Goal: Task Accomplishment & Management: Use online tool/utility

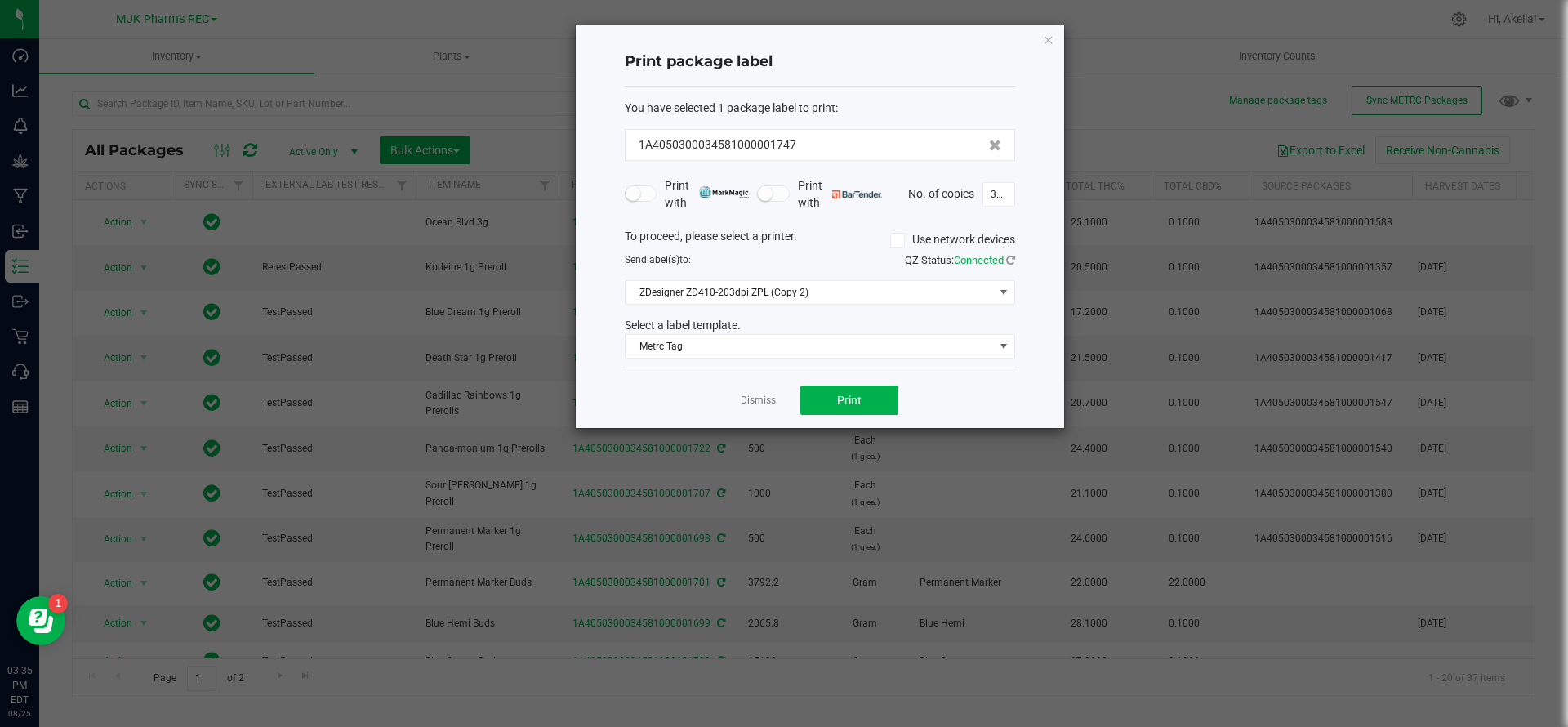
click at [760, 392] on app-cancel-button "Dismiss" at bounding box center [758, 401] width 35 height 17
click at [765, 404] on link "Dismiss" at bounding box center [758, 401] width 35 height 14
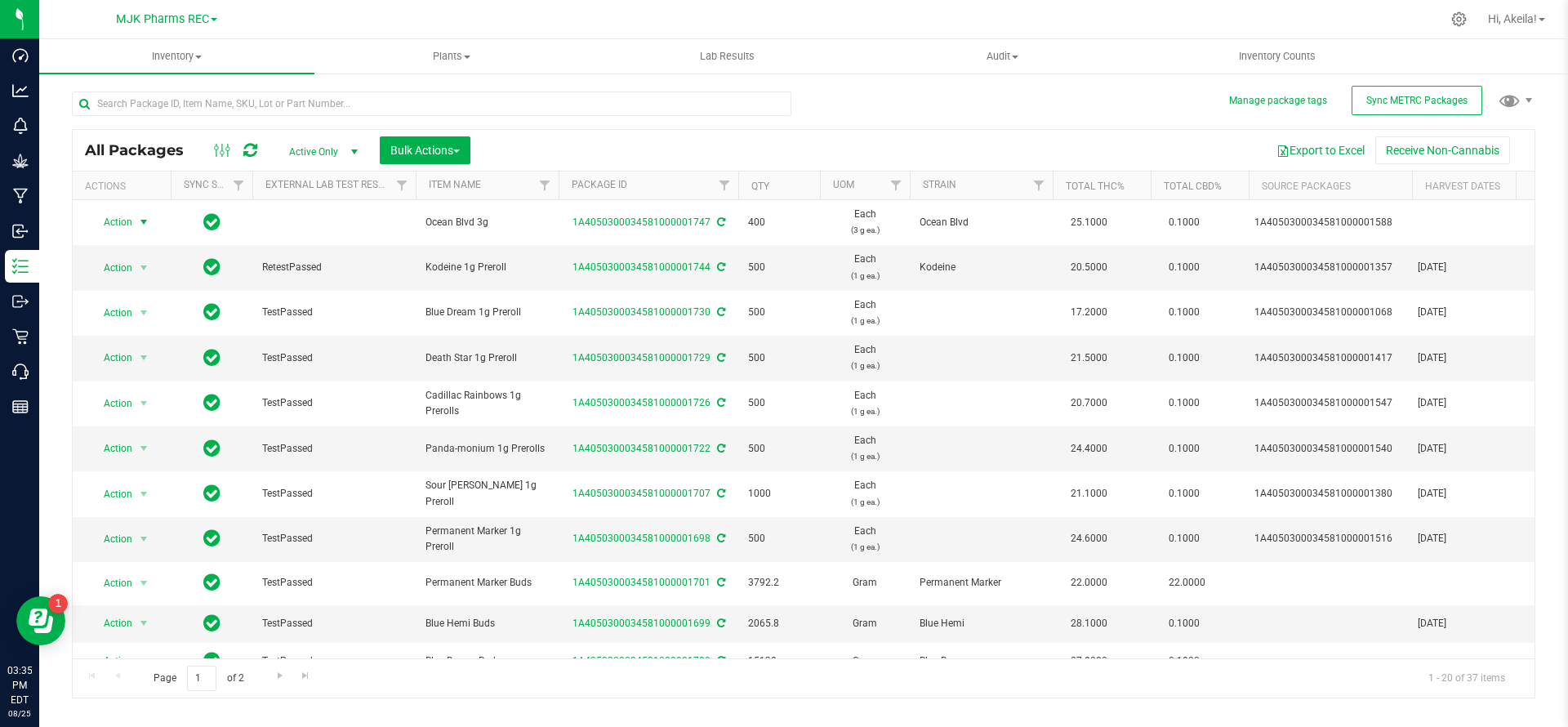
click at [252, 153] on icon at bounding box center [250, 150] width 14 height 16
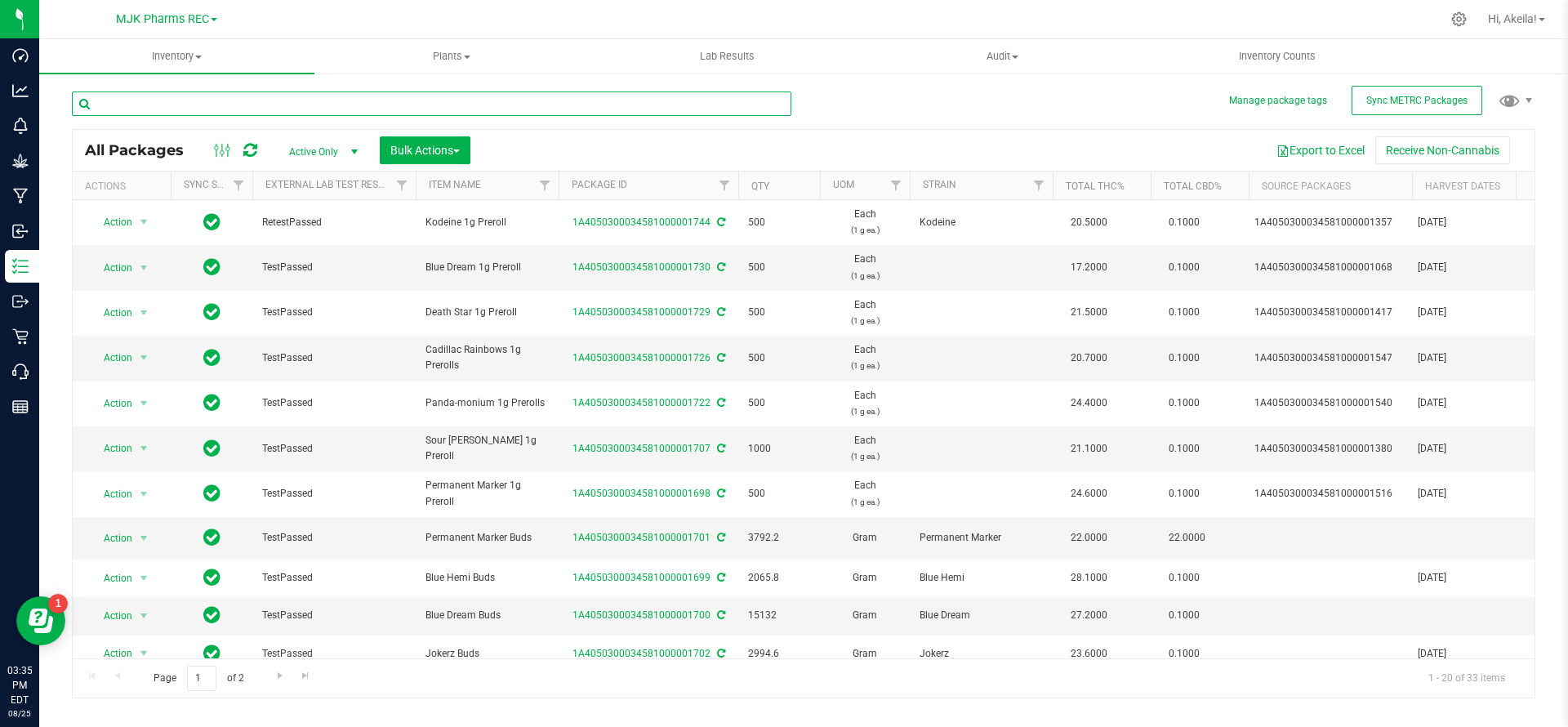
click at [383, 102] on input "text" at bounding box center [431, 104] width 719 height 25
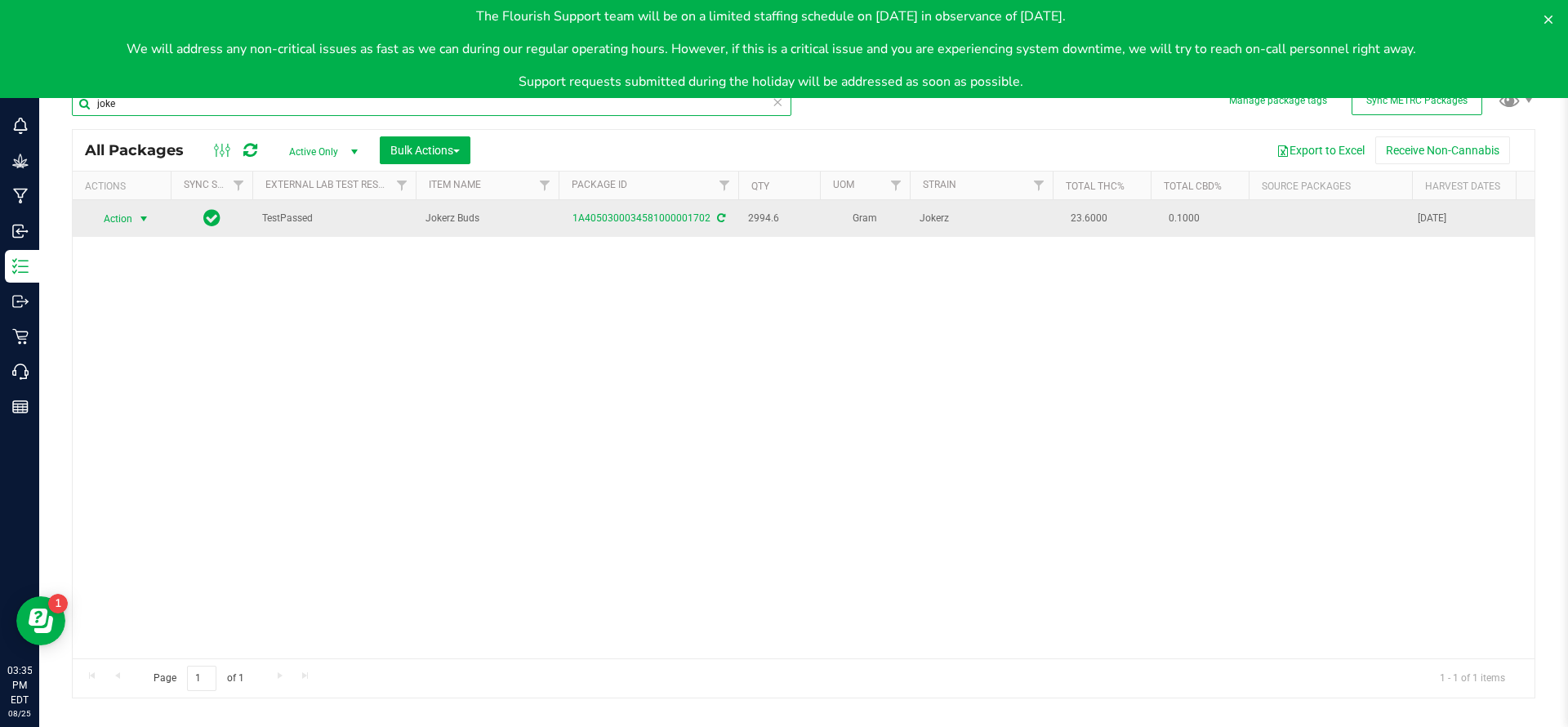
type input "joke"
click at [123, 228] on span "Action" at bounding box center [111, 219] width 44 height 23
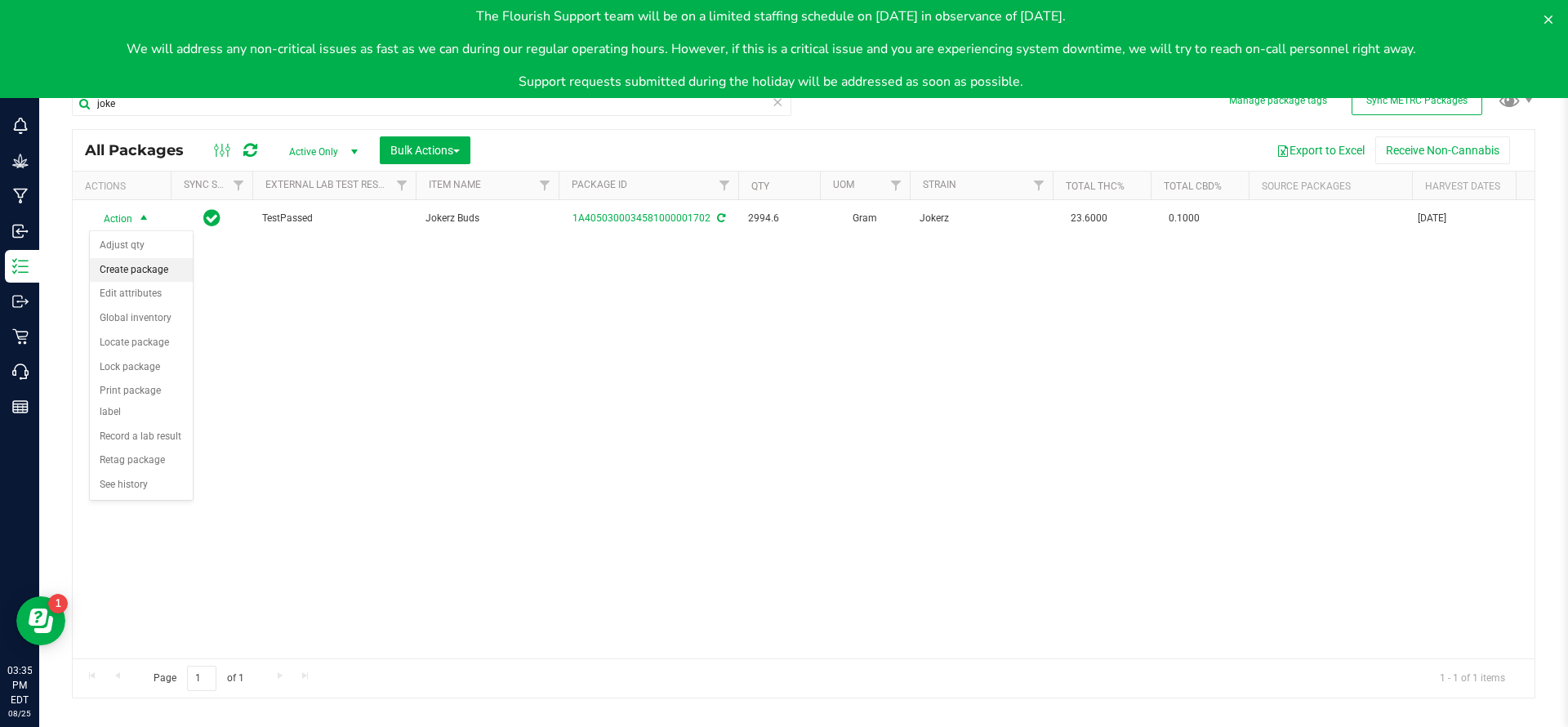
click at [173, 276] on li "Create package" at bounding box center [141, 271] width 103 height 25
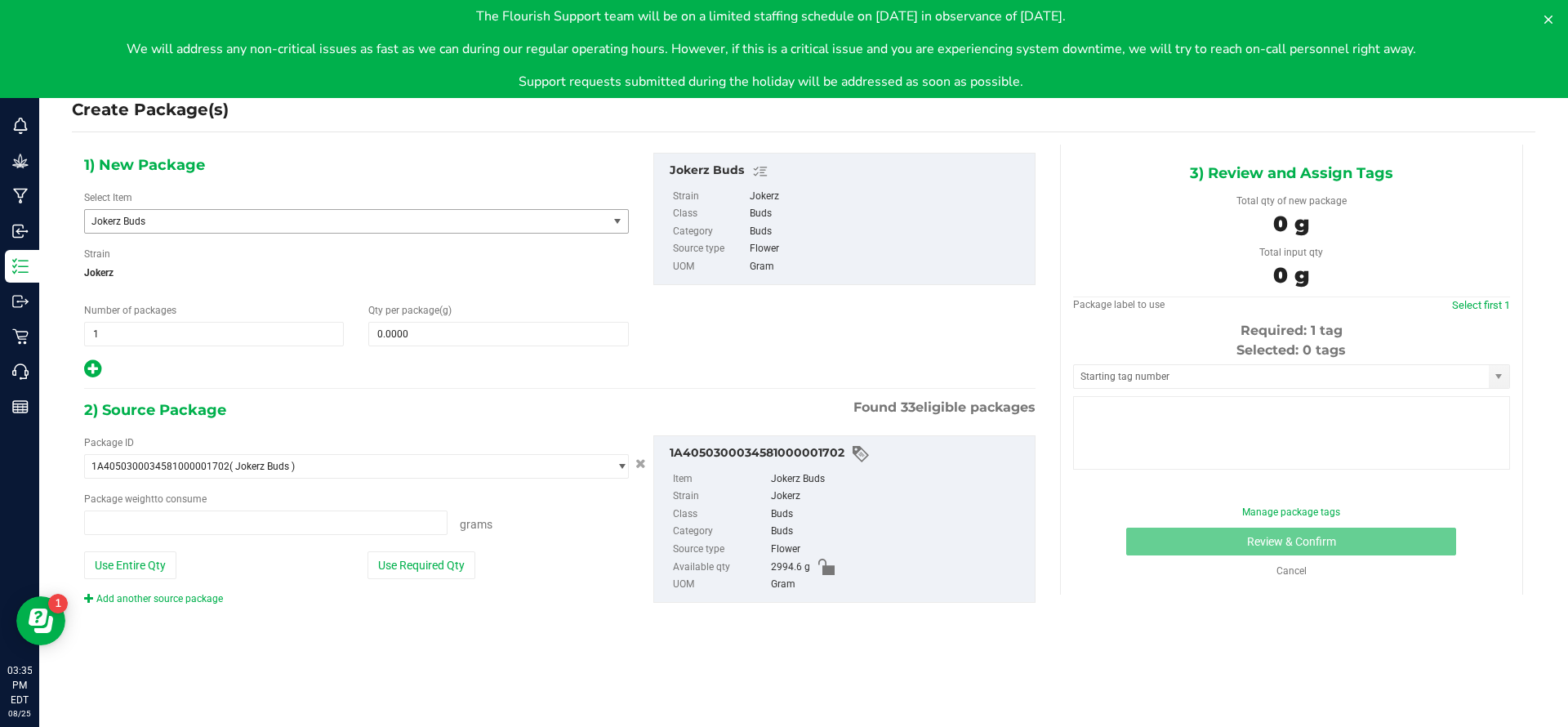
type input "0.0000 g"
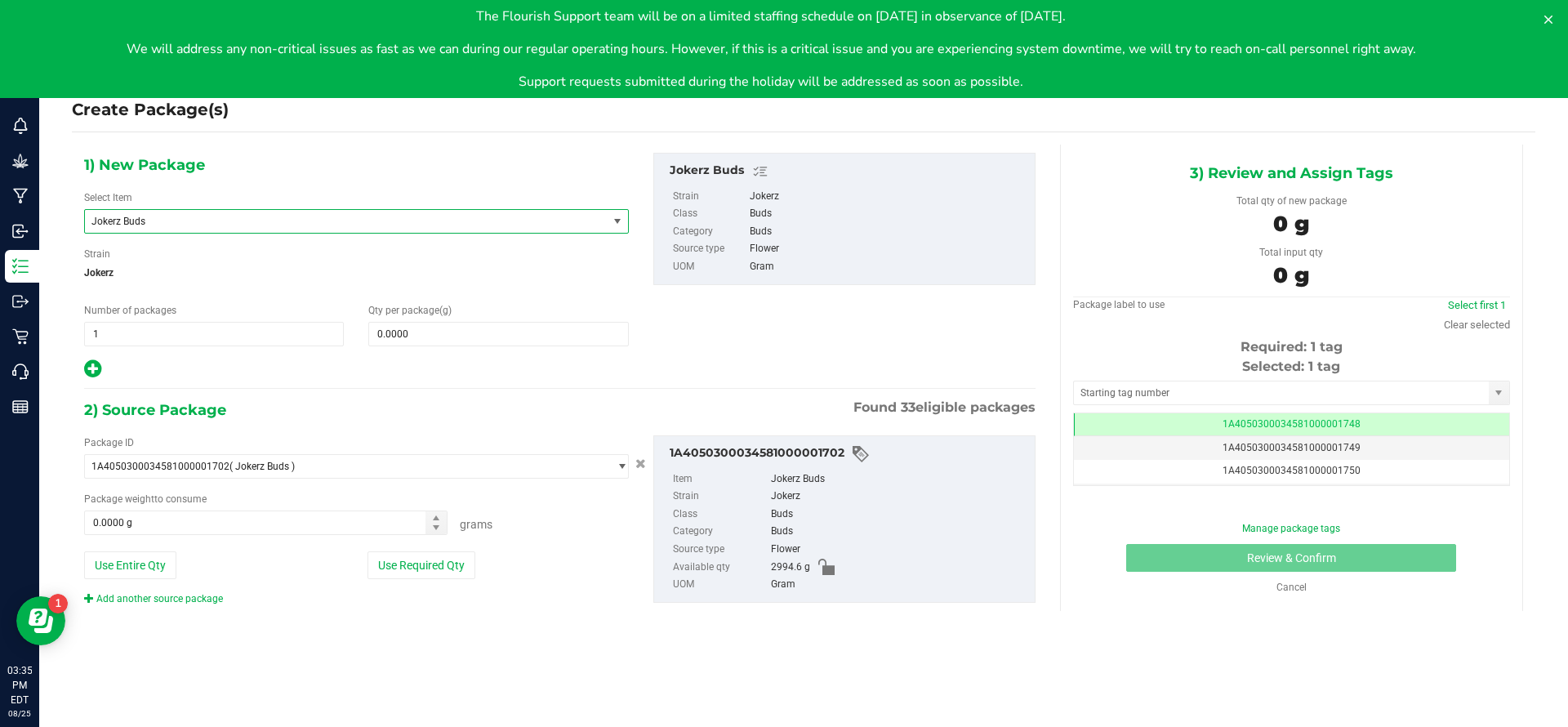
click at [230, 233] on span "Jokerz Buds" at bounding box center [356, 221] width 545 height 25
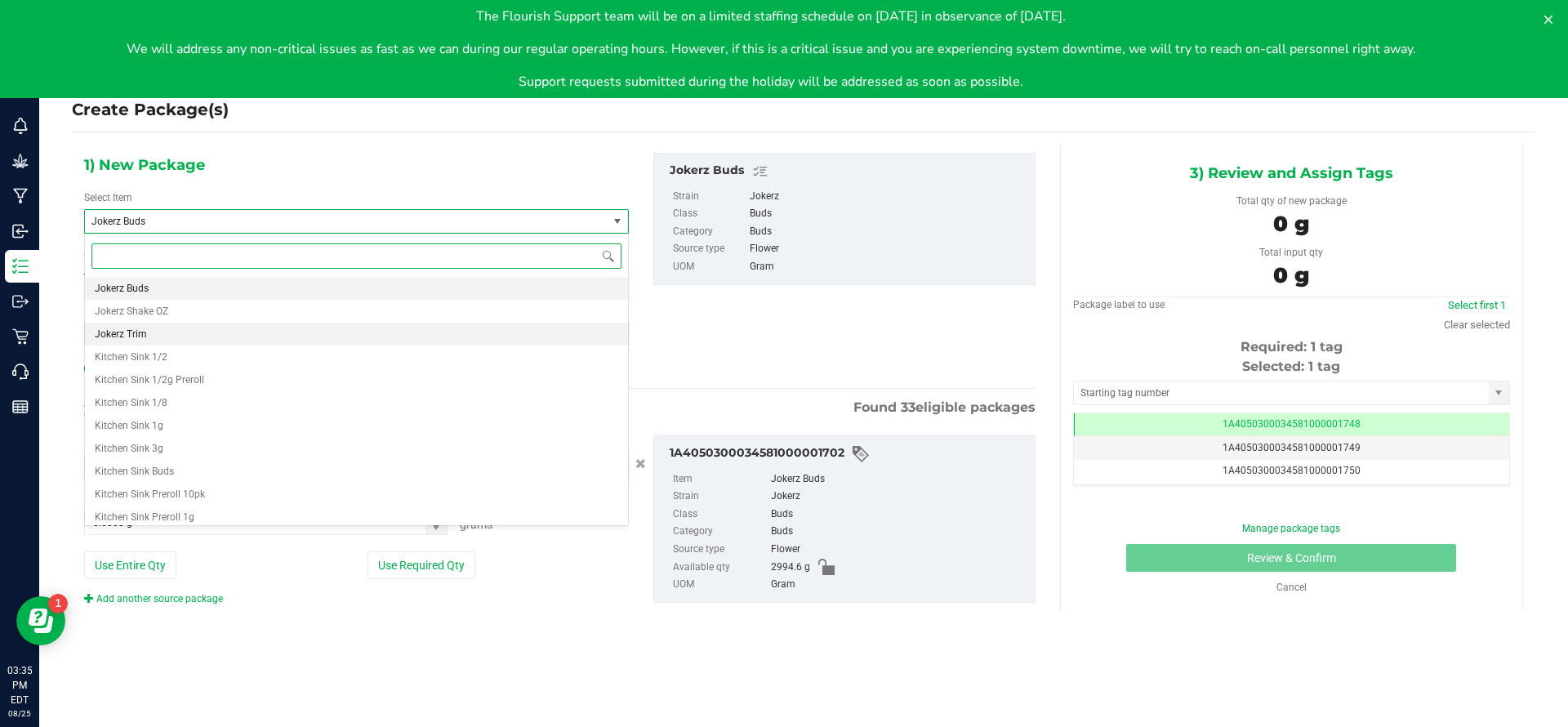
click at [195, 336] on li "Jokerz Trim" at bounding box center [356, 334] width 543 height 23
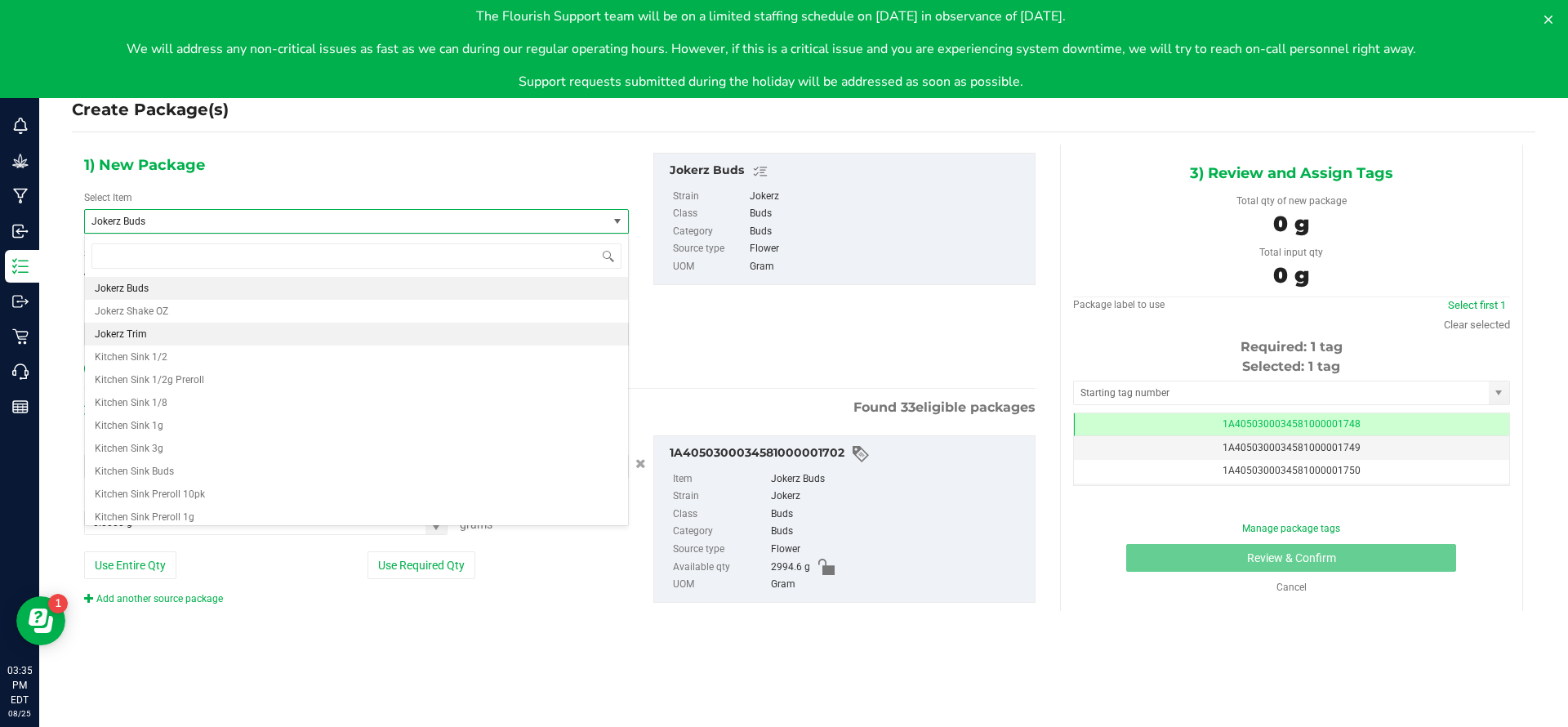
type input "0.0000"
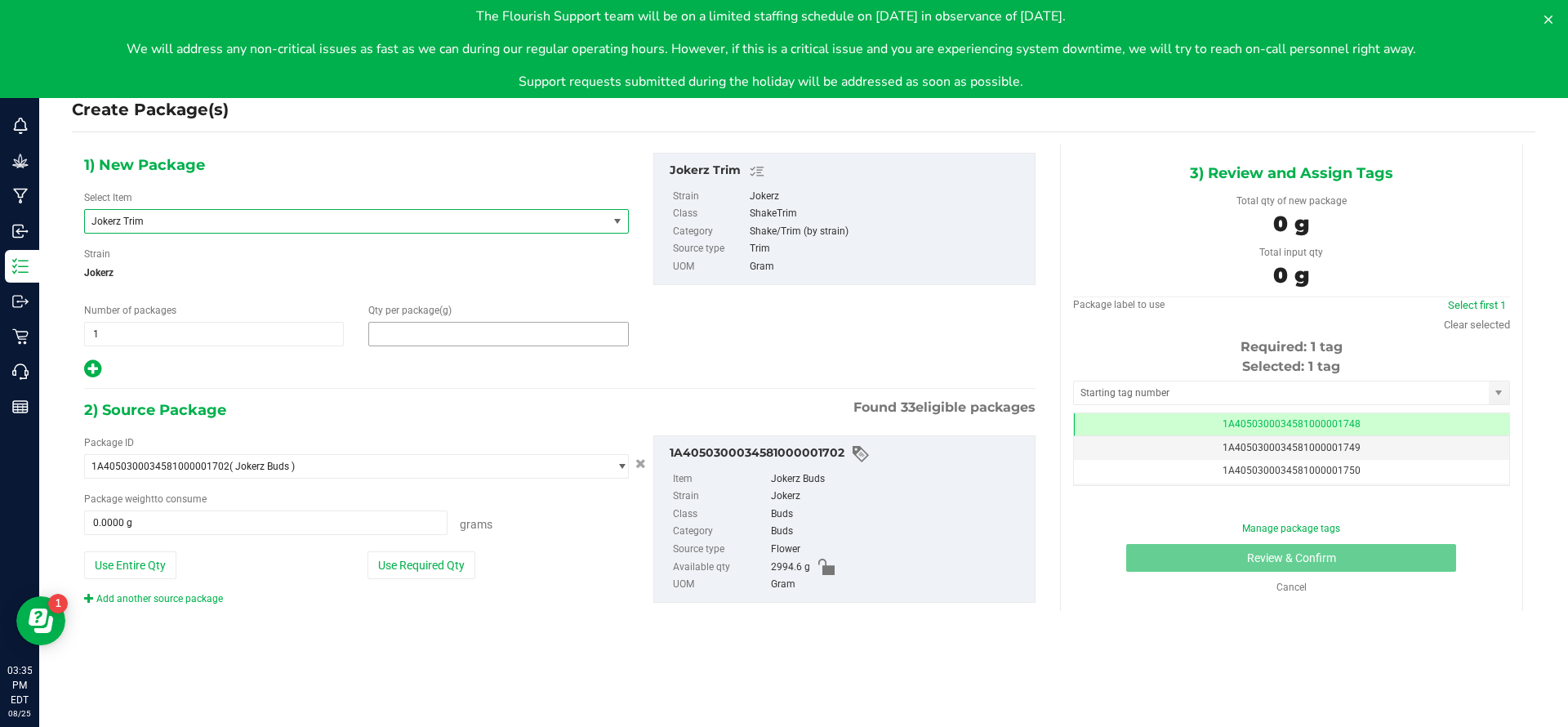
click at [511, 337] on span at bounding box center [498, 334] width 260 height 25
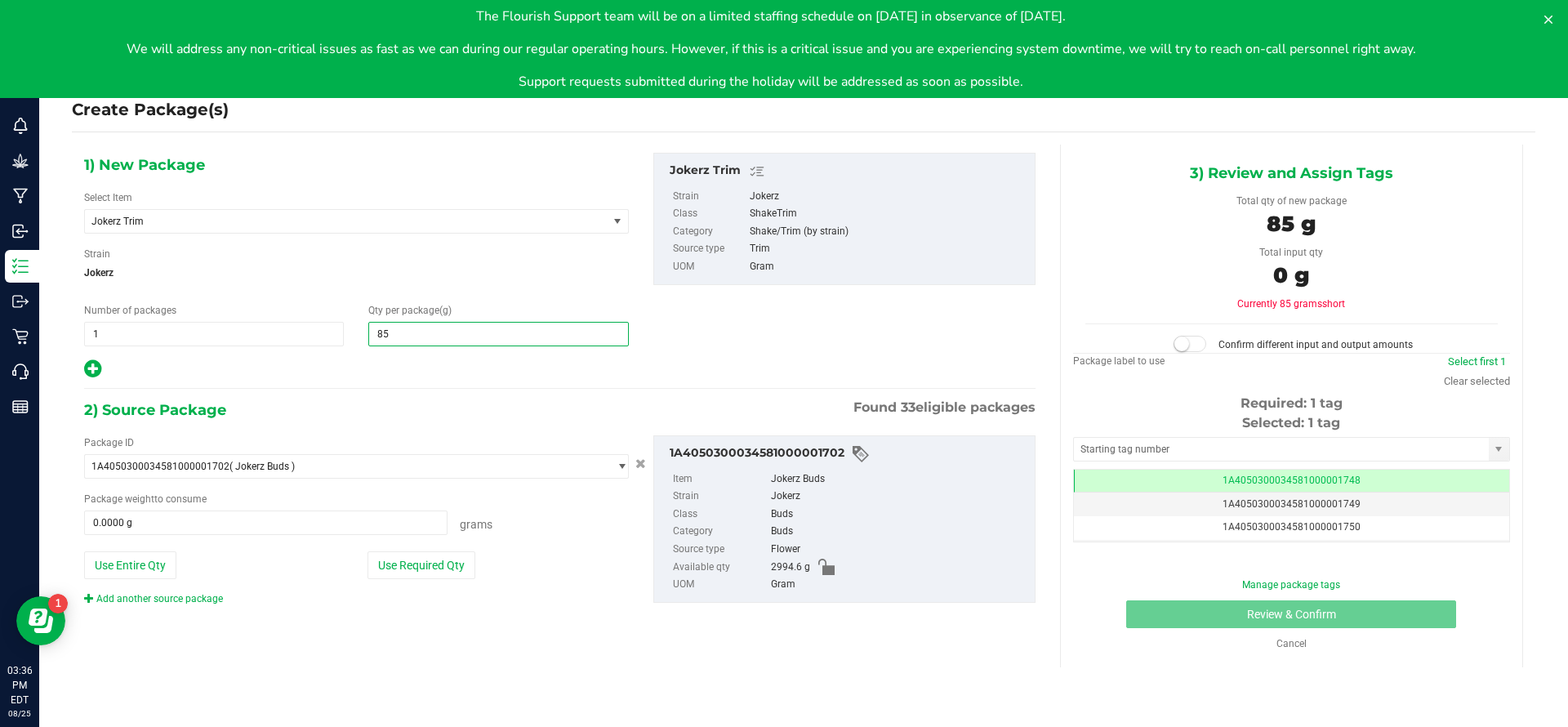
type input "858"
type input "858.0000"
click at [409, 570] on button "Use Required Qty" at bounding box center [421, 566] width 108 height 28
type input "858.0000 g"
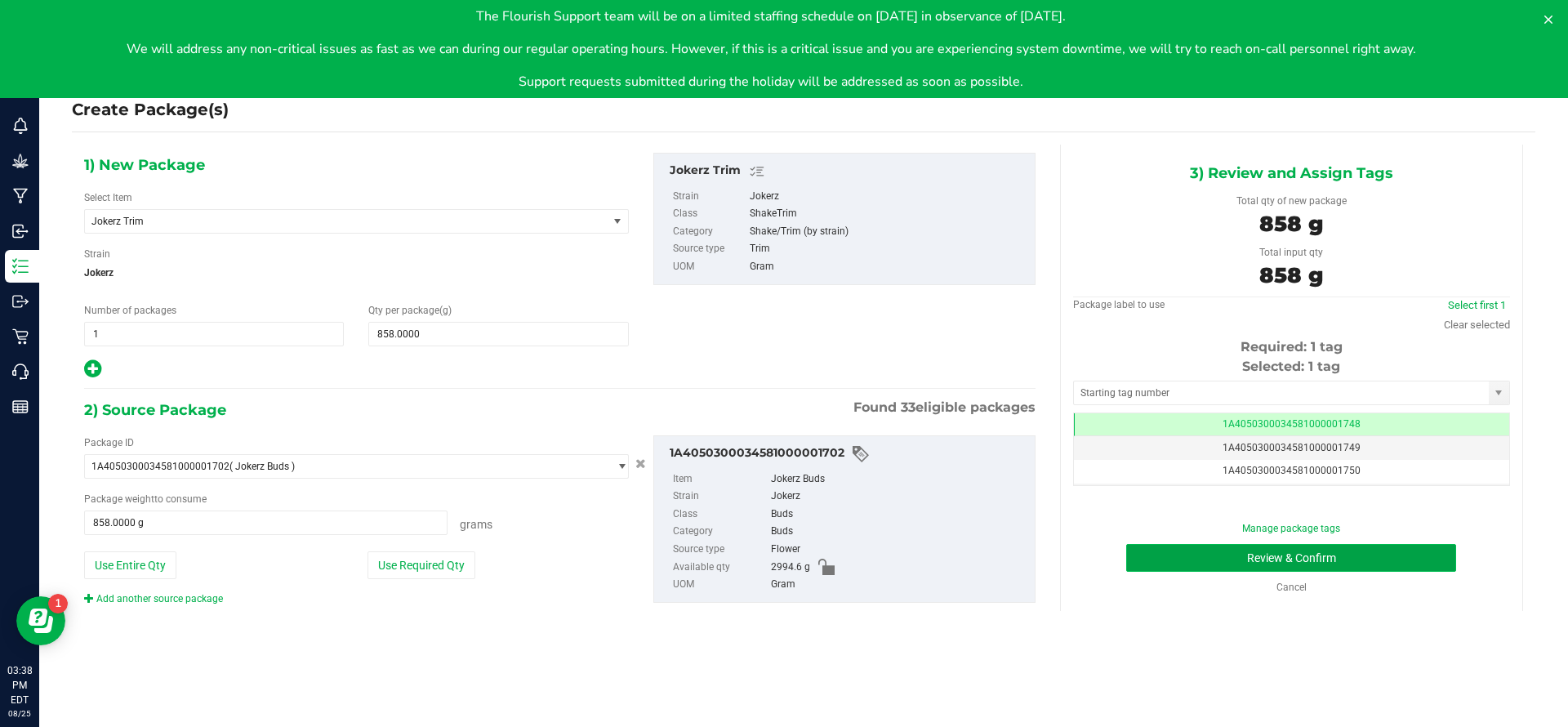
click at [881, 553] on button "Review & Confirm" at bounding box center [1291, 558] width 330 height 28
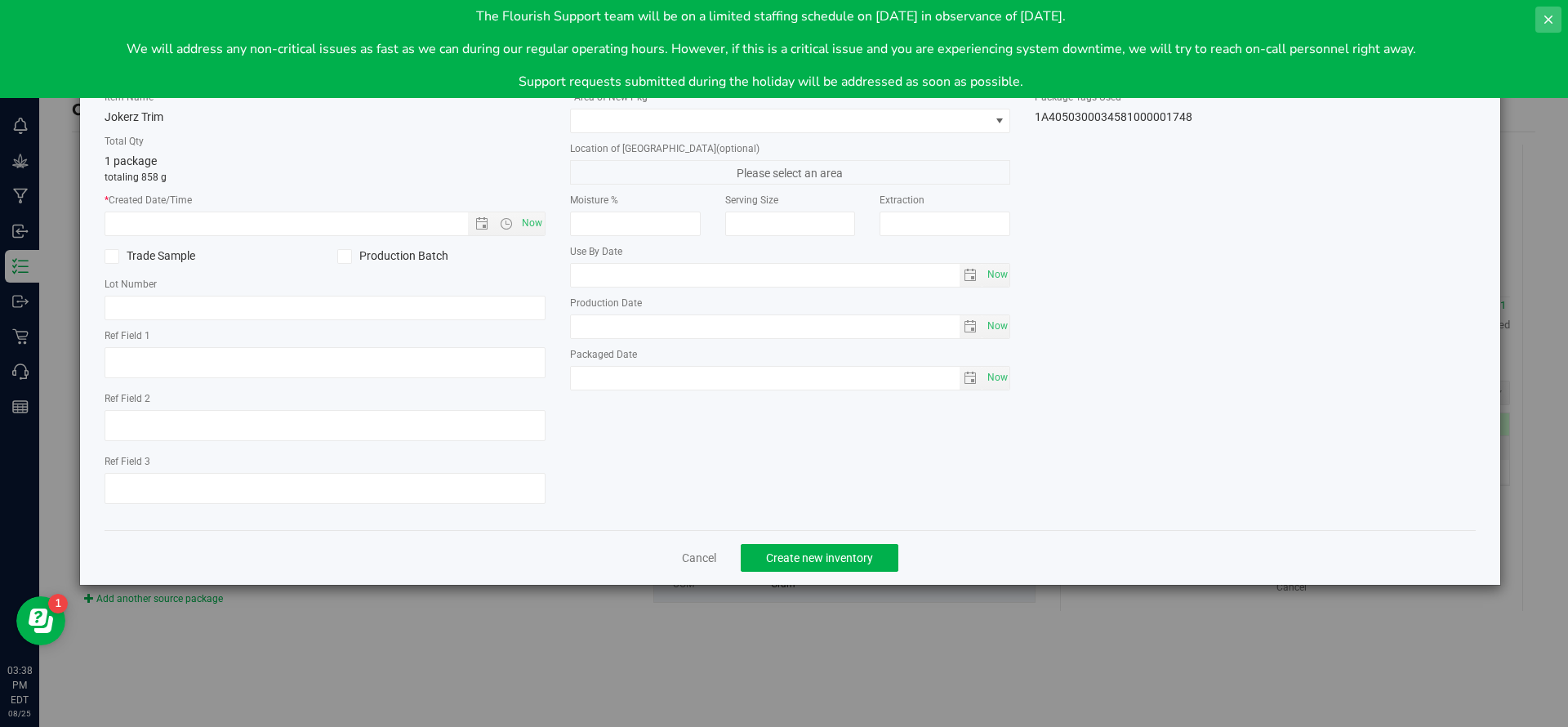
click at [881, 16] on icon at bounding box center [1548, 20] width 13 height 13
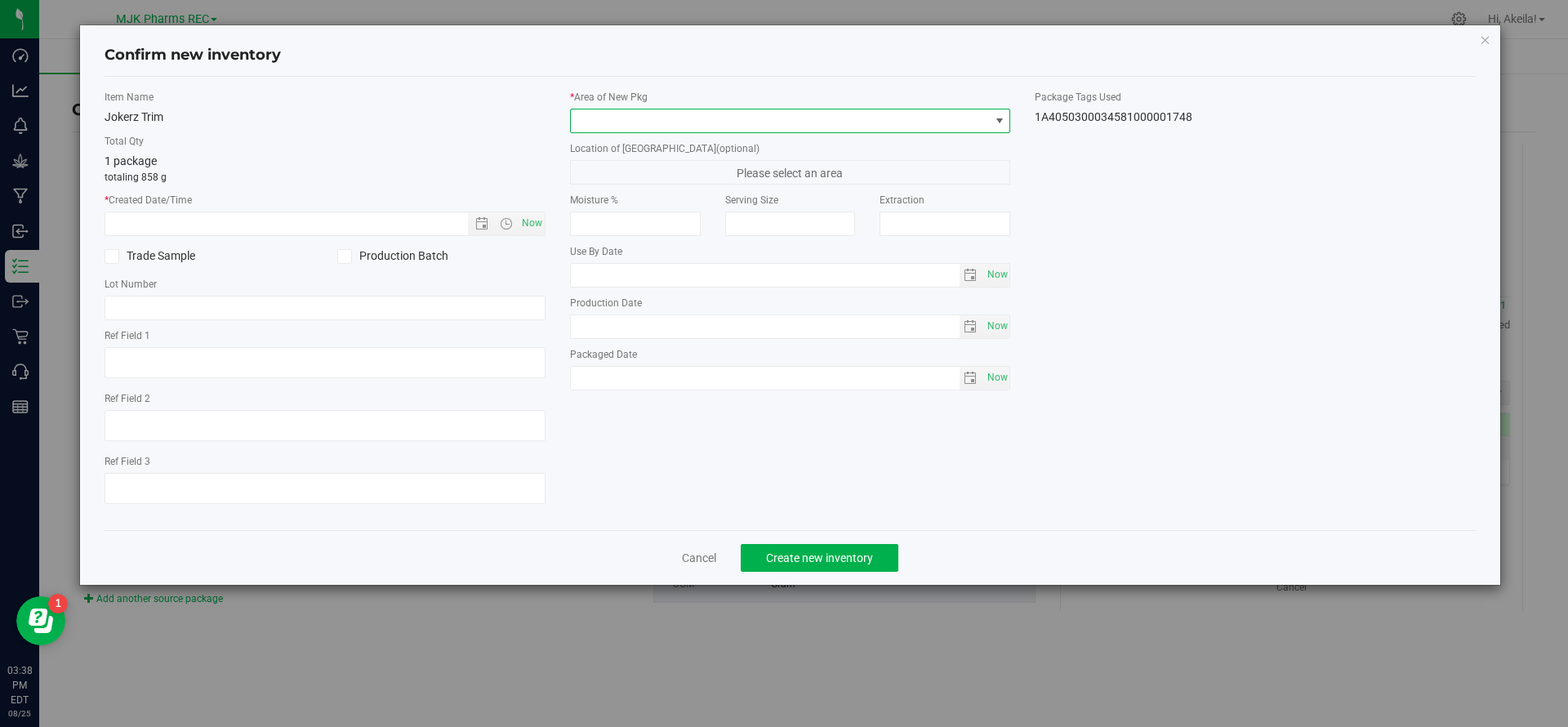
click at [725, 116] on span at bounding box center [780, 121] width 419 height 23
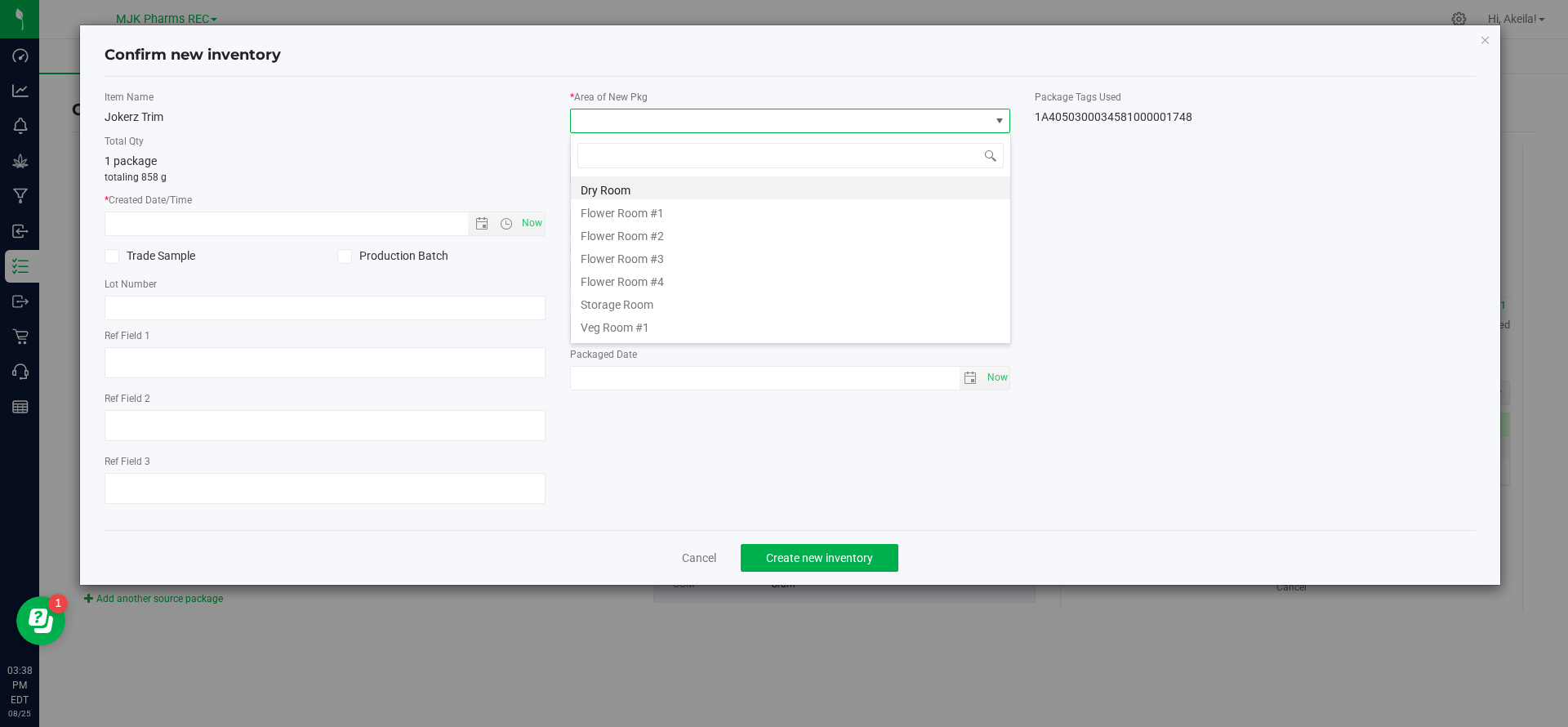
scroll to position [25, 441]
click at [662, 313] on li "Veg Room #1" at bounding box center [790, 325] width 439 height 23
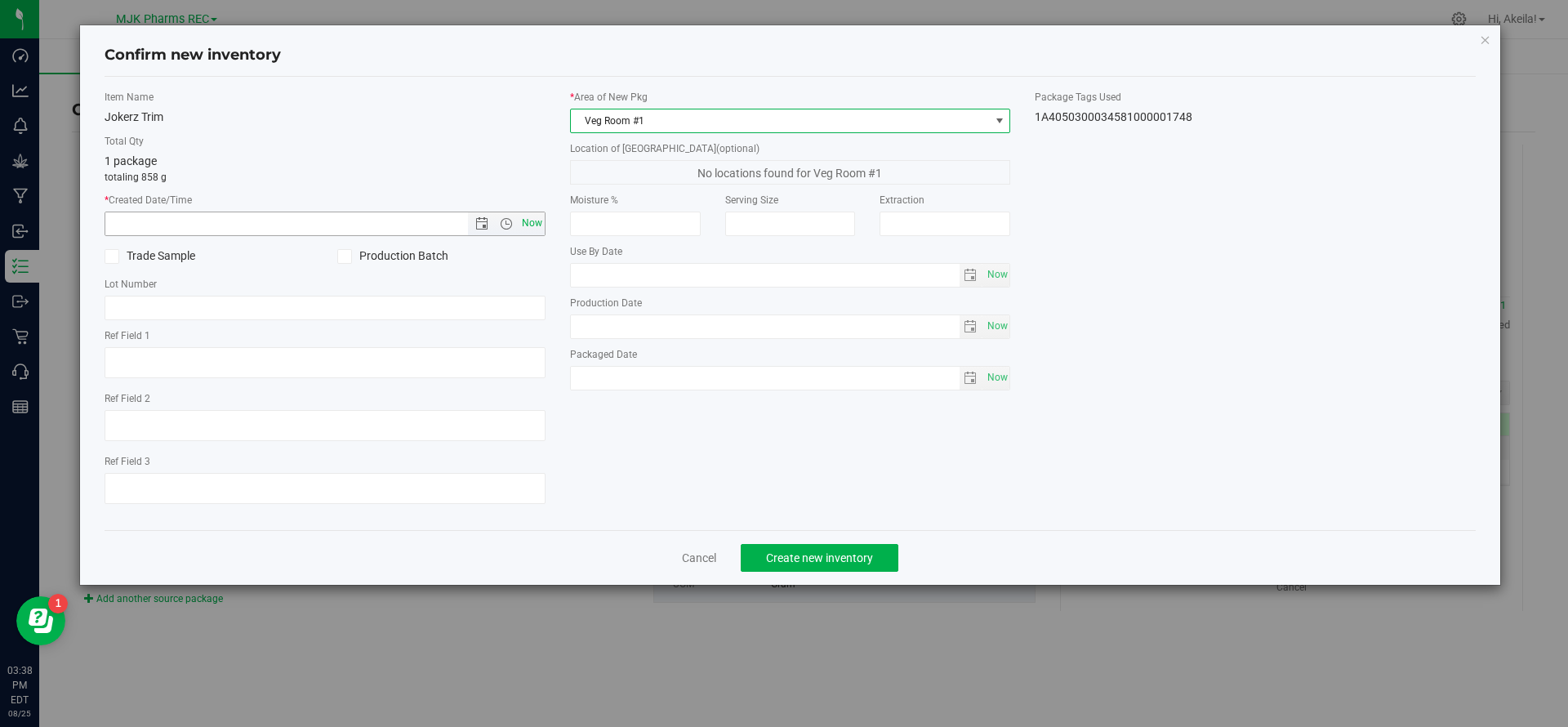
click at [540, 227] on span "Now" at bounding box center [532, 223] width 28 height 24
type input "[DATE] 3:38 PM"
click at [745, 111] on span "Veg Room #1" at bounding box center [780, 121] width 419 height 23
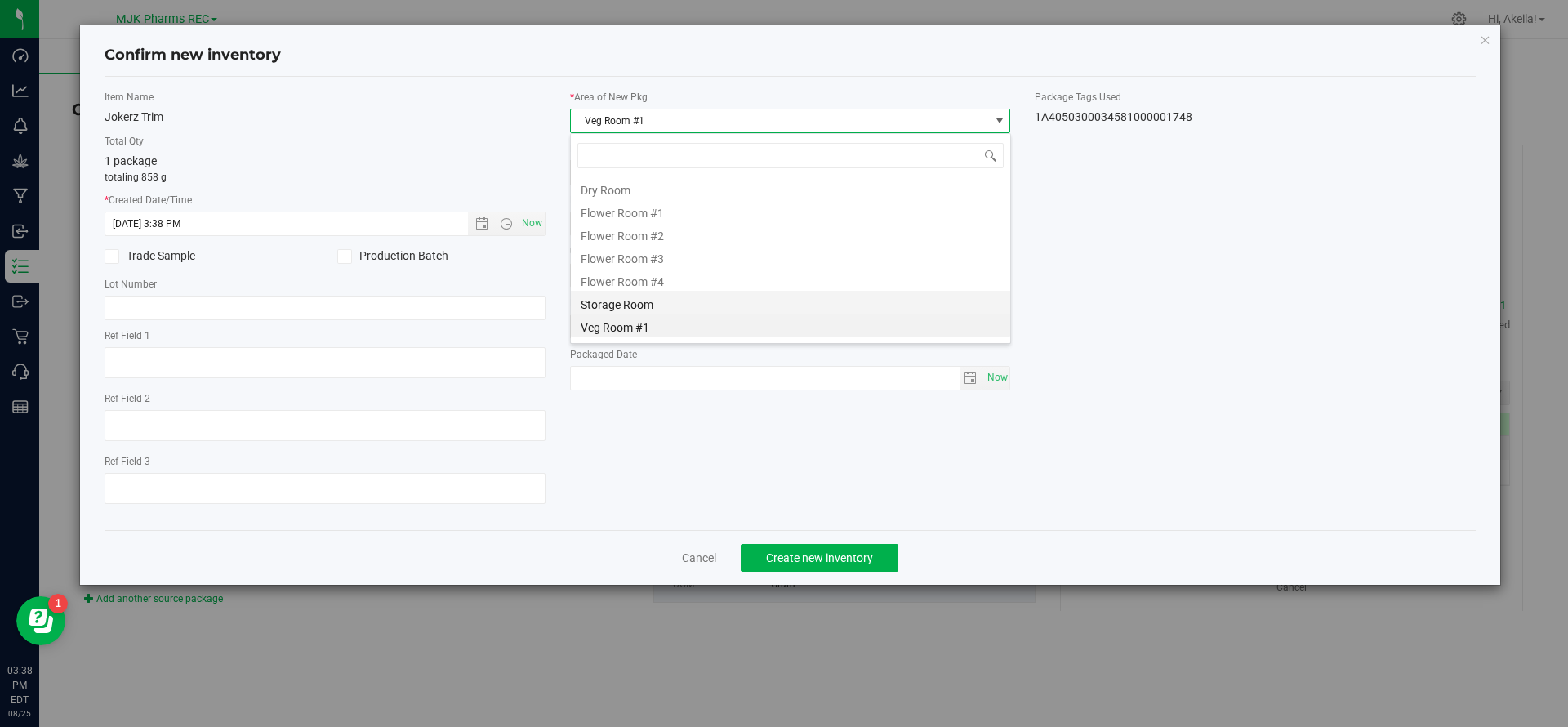
click at [741, 294] on li "Storage Room" at bounding box center [790, 303] width 439 height 23
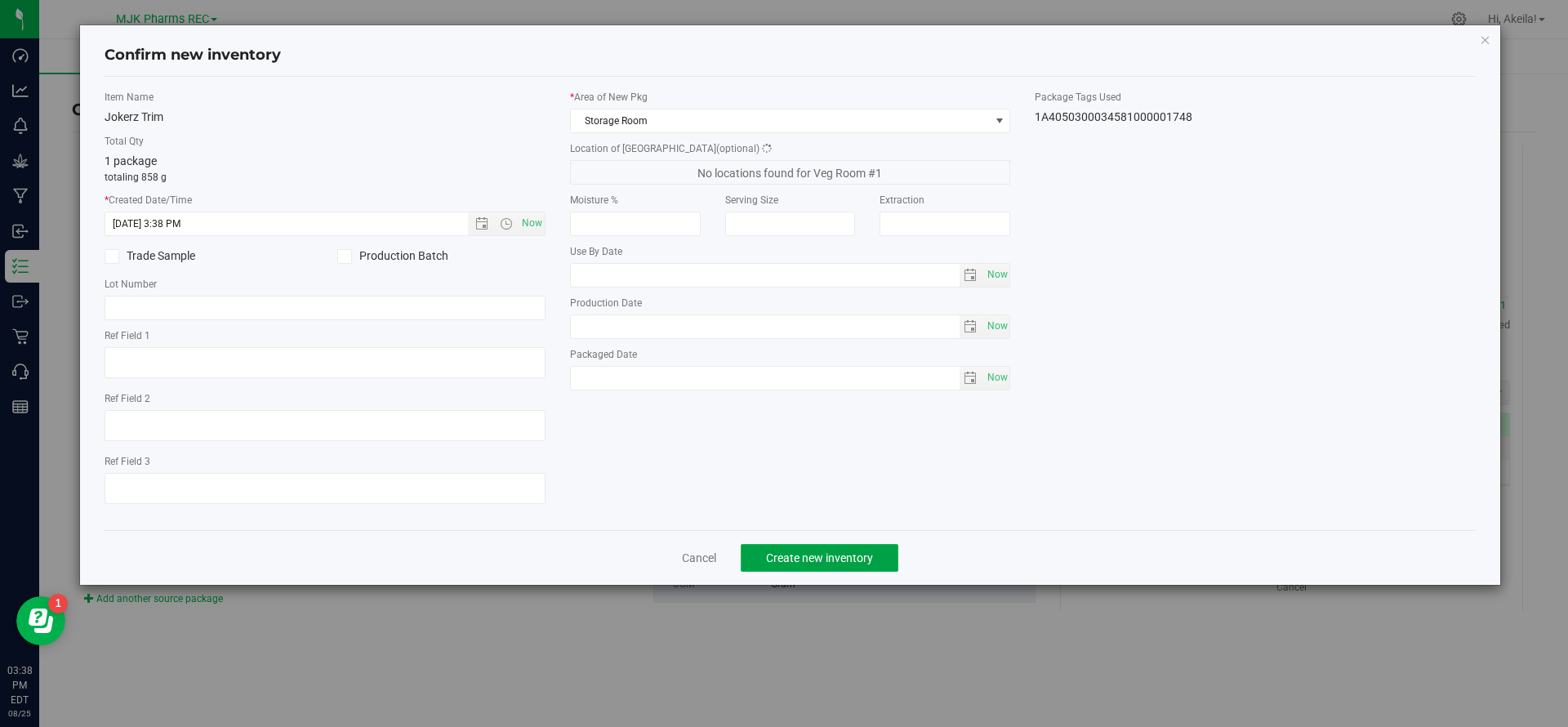
click at [790, 544] on button "Create new inventory" at bounding box center [820, 558] width 158 height 28
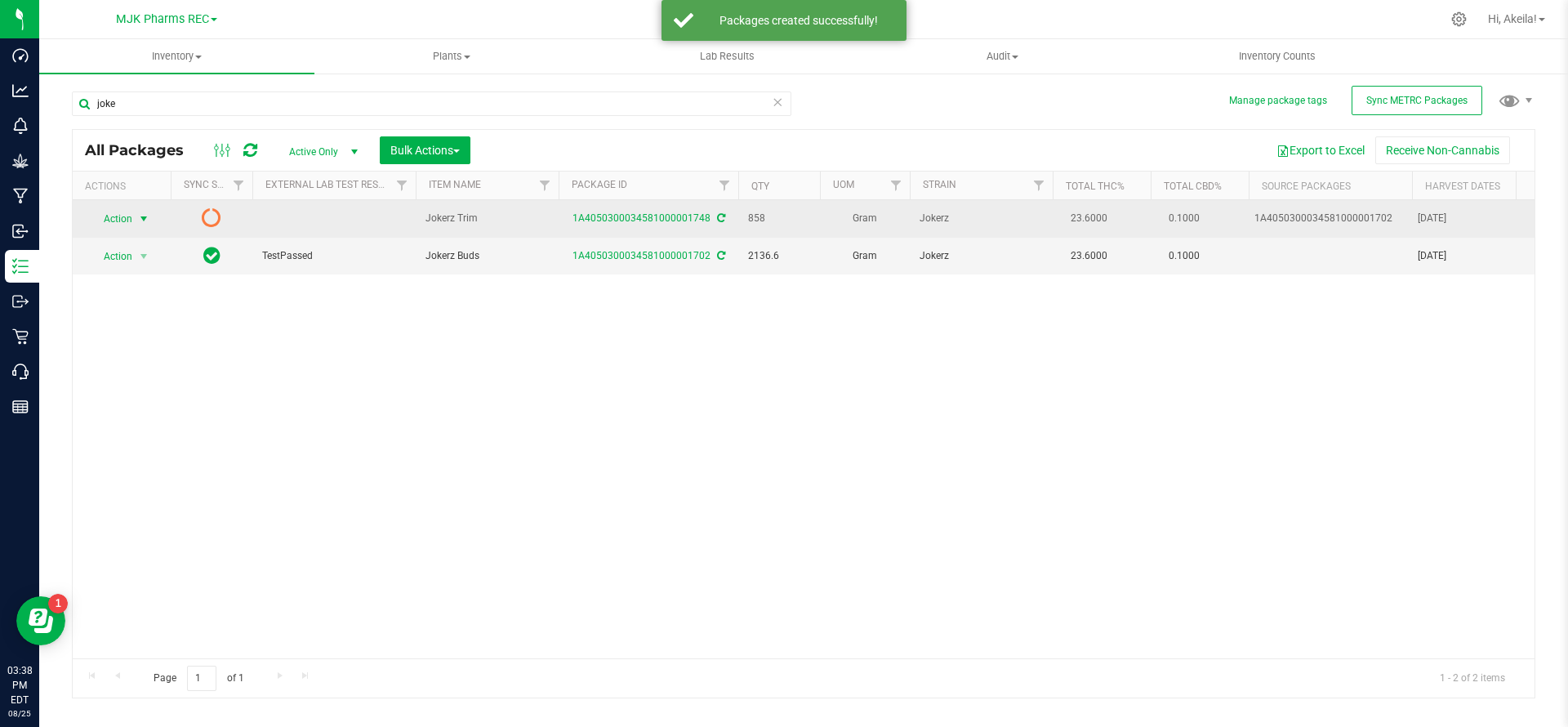
click at [118, 216] on span "Action" at bounding box center [111, 219] width 44 height 23
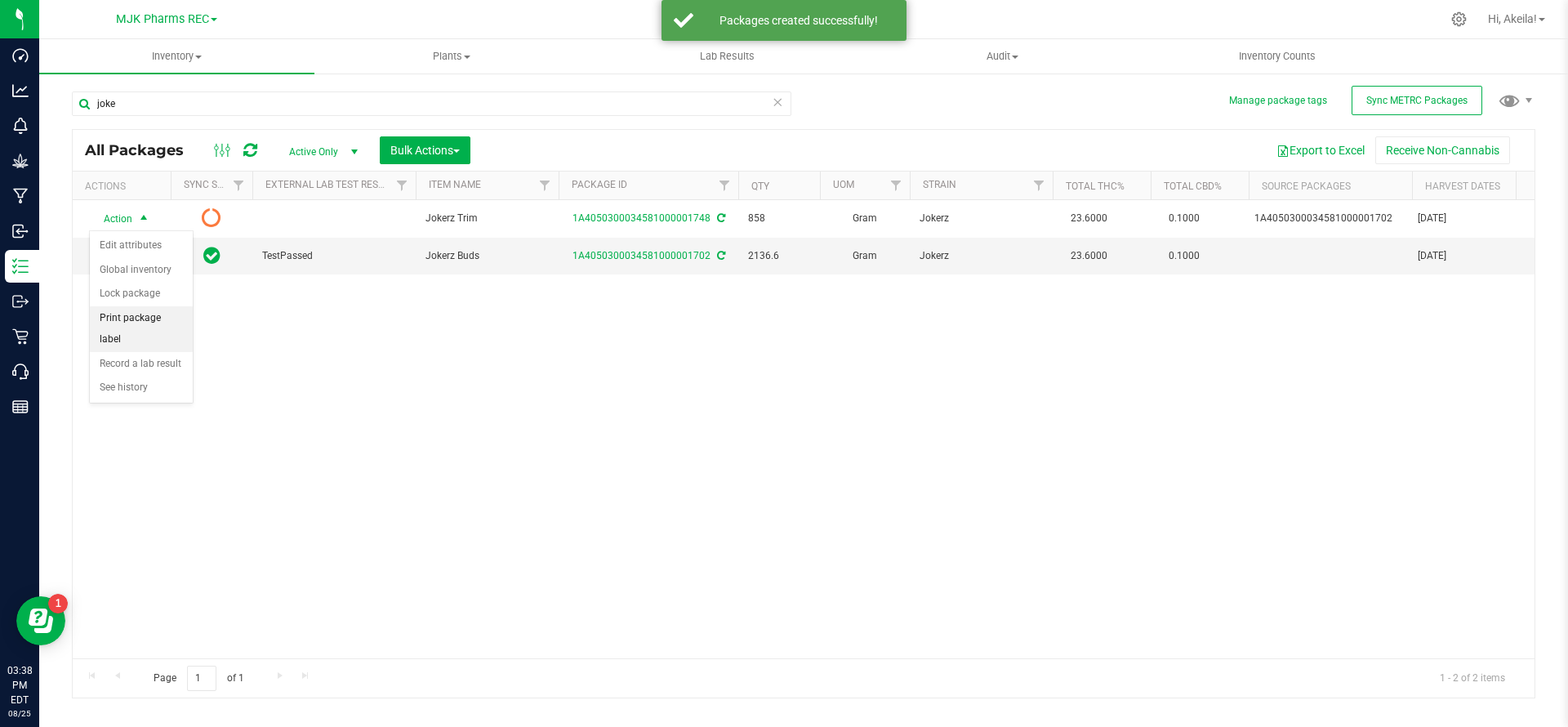
click at [152, 326] on li "Print package label" at bounding box center [141, 329] width 103 height 45
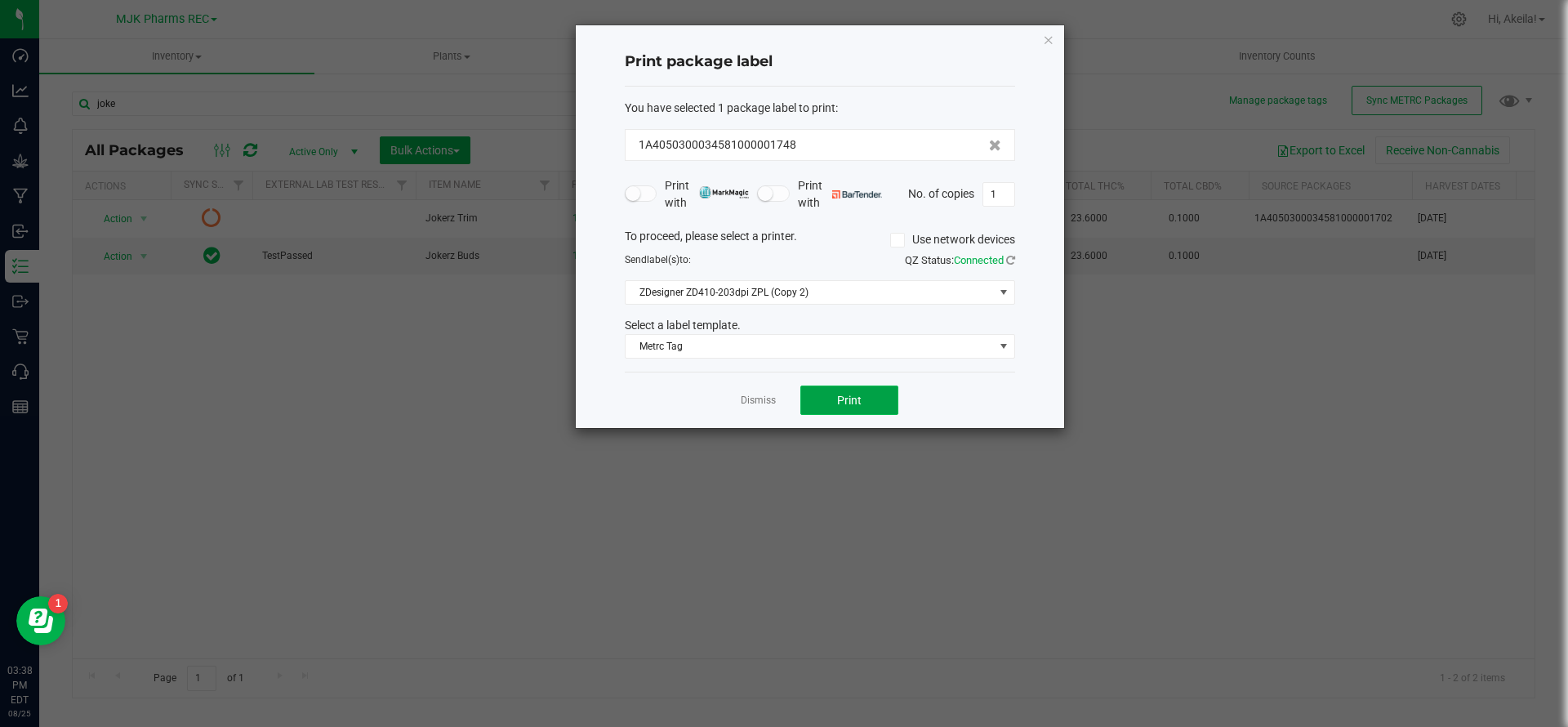
click at [827, 393] on button "Print" at bounding box center [849, 401] width 98 height 30
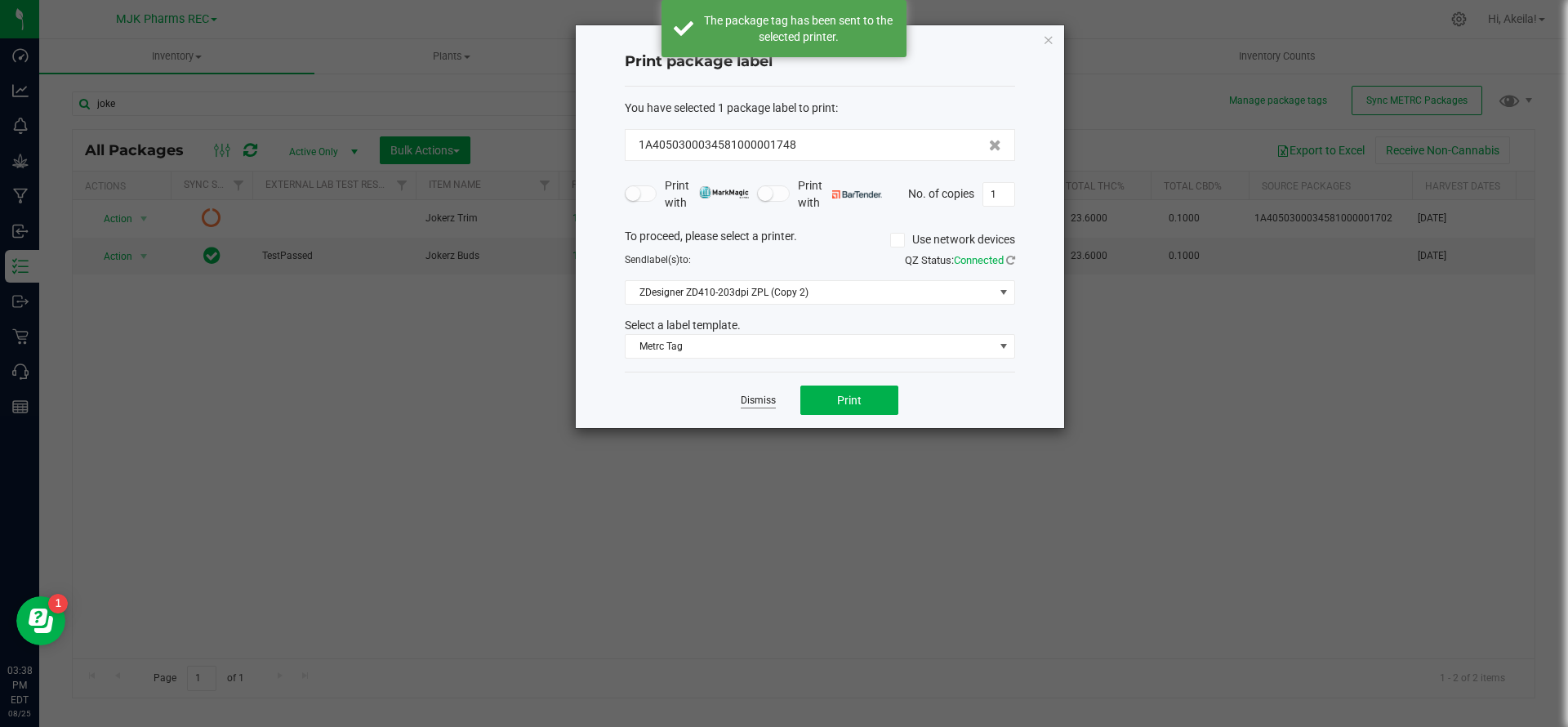
click at [740, 401] on div "Dismiss Print" at bounding box center [820, 400] width 391 height 57
click at [749, 400] on link "Dismiss" at bounding box center [758, 401] width 35 height 14
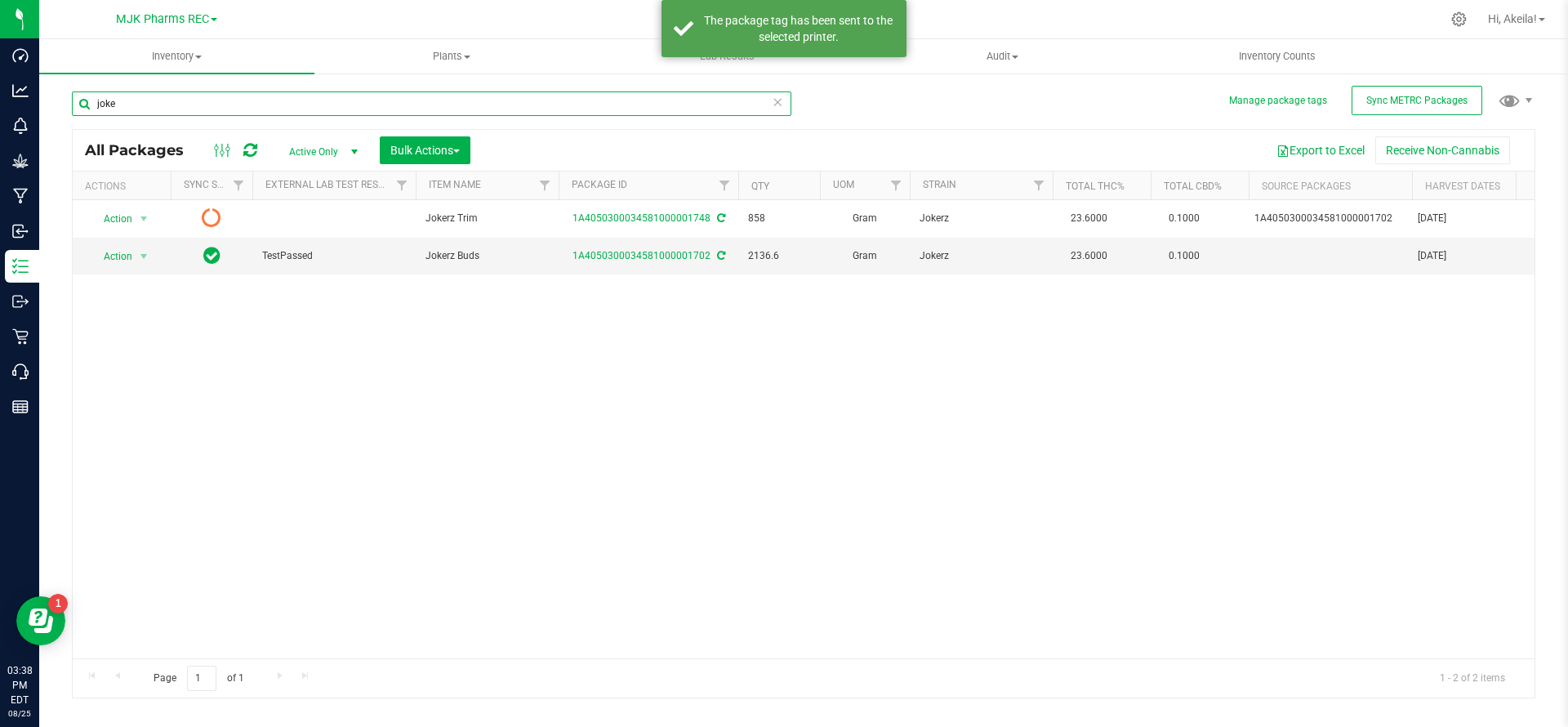
click at [345, 102] on input "joke" at bounding box center [431, 104] width 719 height 25
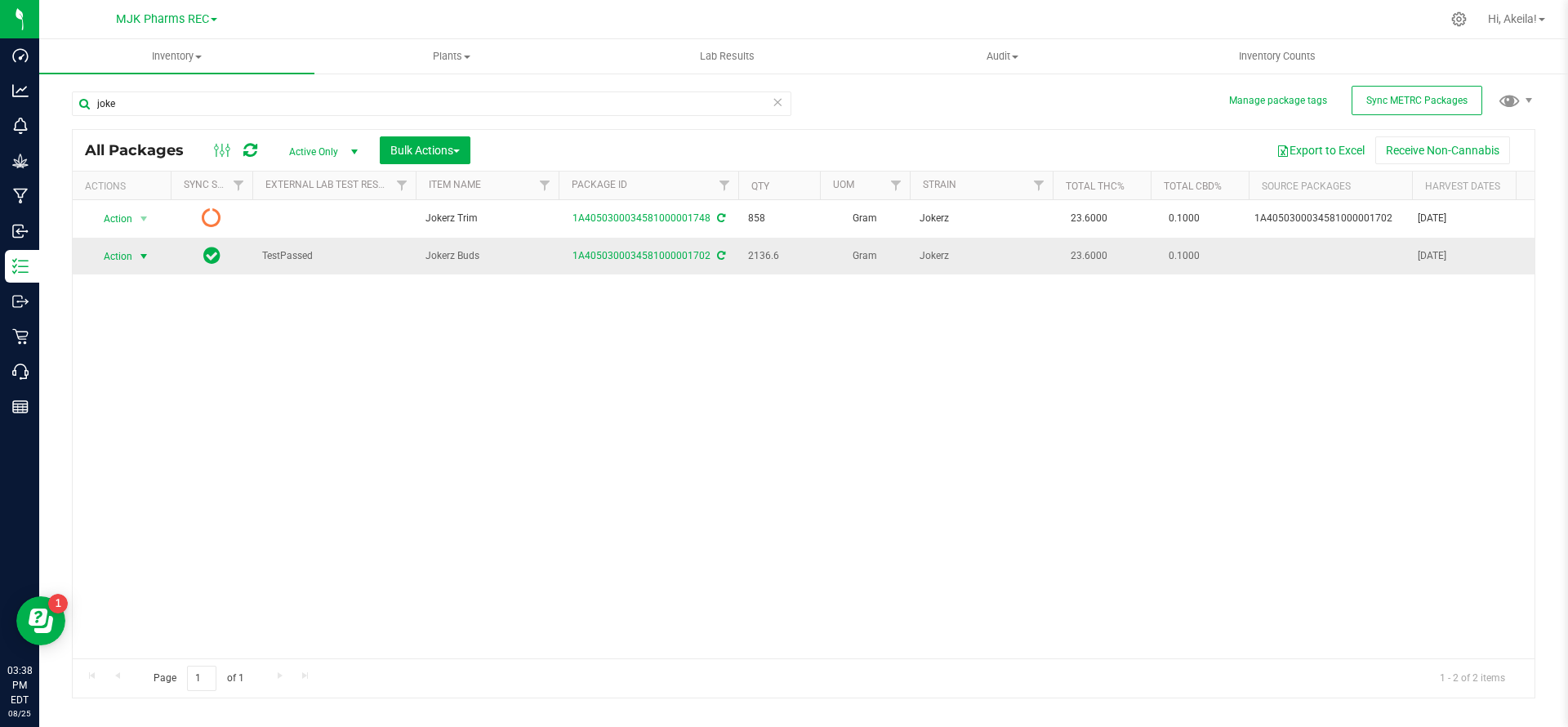
click at [122, 261] on span "Action" at bounding box center [111, 257] width 44 height 23
click at [151, 307] on li "Create package" at bounding box center [141, 308] width 103 height 25
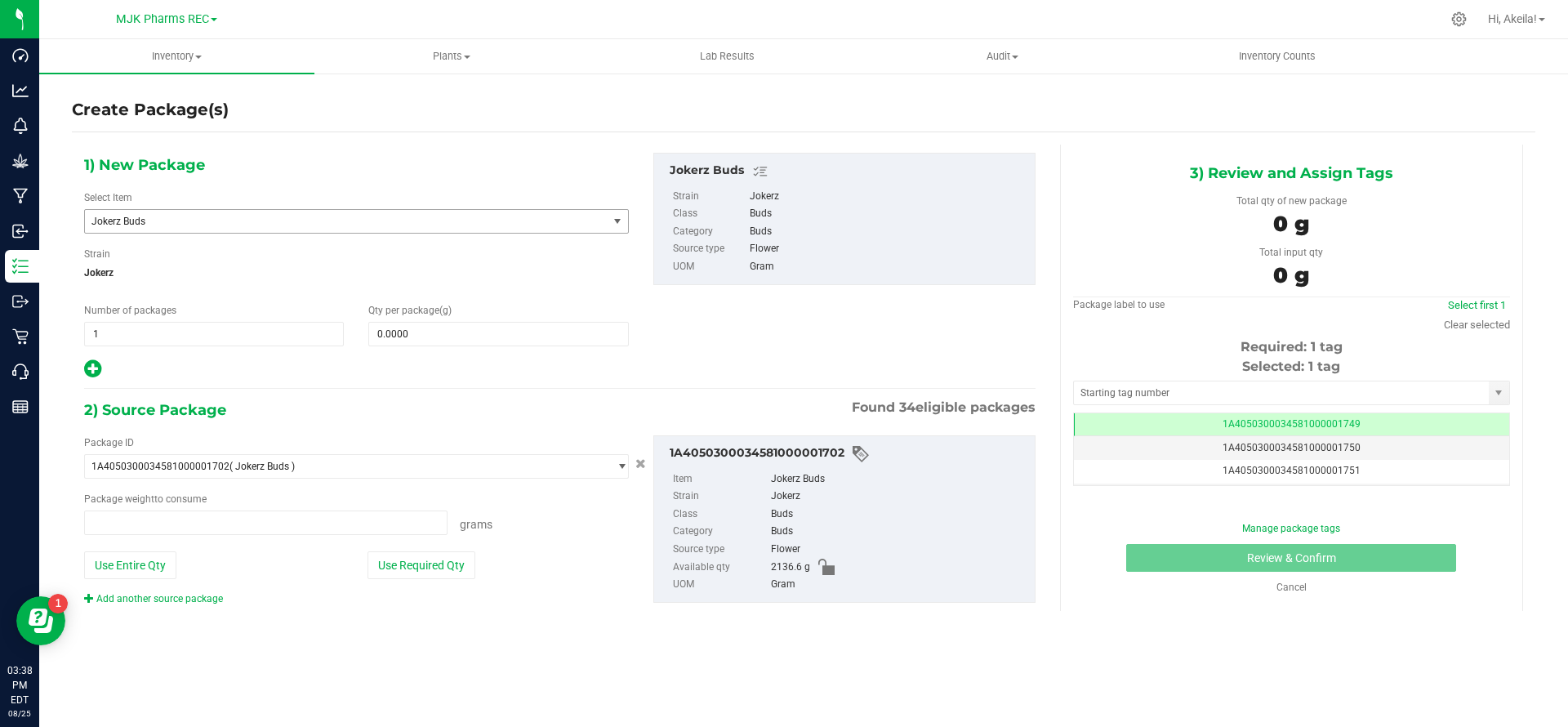
type input "0.0000 g"
click at [405, 216] on span "Jokerz Buds" at bounding box center [335, 221] width 489 height 12
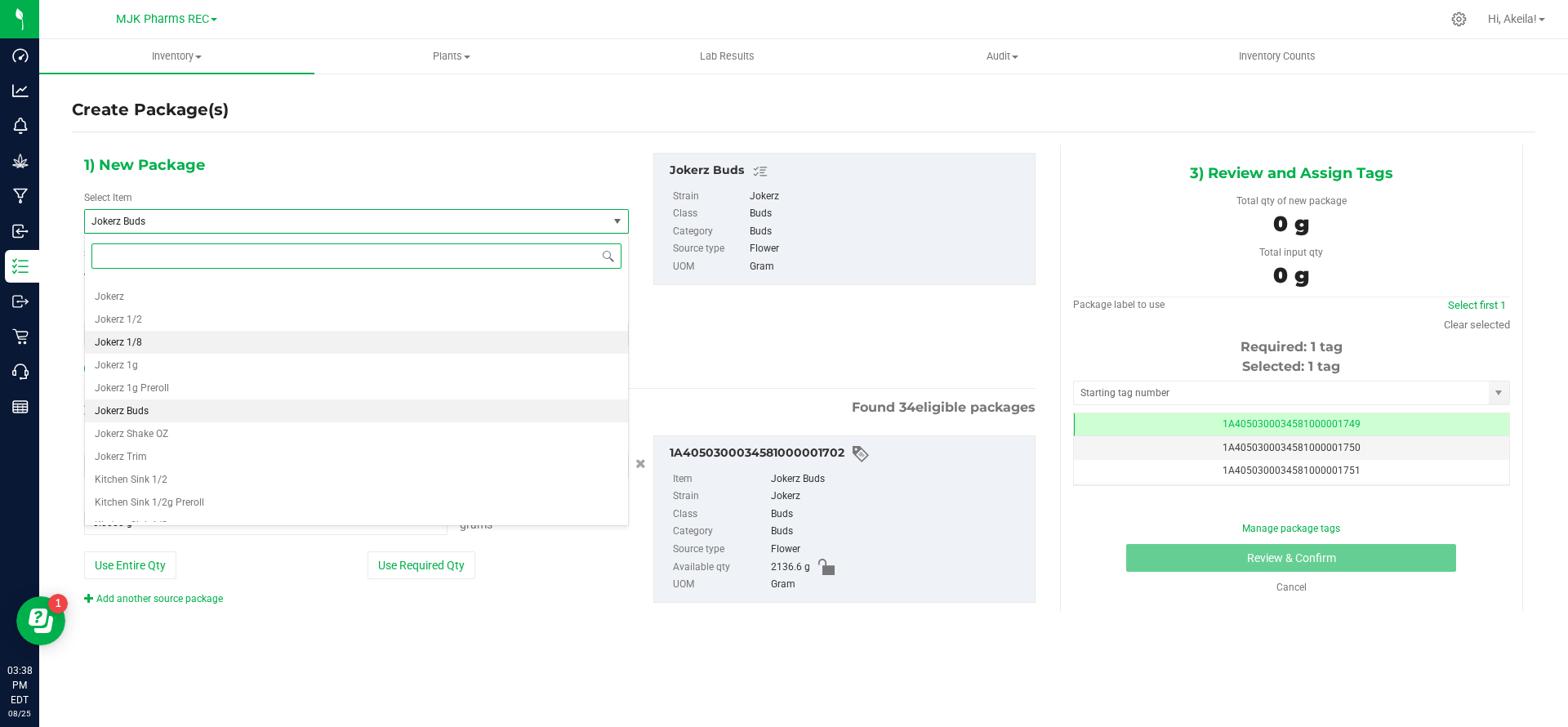
click at [233, 352] on li "Jokerz 1/8" at bounding box center [356, 342] width 543 height 23
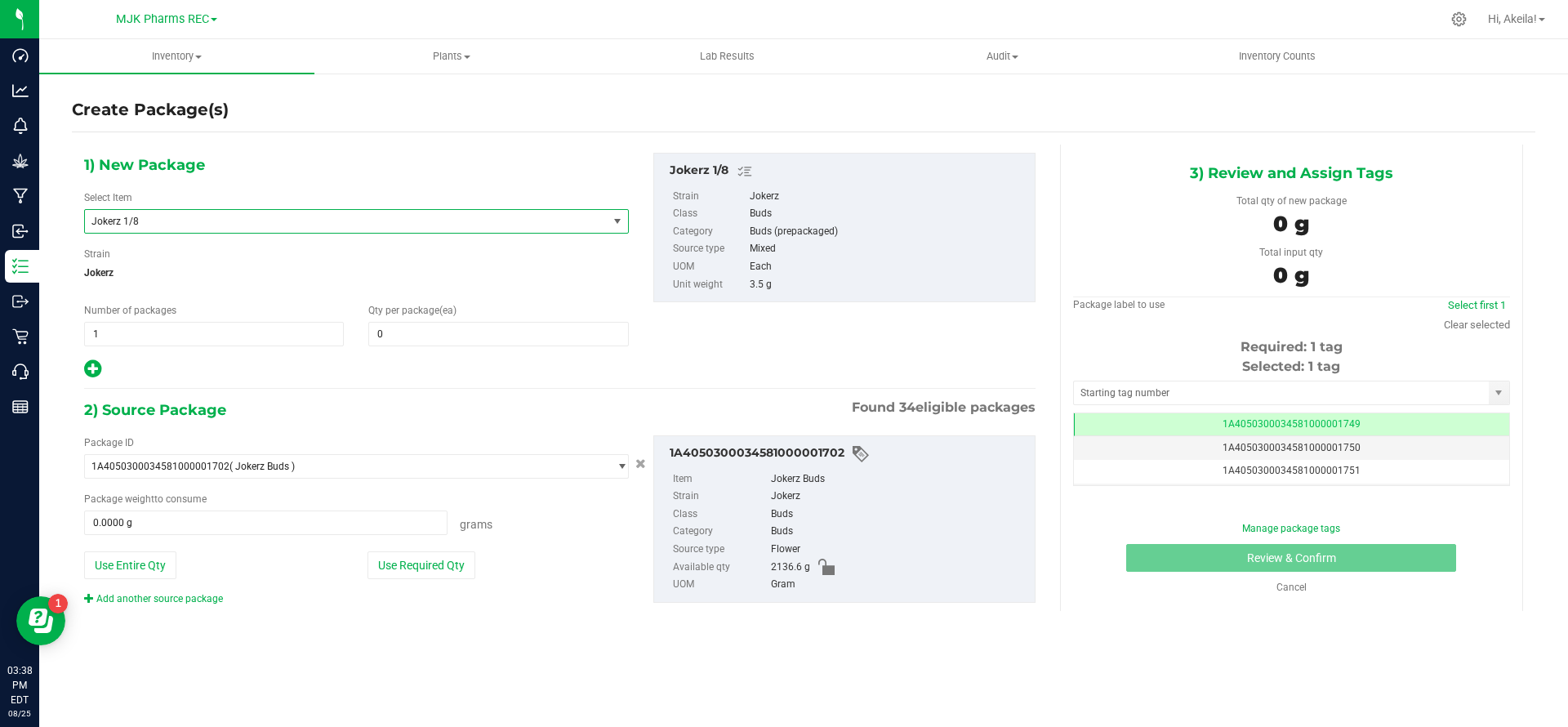
click at [237, 217] on span "Jokerz 1/8" at bounding box center [335, 221] width 489 height 12
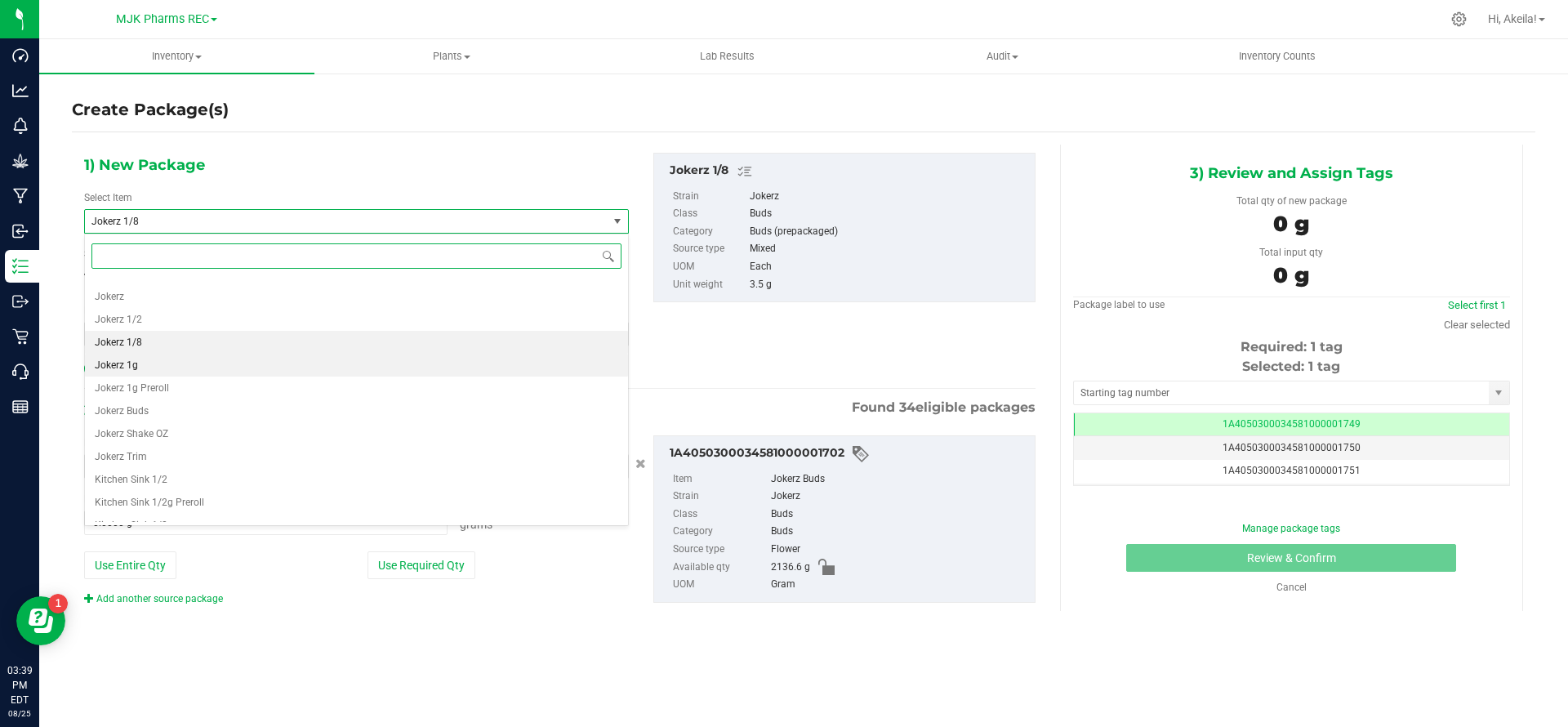
click at [154, 356] on li "Jokerz 1g" at bounding box center [356, 365] width 543 height 23
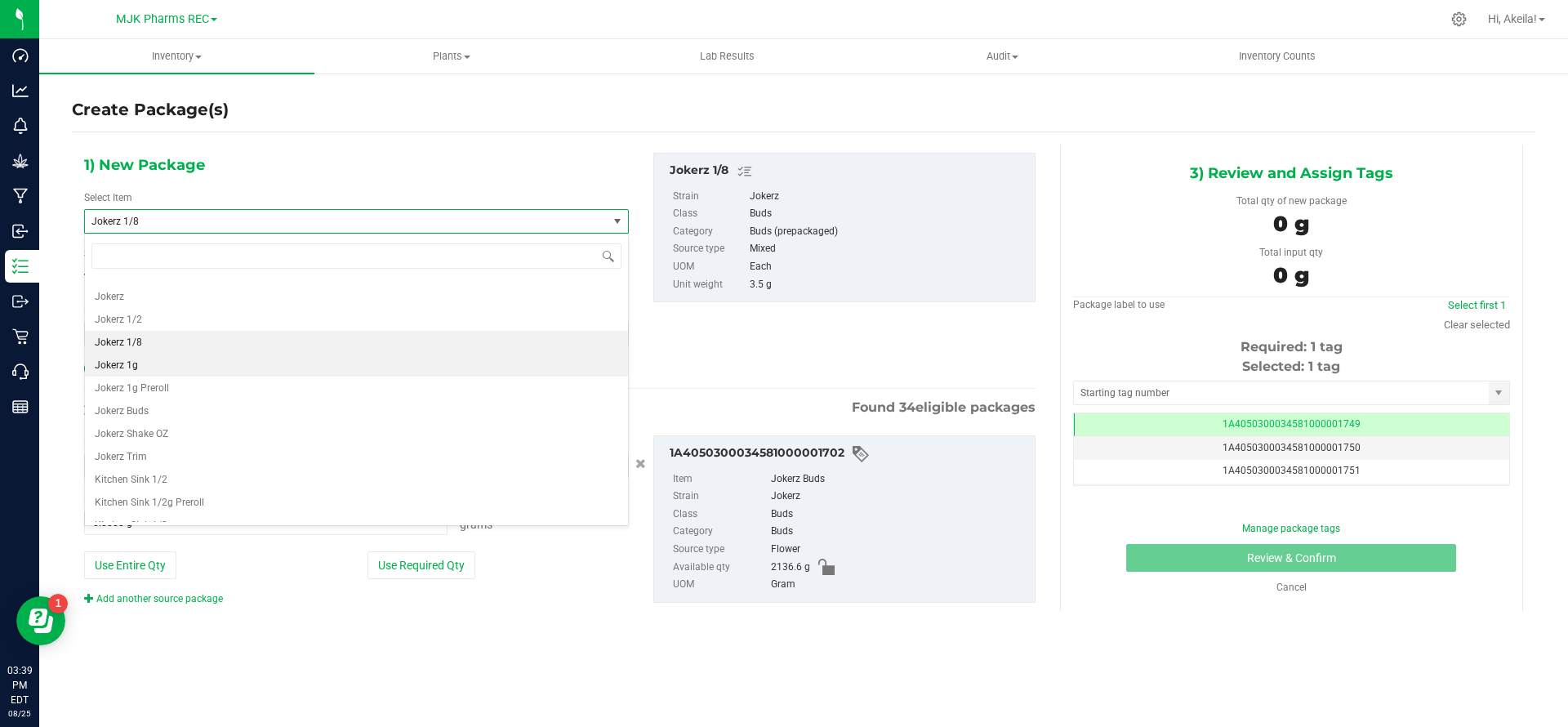
type input "0"
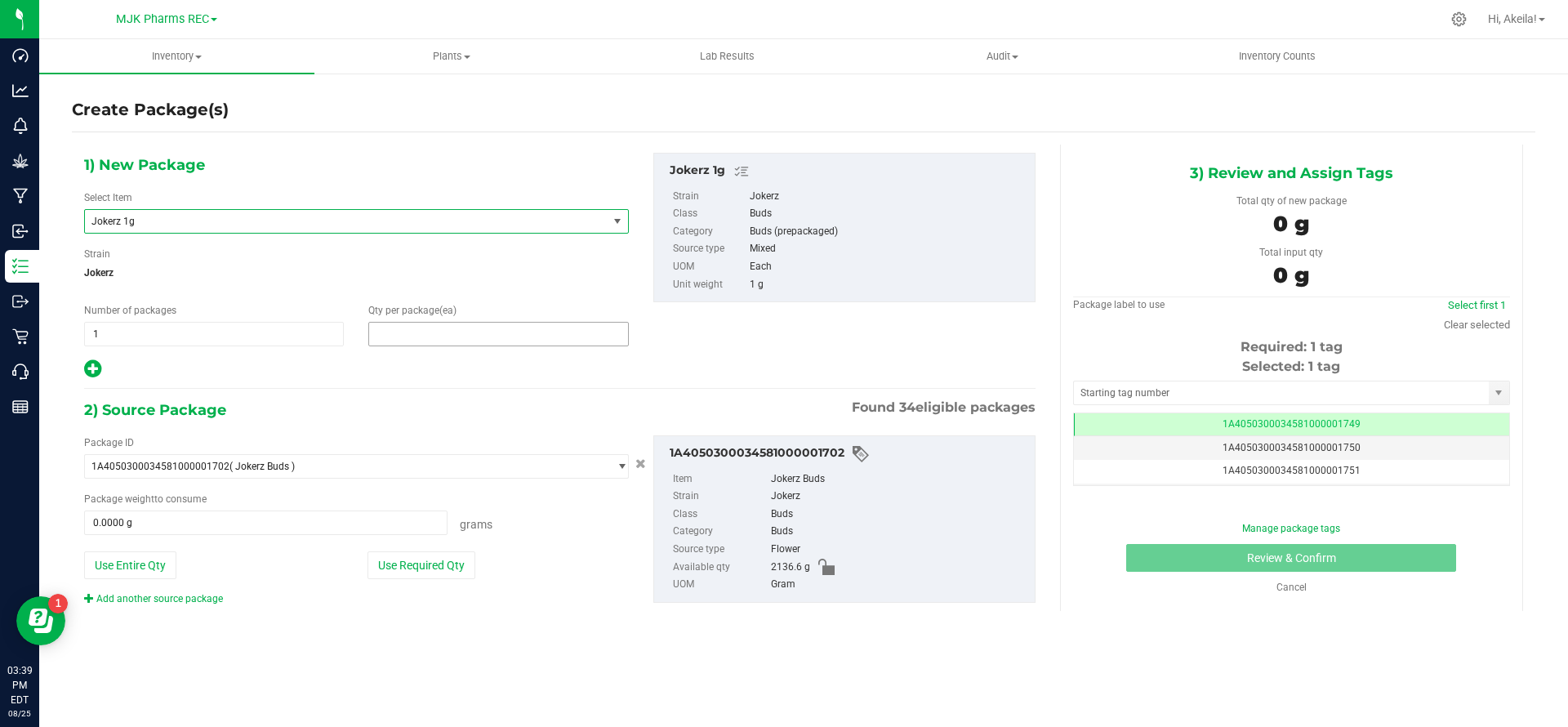
click at [405, 340] on span at bounding box center [498, 334] width 260 height 25
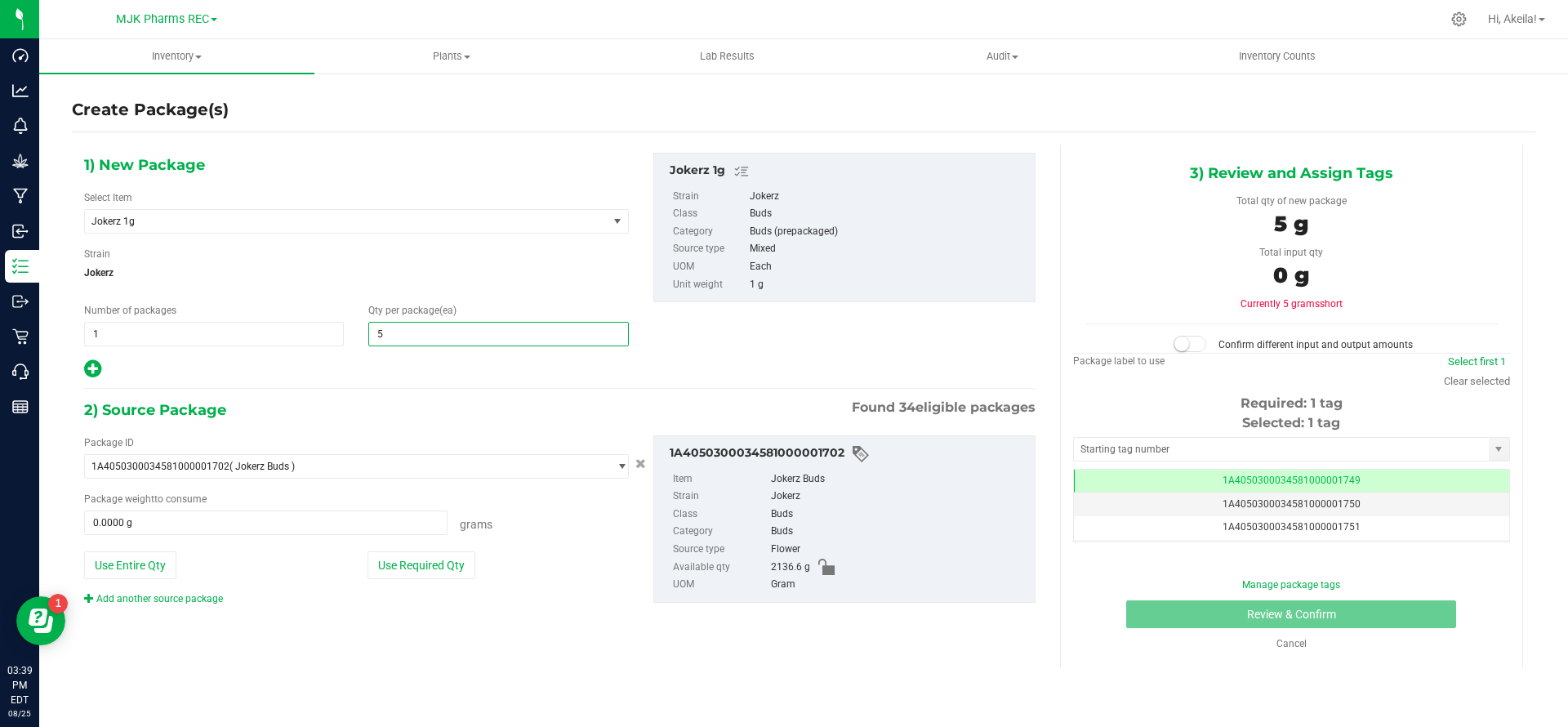
type input "56"
click at [436, 567] on button "Use Required Qty" at bounding box center [421, 566] width 108 height 28
type input "56.0000 g"
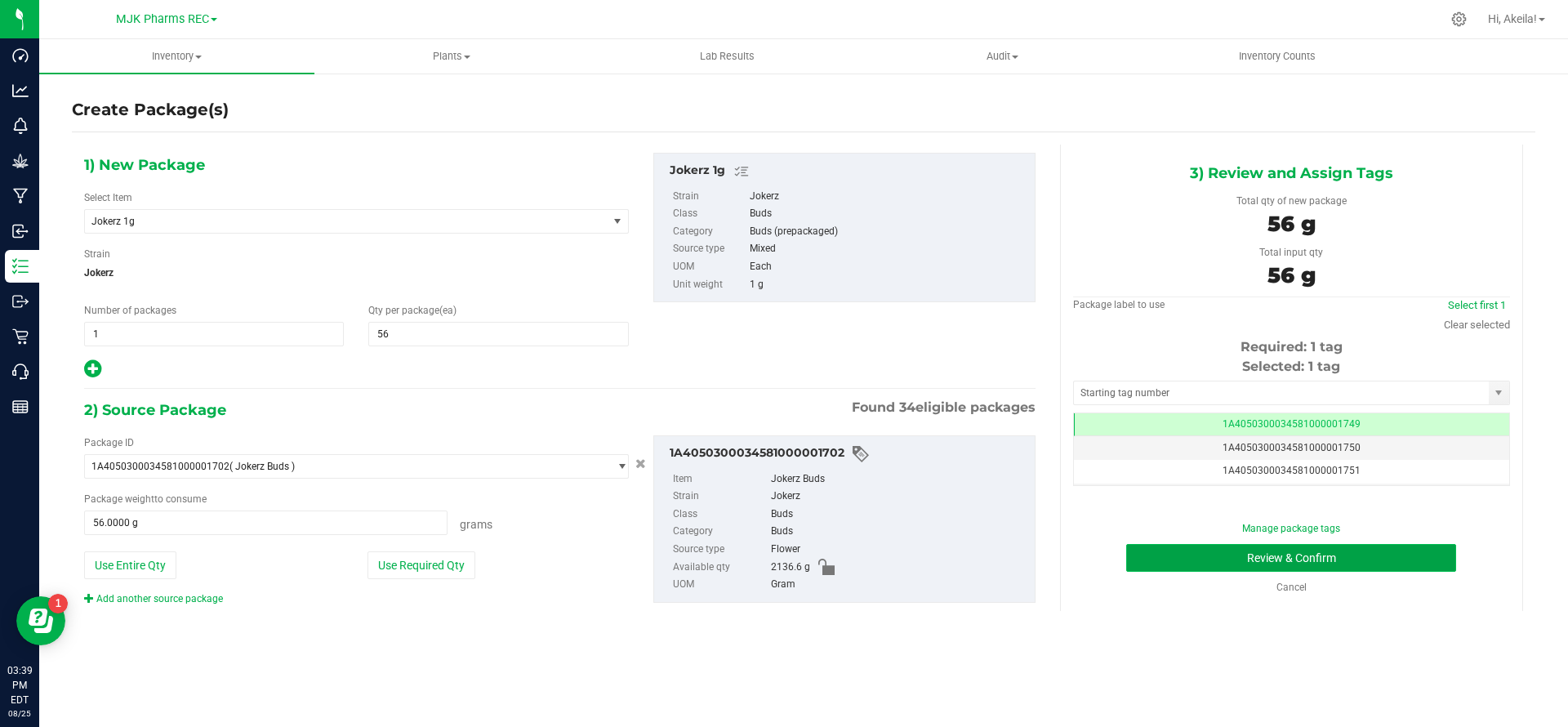
click at [881, 560] on button "Review & Confirm" at bounding box center [1291, 558] width 330 height 28
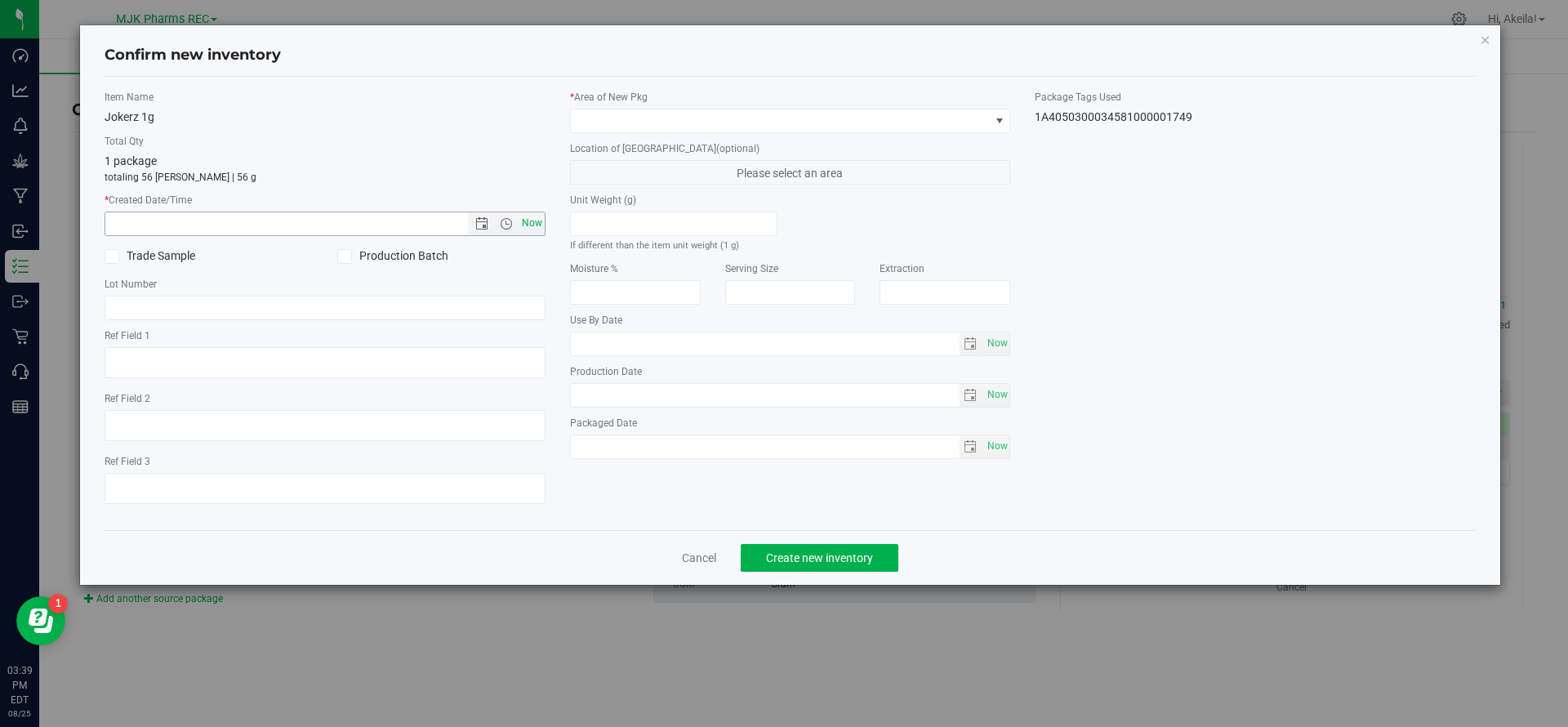
click at [542, 219] on span "Now" at bounding box center [532, 223] width 28 height 24
type input "[DATE] 3:39 PM"
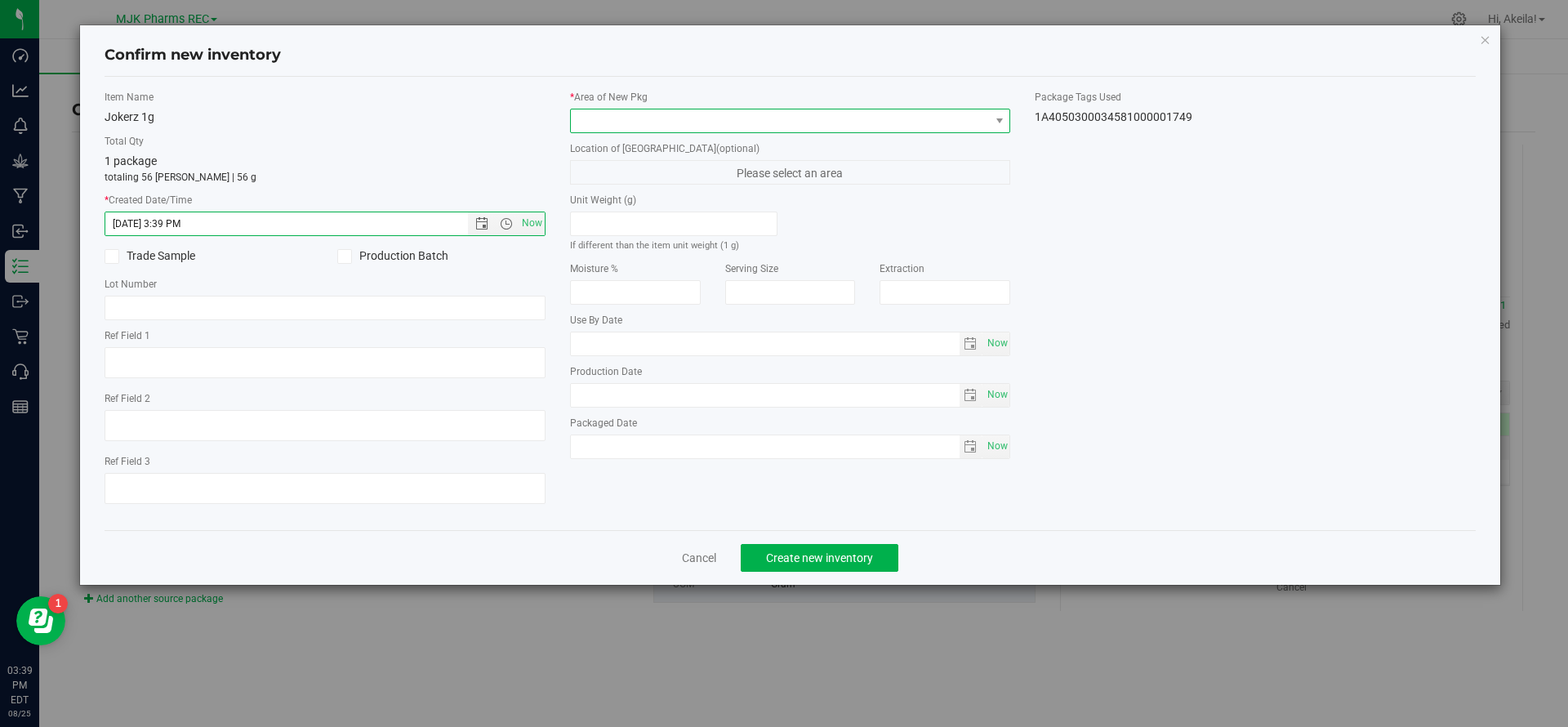
click at [725, 111] on span at bounding box center [780, 121] width 419 height 23
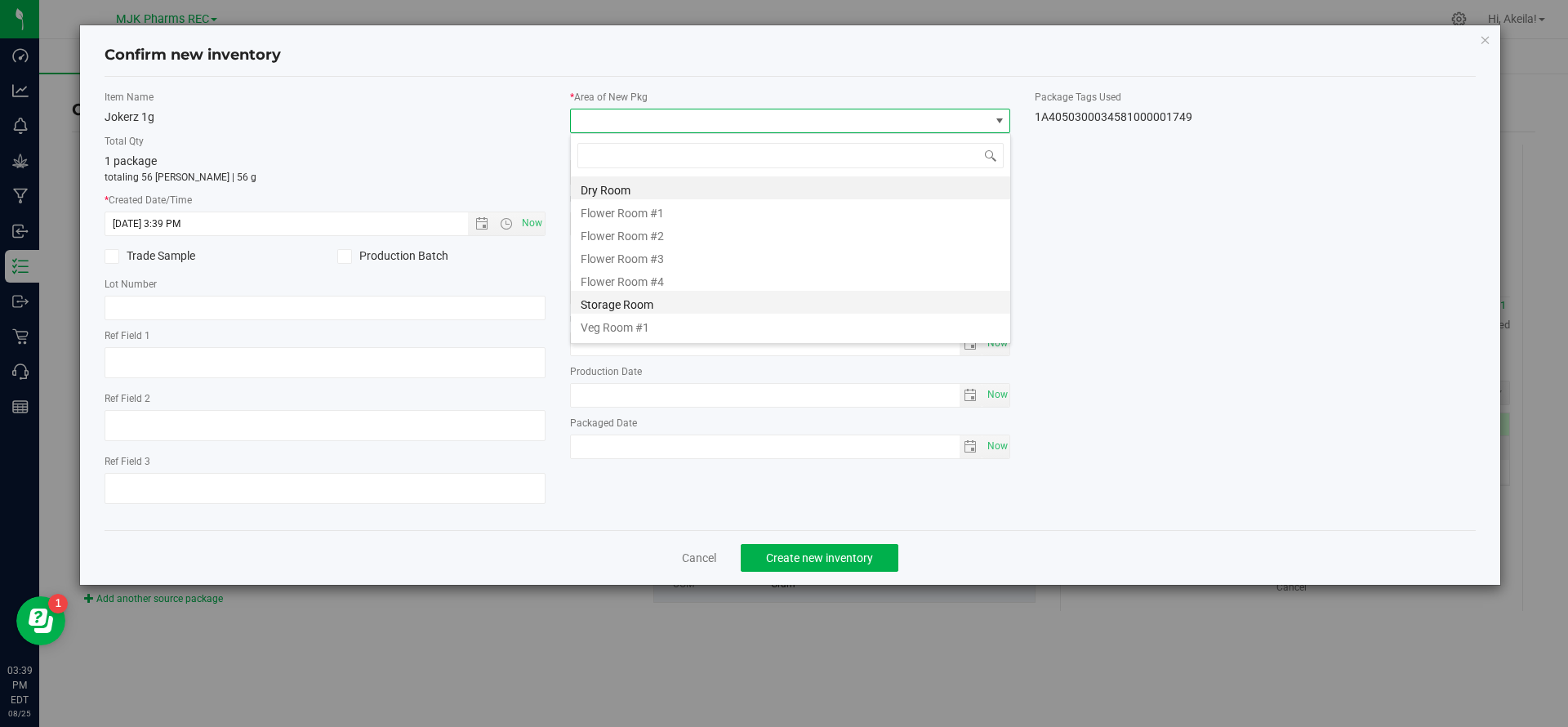
click at [764, 303] on li "Storage Room" at bounding box center [790, 303] width 439 height 23
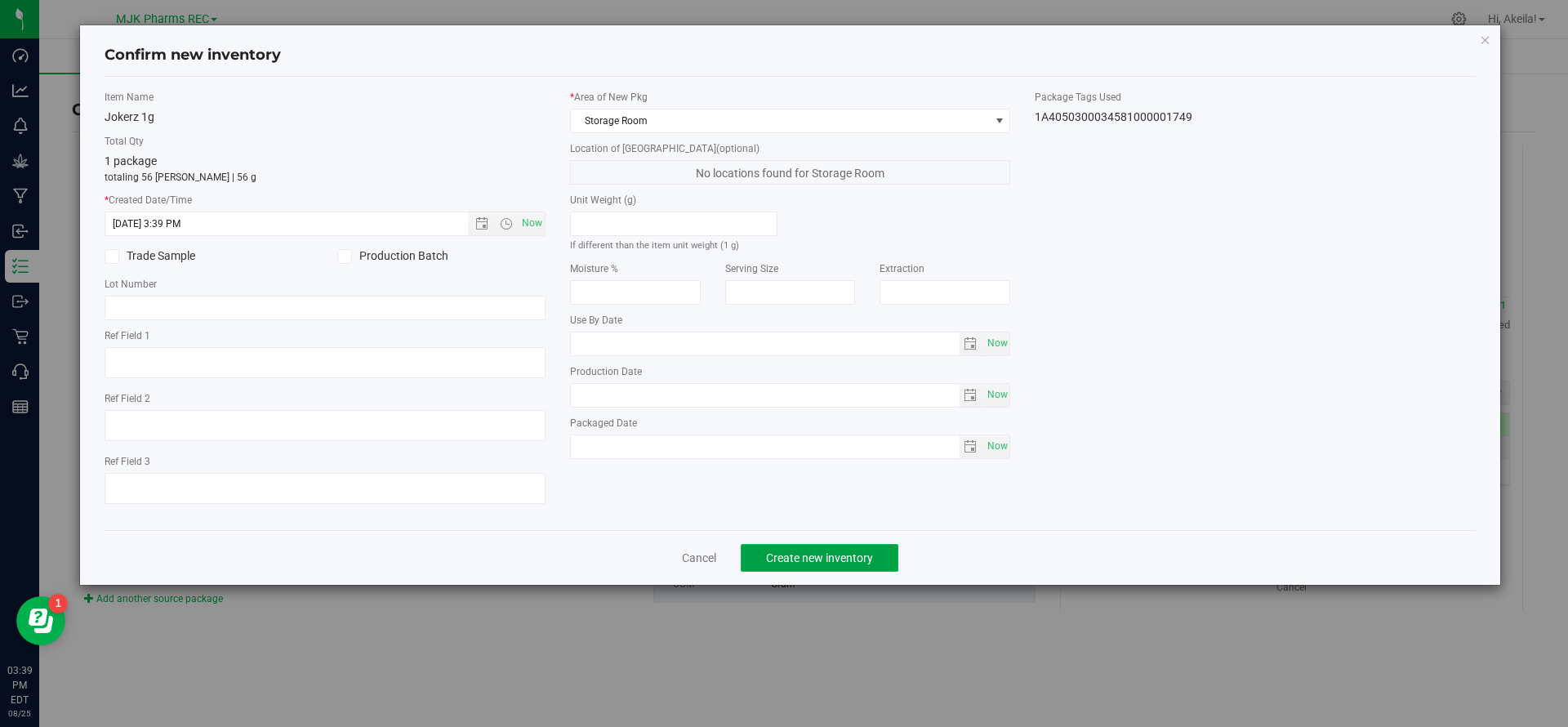
click at [804, 558] on span "Create new inventory" at bounding box center [820, 558] width 107 height 13
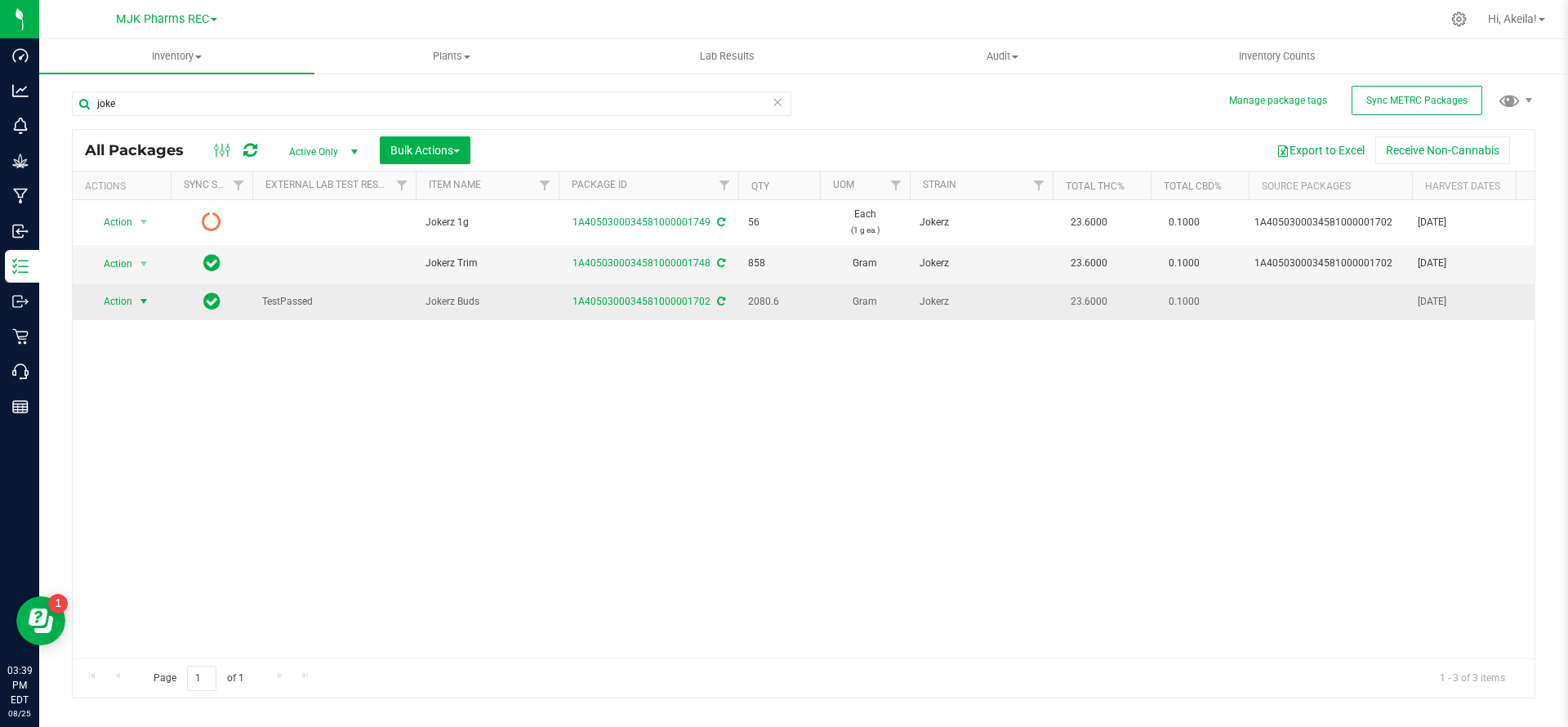
click at [111, 299] on span "Action" at bounding box center [111, 302] width 44 height 23
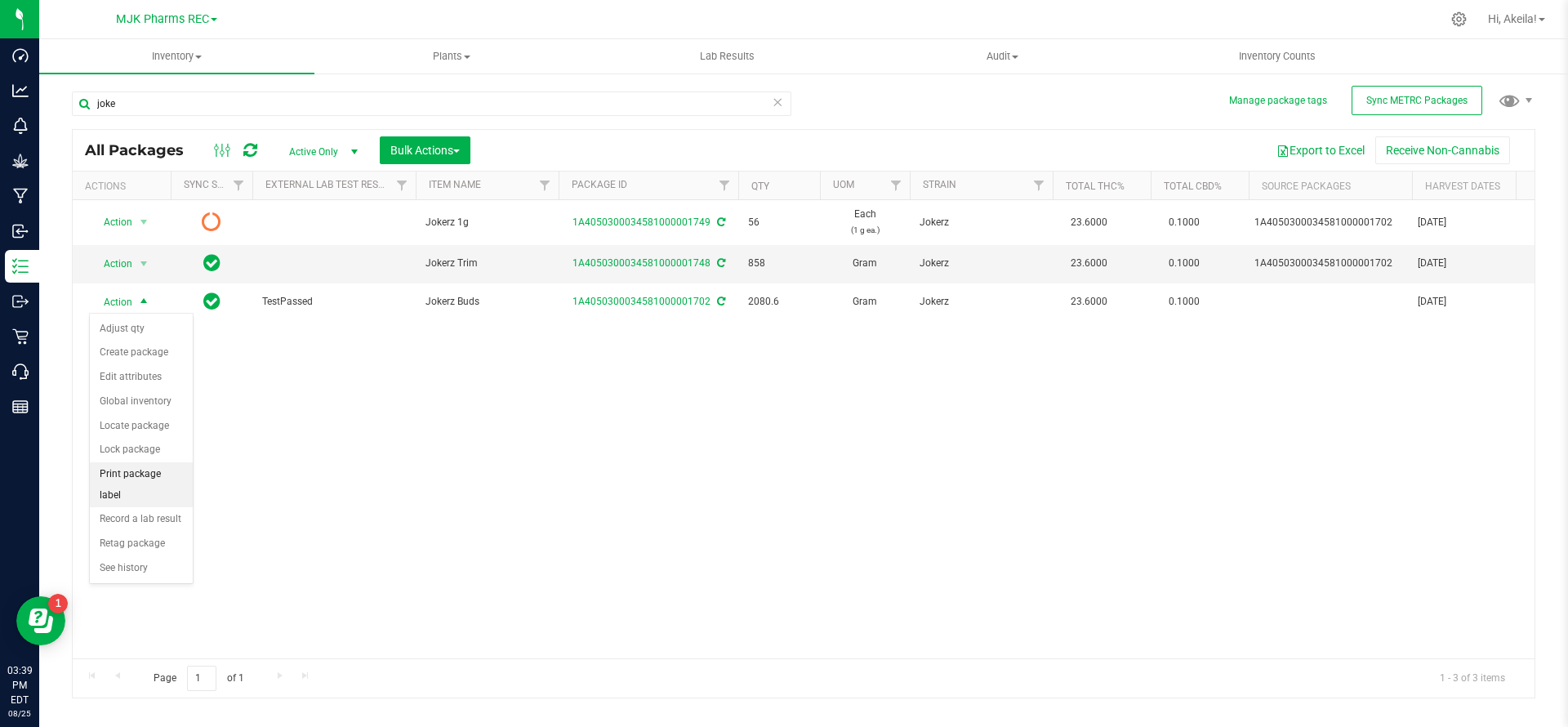
click at [174, 472] on li "Print package label" at bounding box center [141, 484] width 103 height 45
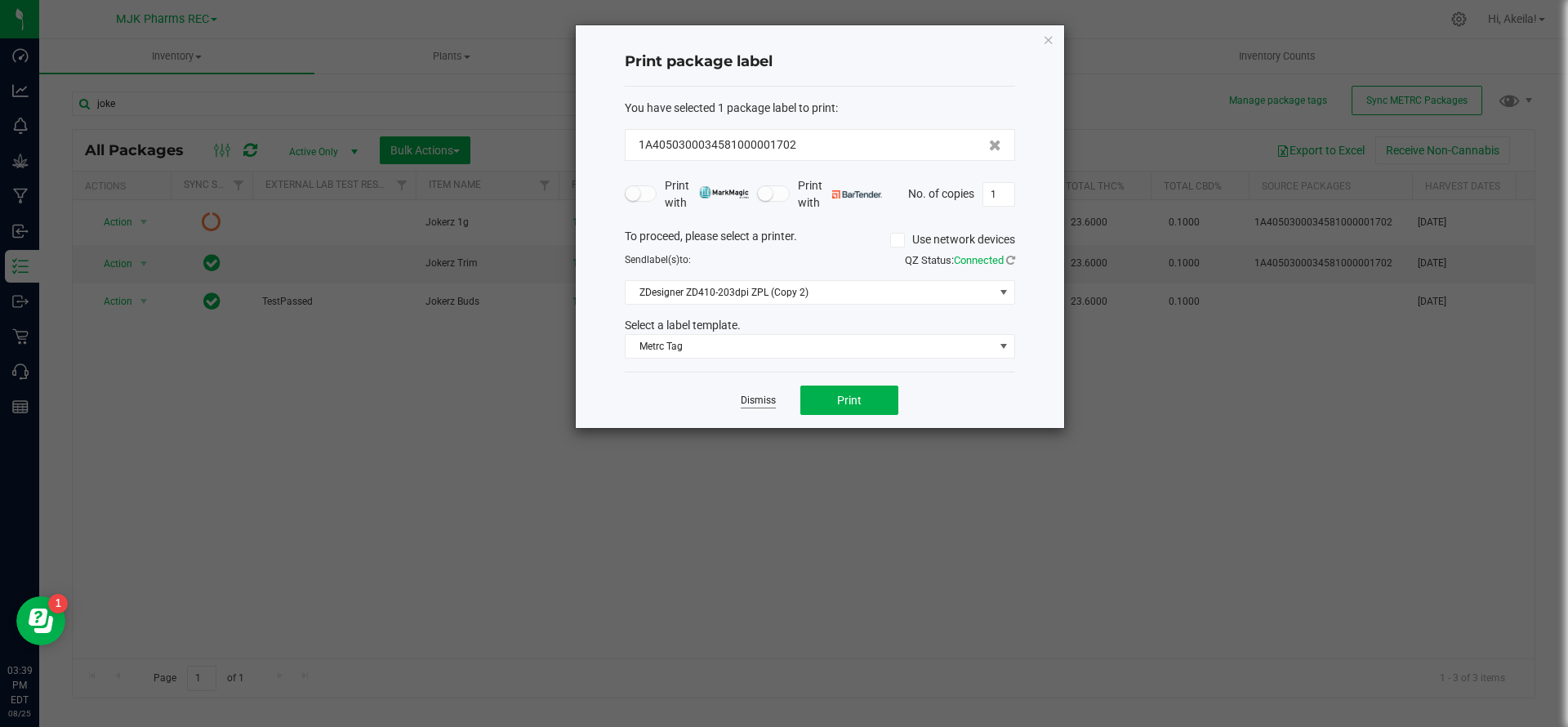
click at [745, 403] on link "Dismiss" at bounding box center [758, 401] width 35 height 14
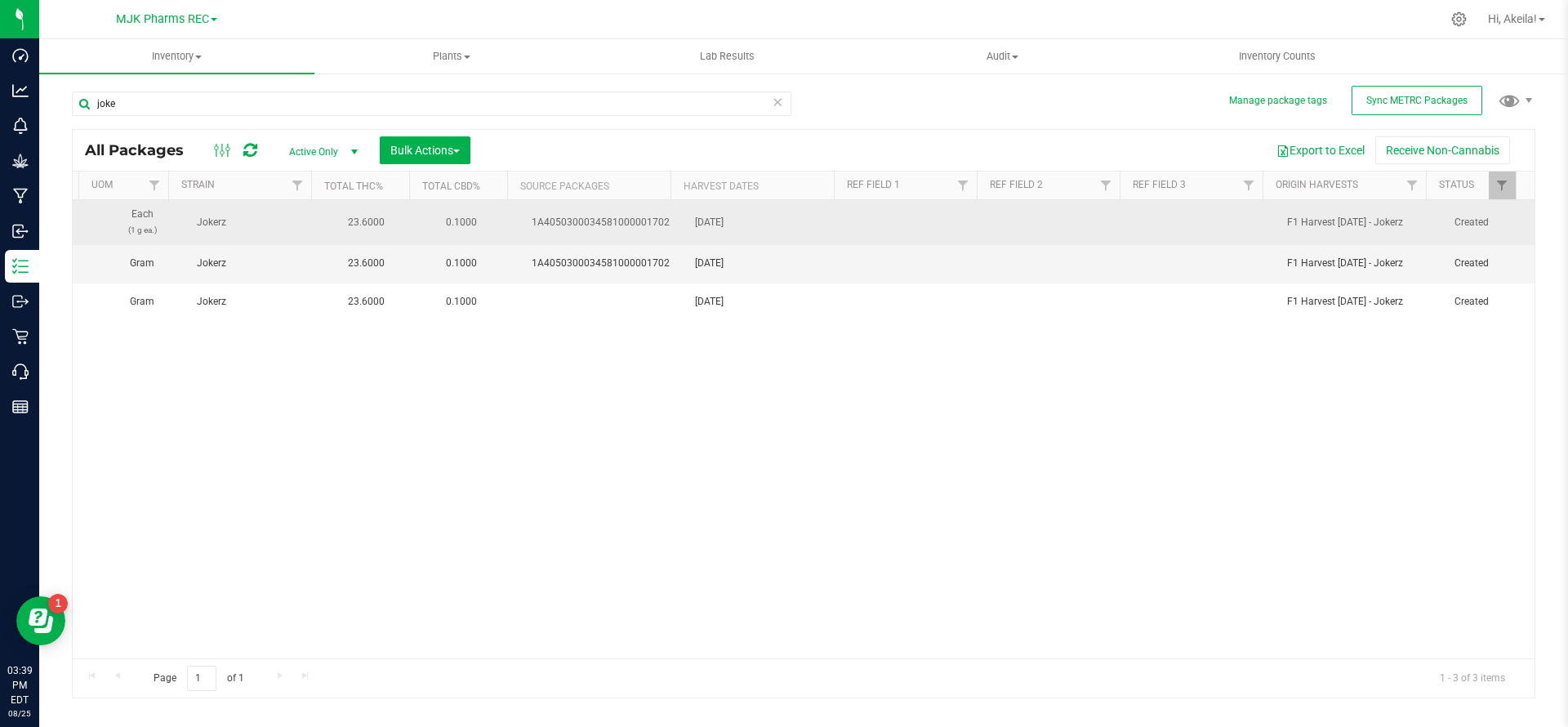
click at [695, 216] on div "[DATE]" at bounding box center [771, 222] width 153 height 16
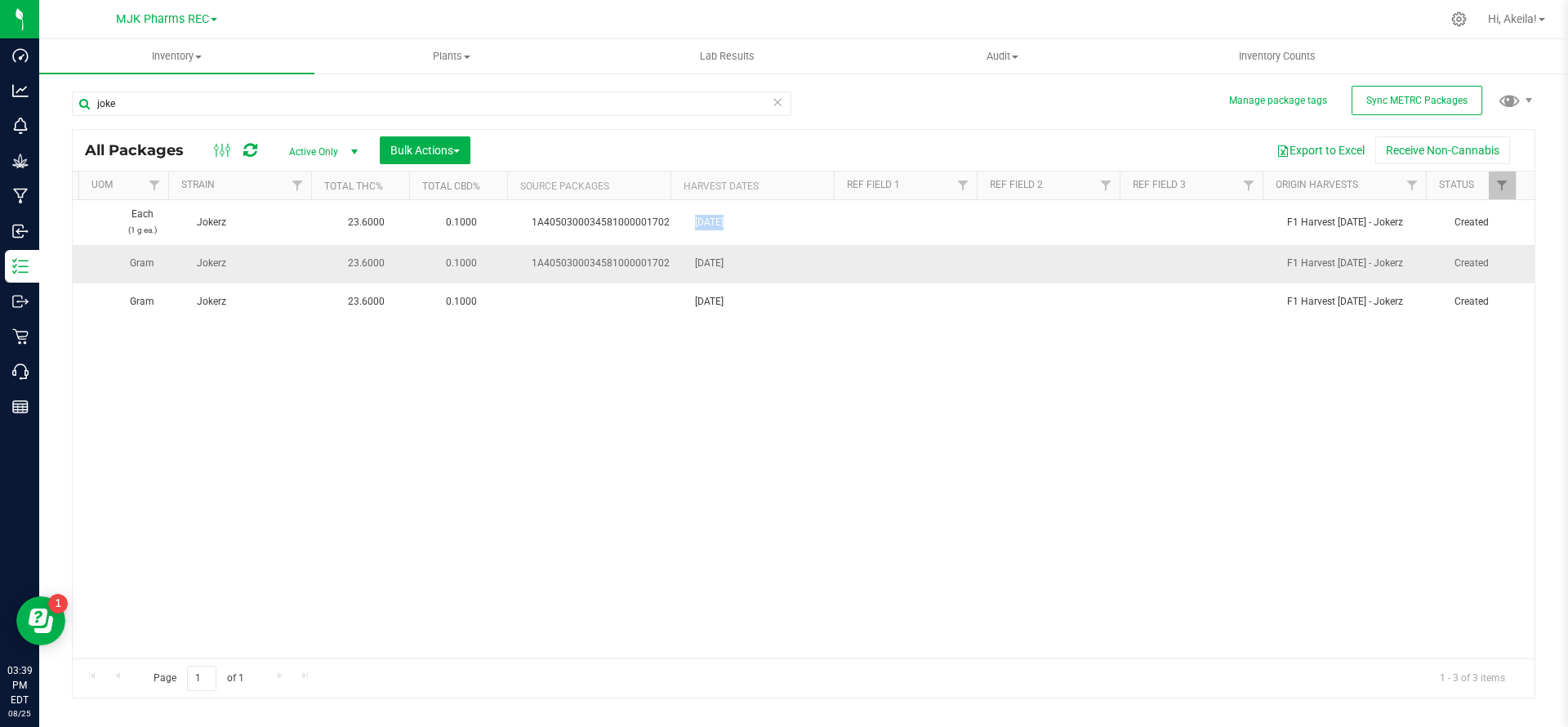
copy div "[DATE]"
click at [876, 184] on link "Ref Field 1" at bounding box center [873, 185] width 53 height 12
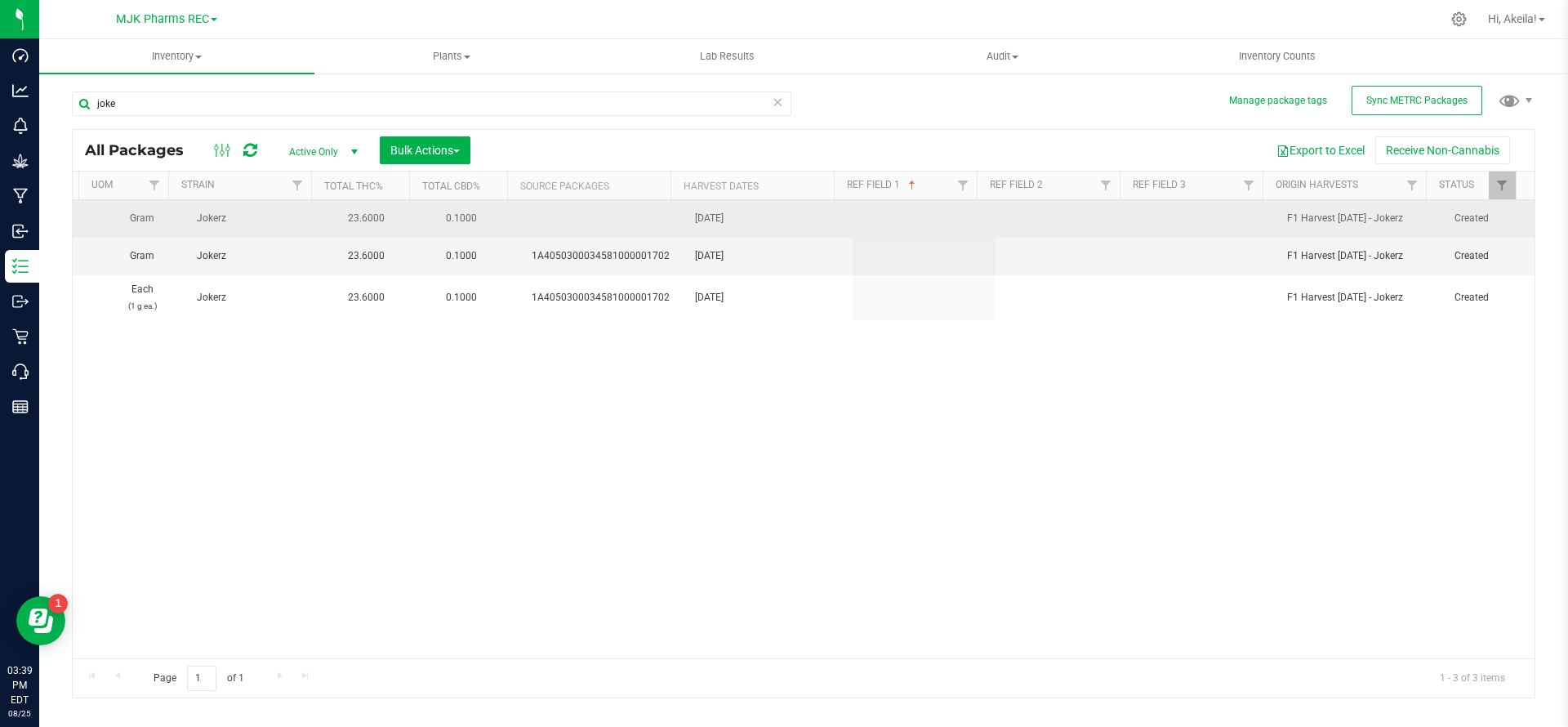
click at [878, 226] on td at bounding box center [924, 219] width 143 height 38
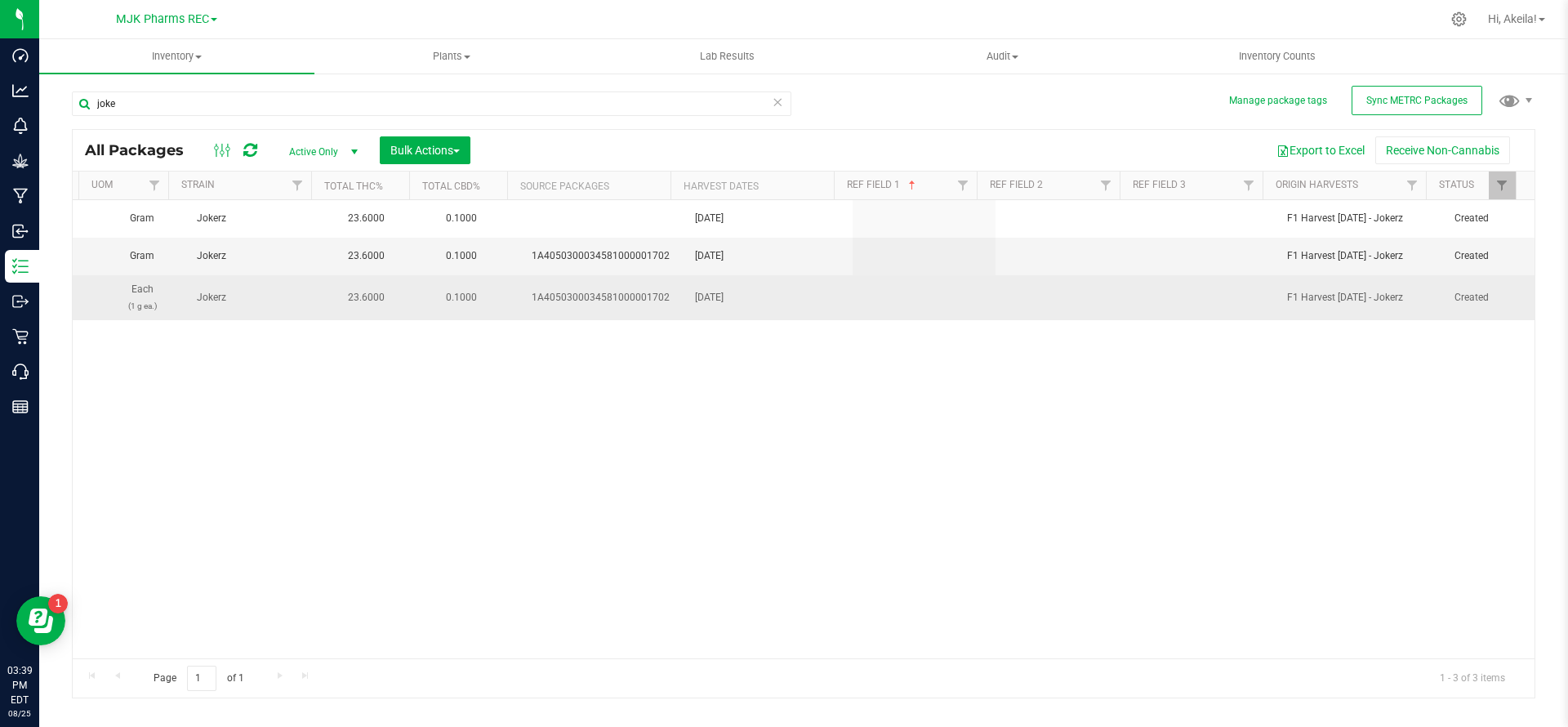
click at [881, 299] on td at bounding box center [924, 298] width 143 height 44
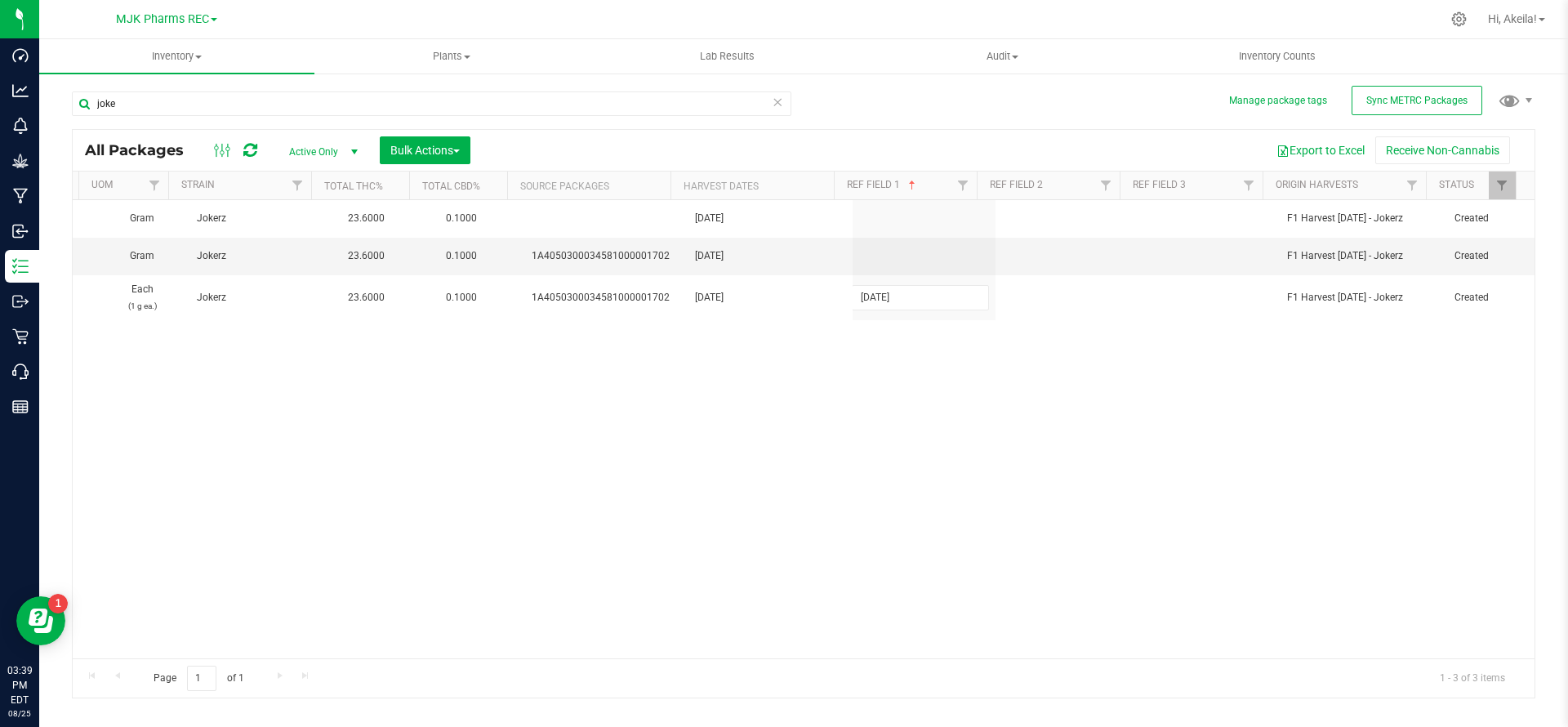
type input "[DATE]"
click at [881, 189] on link "Ref Field 1" at bounding box center [882, 185] width 72 height 12
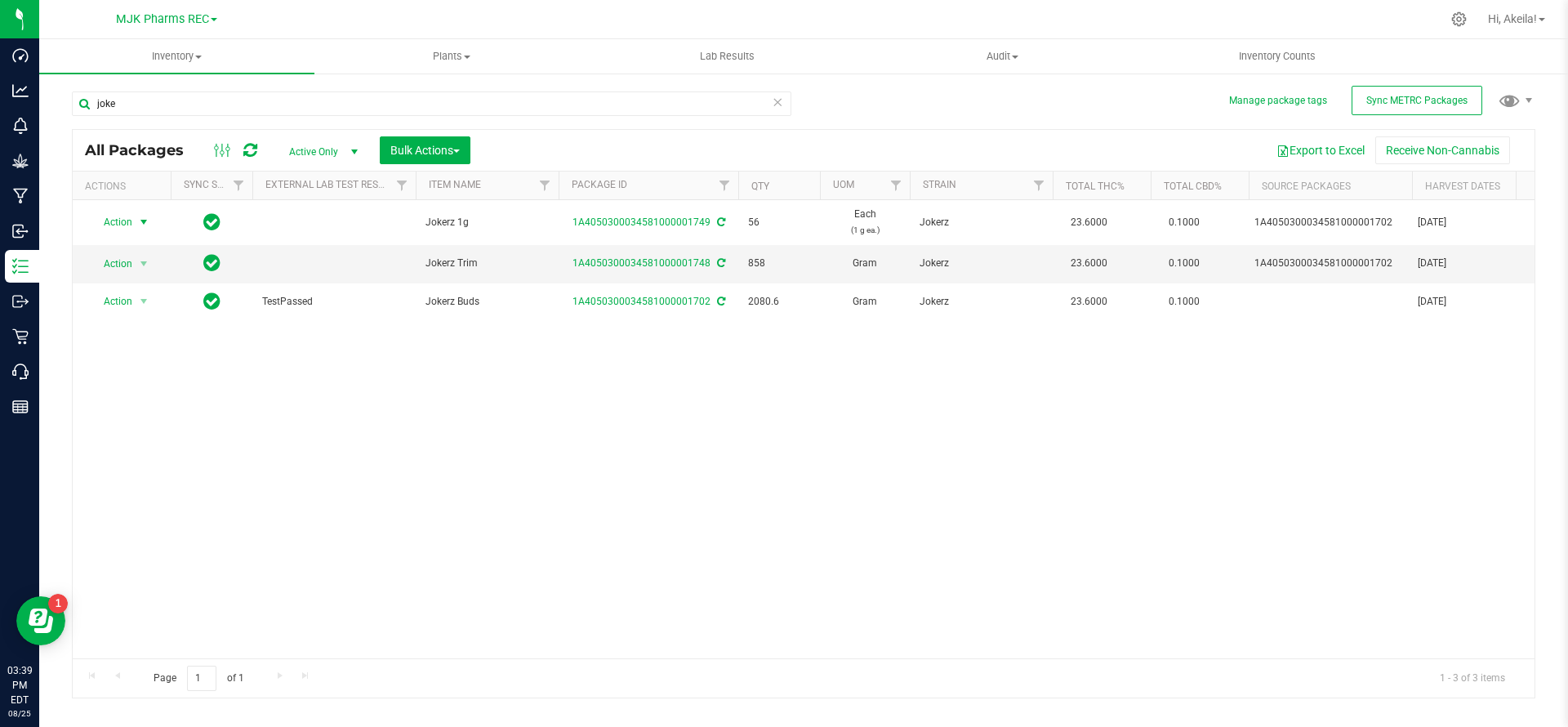
drag, startPoint x: 134, startPoint y: 226, endPoint x: 148, endPoint y: 253, distance: 30.4
click at [136, 229] on span "select" at bounding box center [144, 222] width 21 height 23
click at [173, 401] on li "Print package label" at bounding box center [141, 405] width 103 height 45
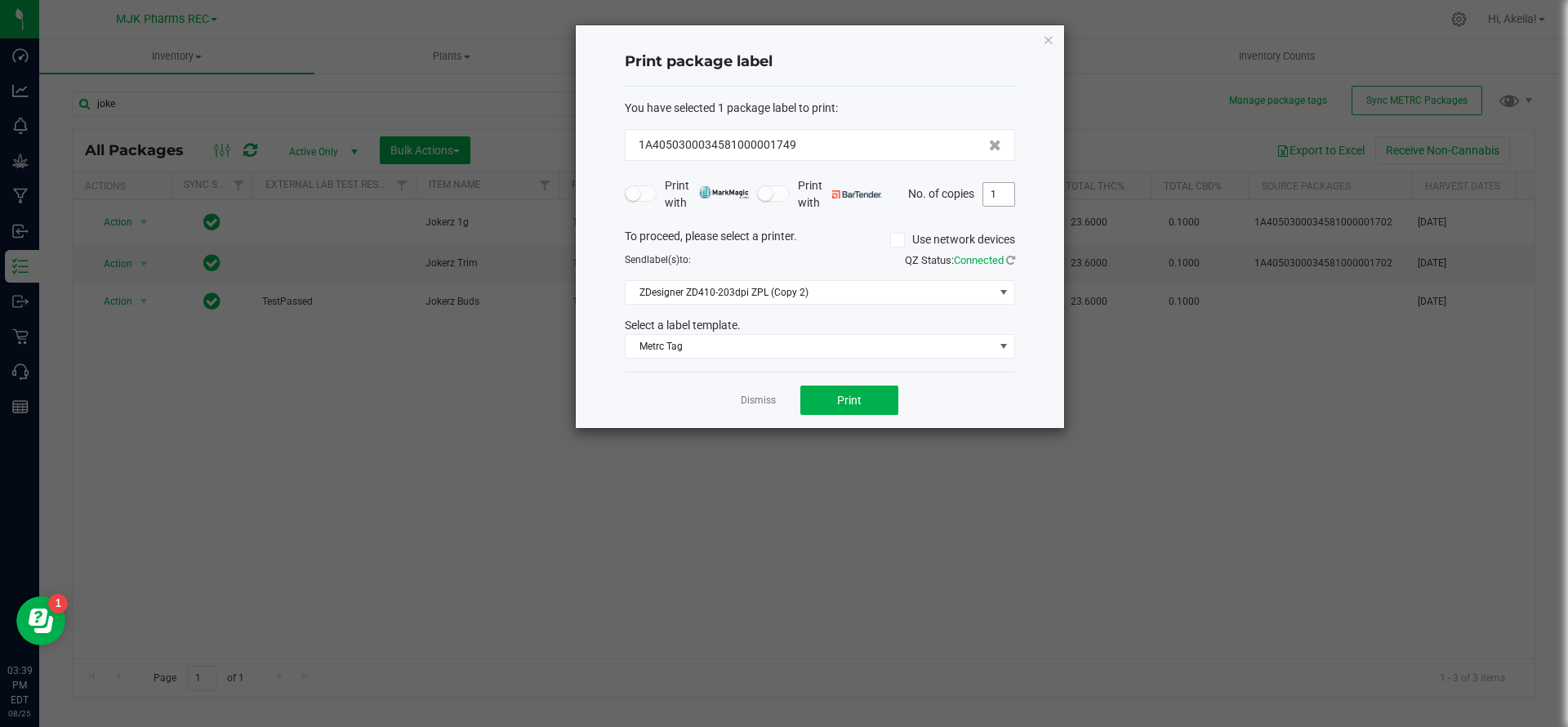
click at [881, 201] on input "1" at bounding box center [999, 195] width 31 height 23
type input "56"
click at [881, 354] on span "Metrc Tag" at bounding box center [810, 346] width 368 height 23
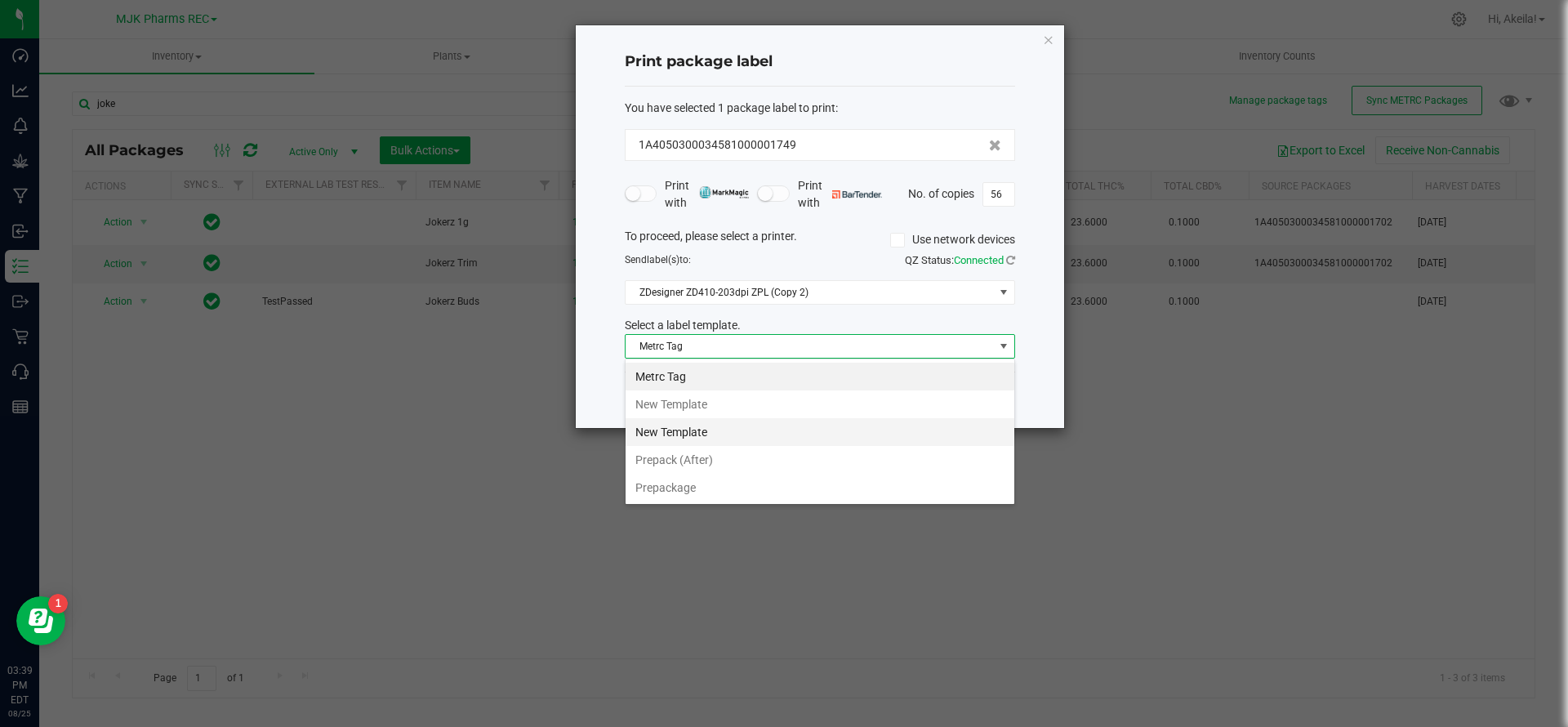
click at [775, 442] on li "New Template" at bounding box center [820, 433] width 389 height 28
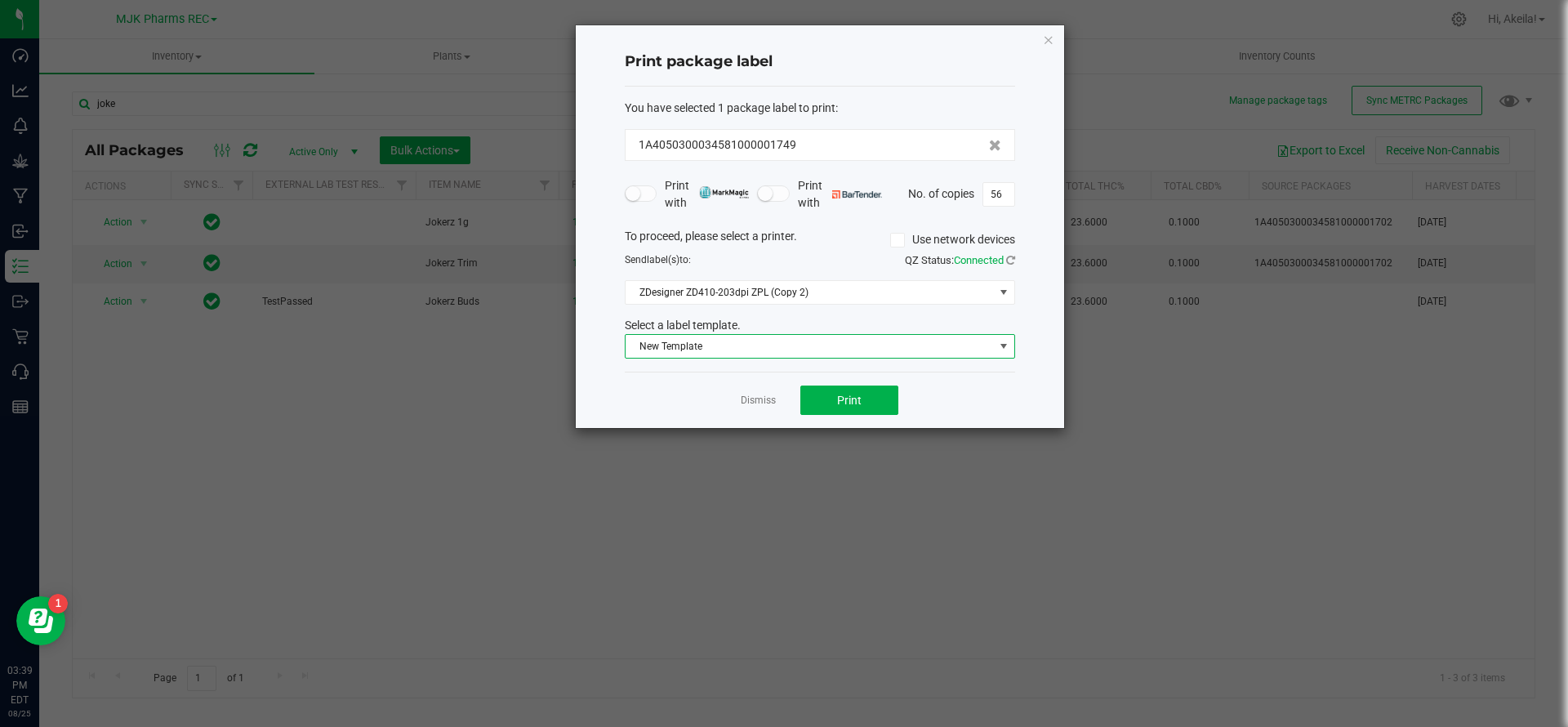
click at [751, 349] on span "New Template" at bounding box center [810, 346] width 368 height 23
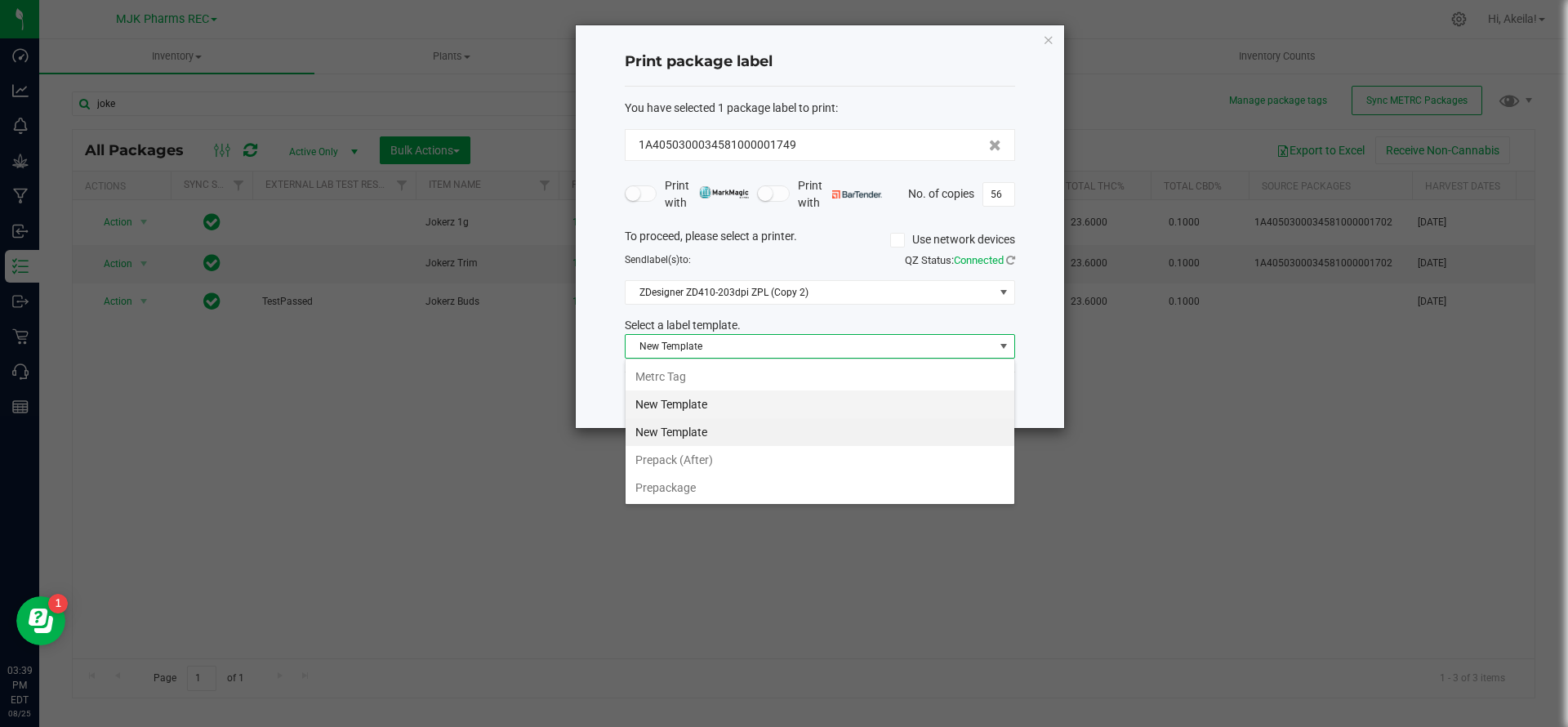
scroll to position [25, 391]
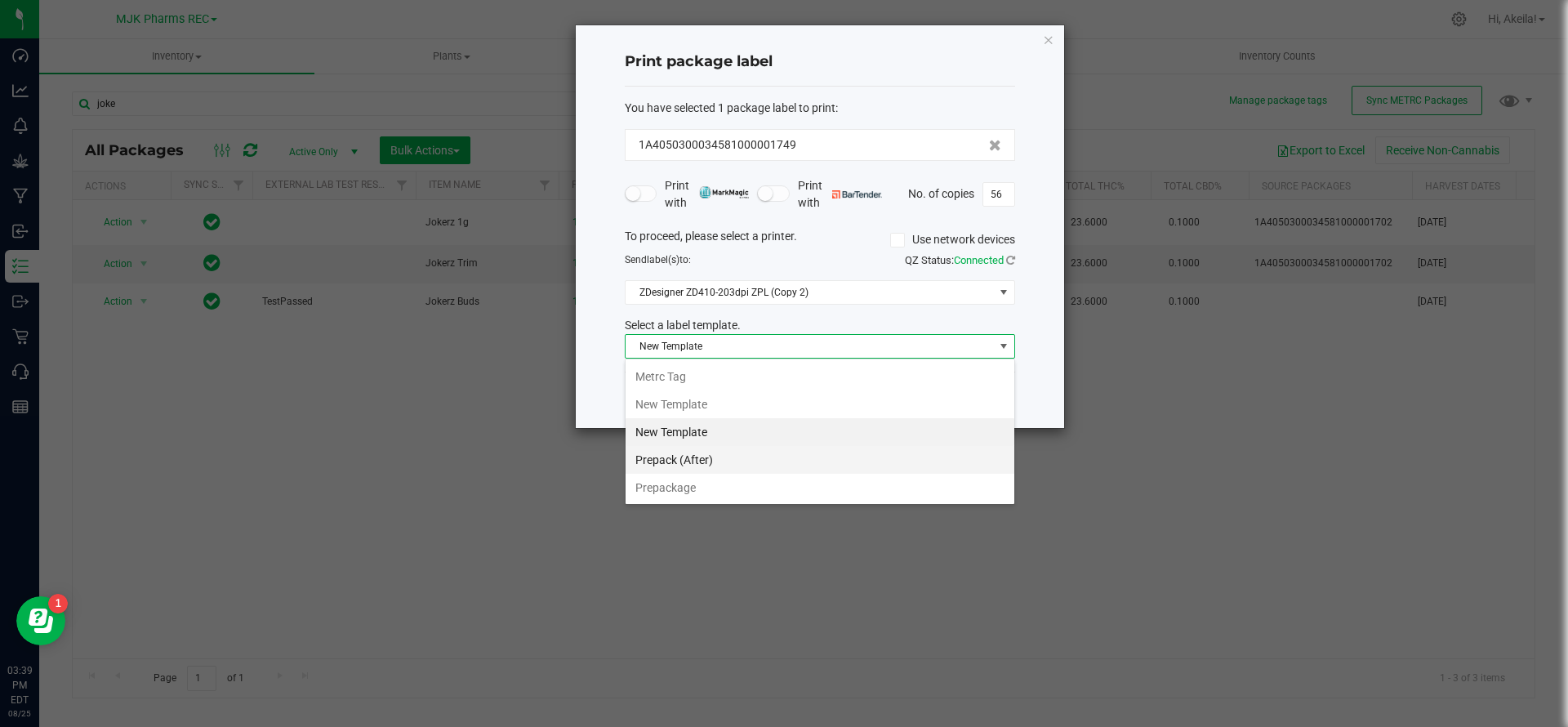
click at [698, 461] on li "Prepack (After)" at bounding box center [820, 460] width 389 height 28
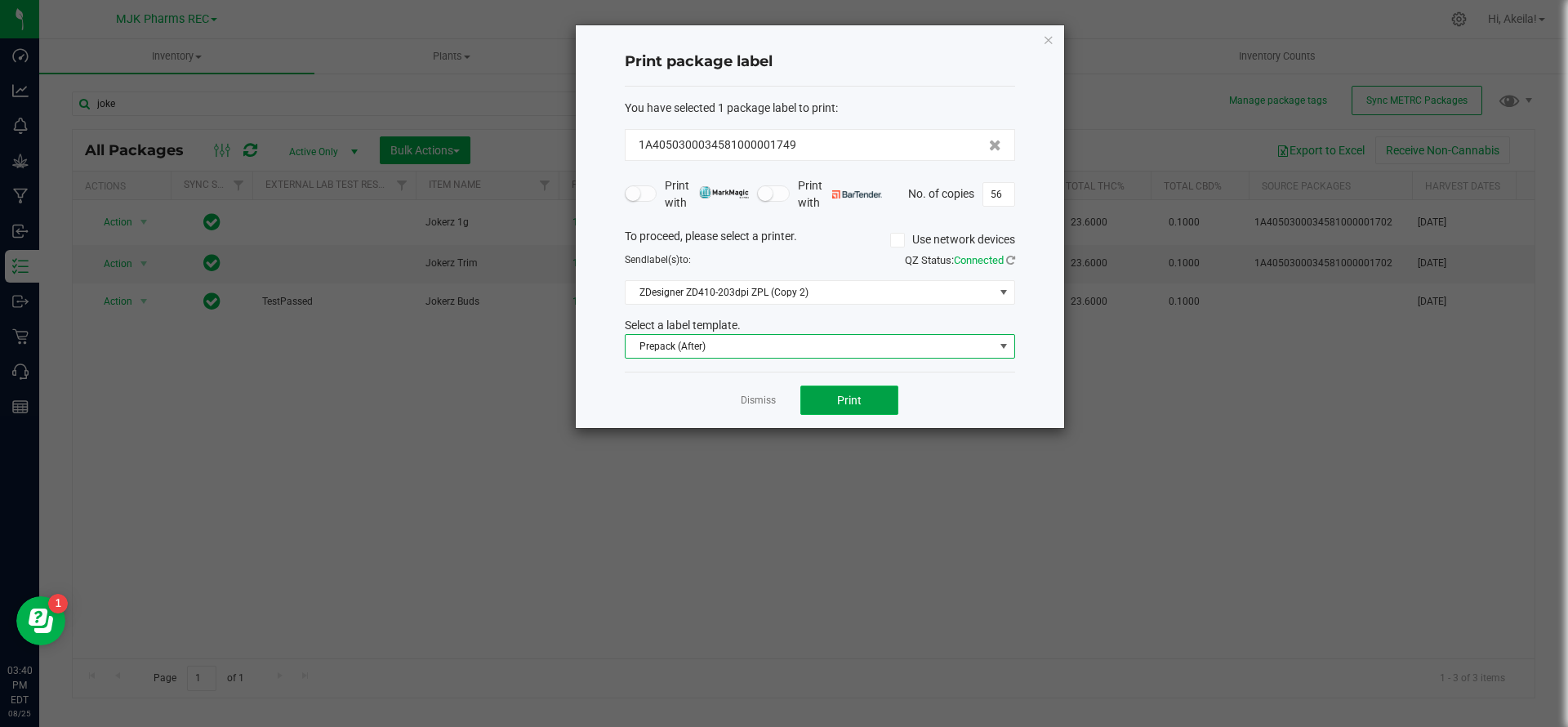
click at [881, 393] on button "Print" at bounding box center [849, 401] width 98 height 30
click at [881, 190] on input "56" at bounding box center [999, 195] width 31 height 23
click at [759, 400] on link "Dismiss" at bounding box center [758, 401] width 35 height 14
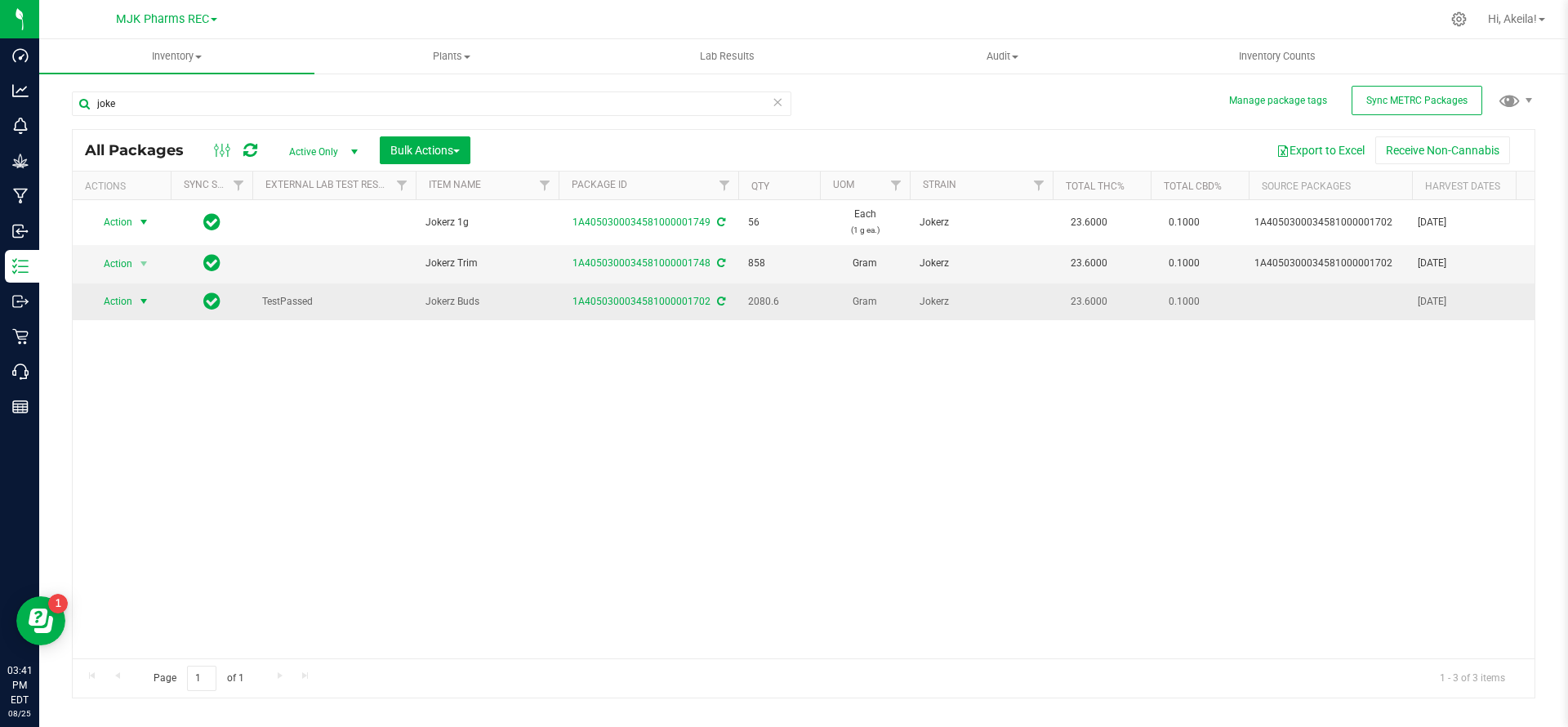
click at [116, 308] on span "Action" at bounding box center [111, 302] width 44 height 23
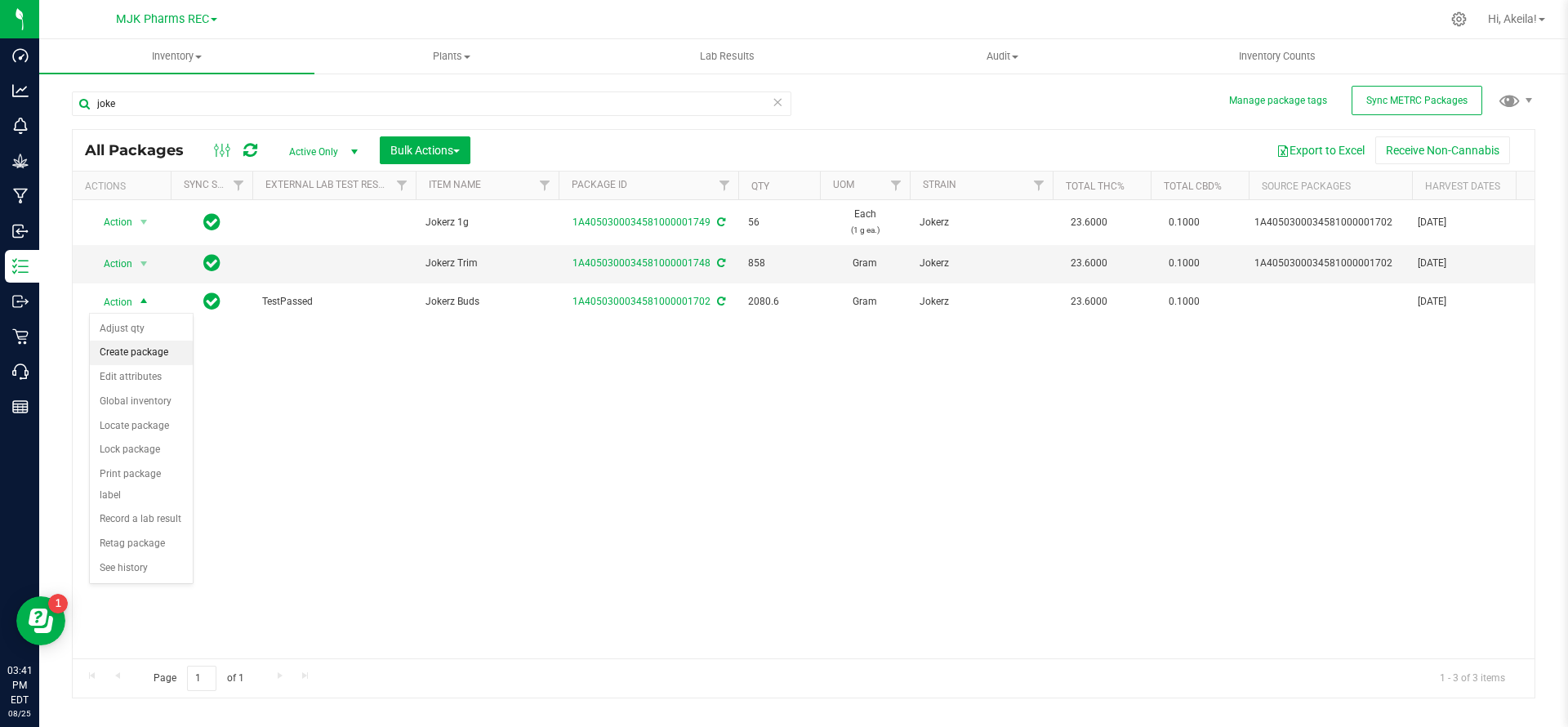
click at [168, 348] on li "Create package" at bounding box center [141, 353] width 103 height 25
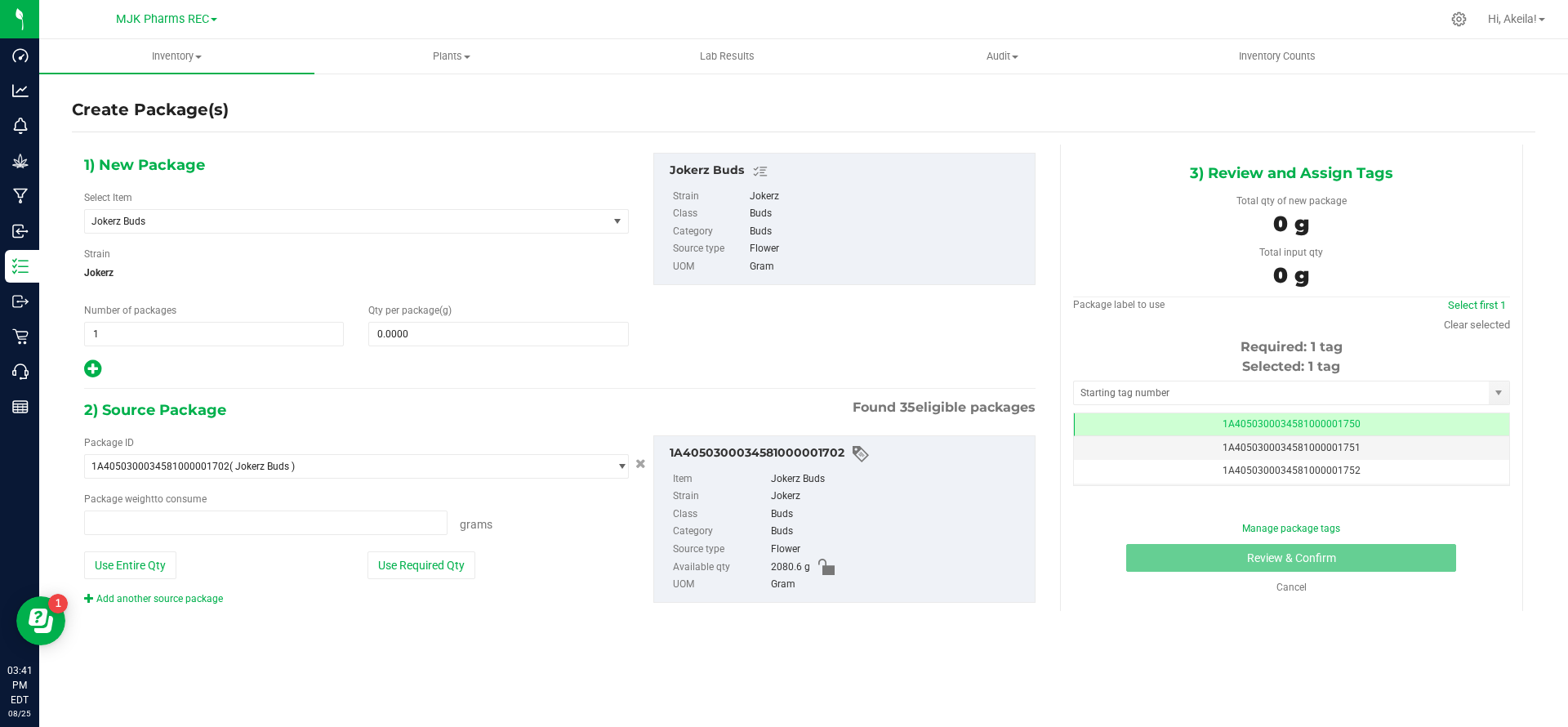
type input "0.0000 g"
click at [564, 216] on span "Jokerz Buds" at bounding box center [335, 221] width 489 height 12
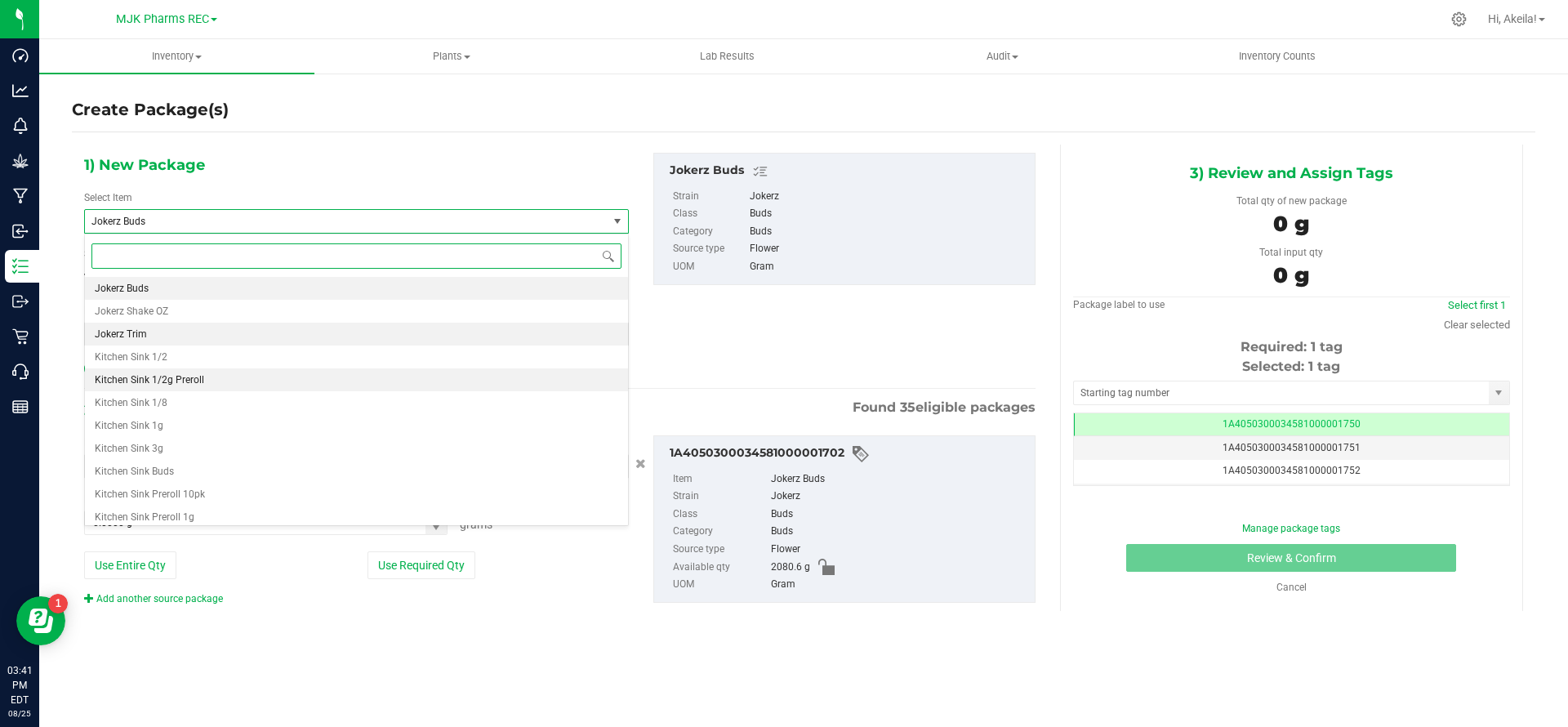
scroll to position [7975, 0]
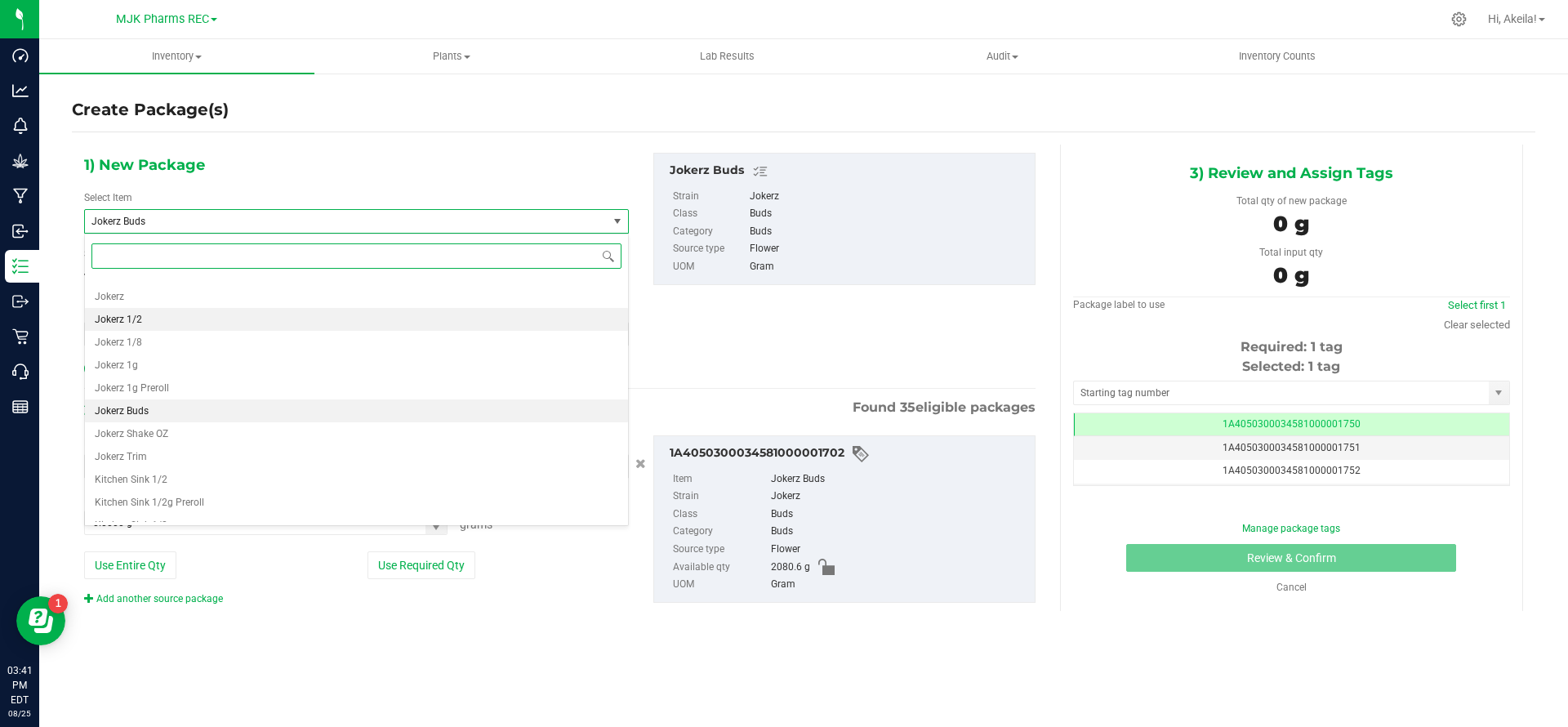
click at [311, 321] on li "Jokerz 1/2" at bounding box center [356, 319] width 543 height 23
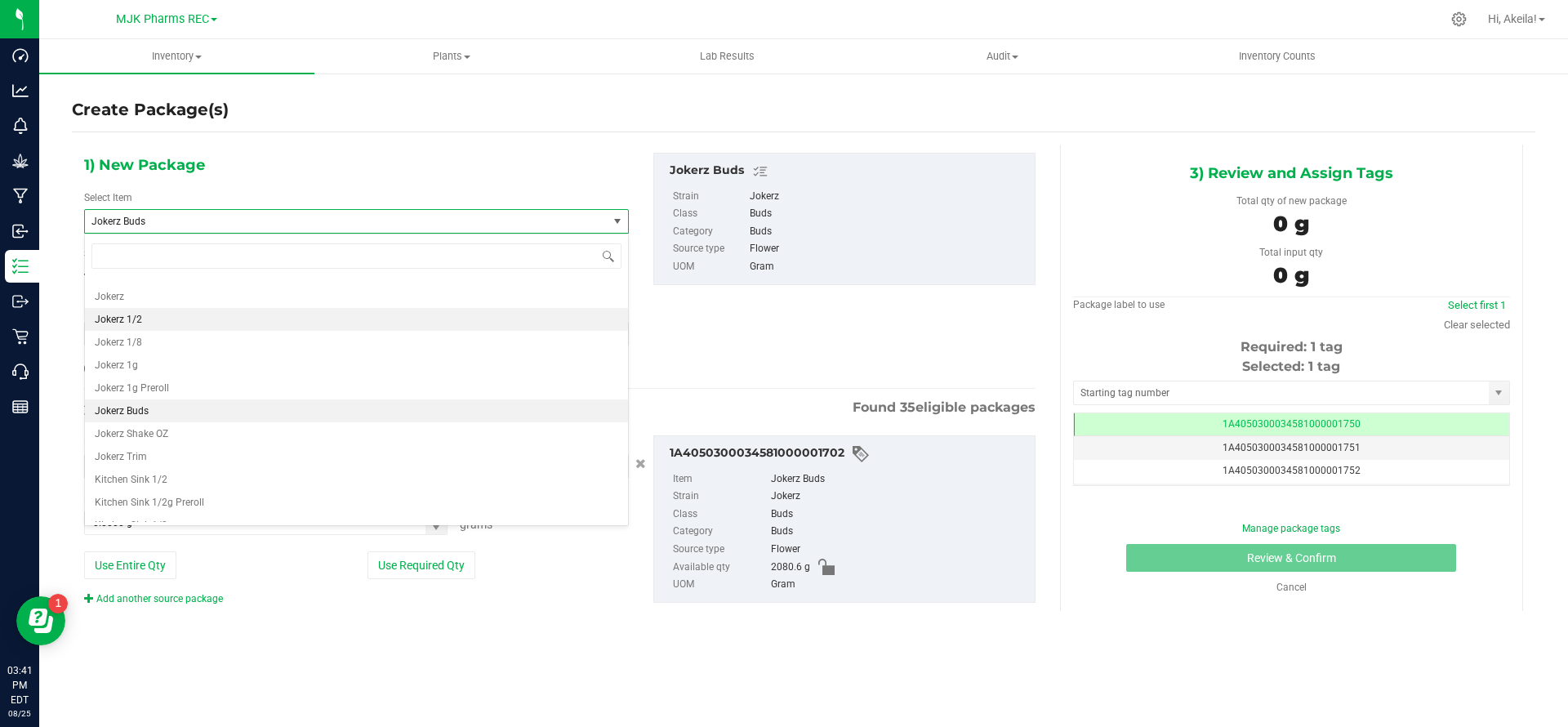
type input "0"
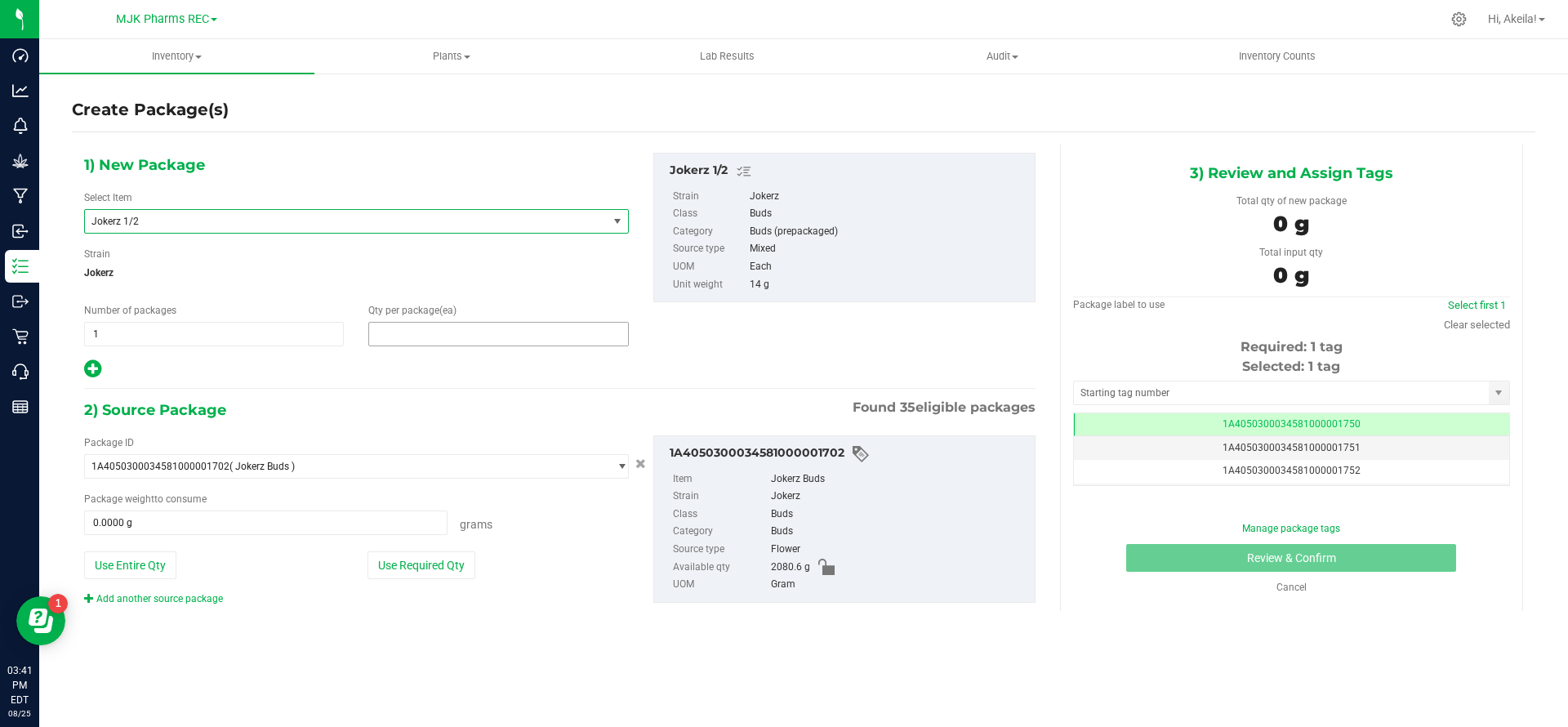
click at [385, 335] on span at bounding box center [498, 334] width 260 height 25
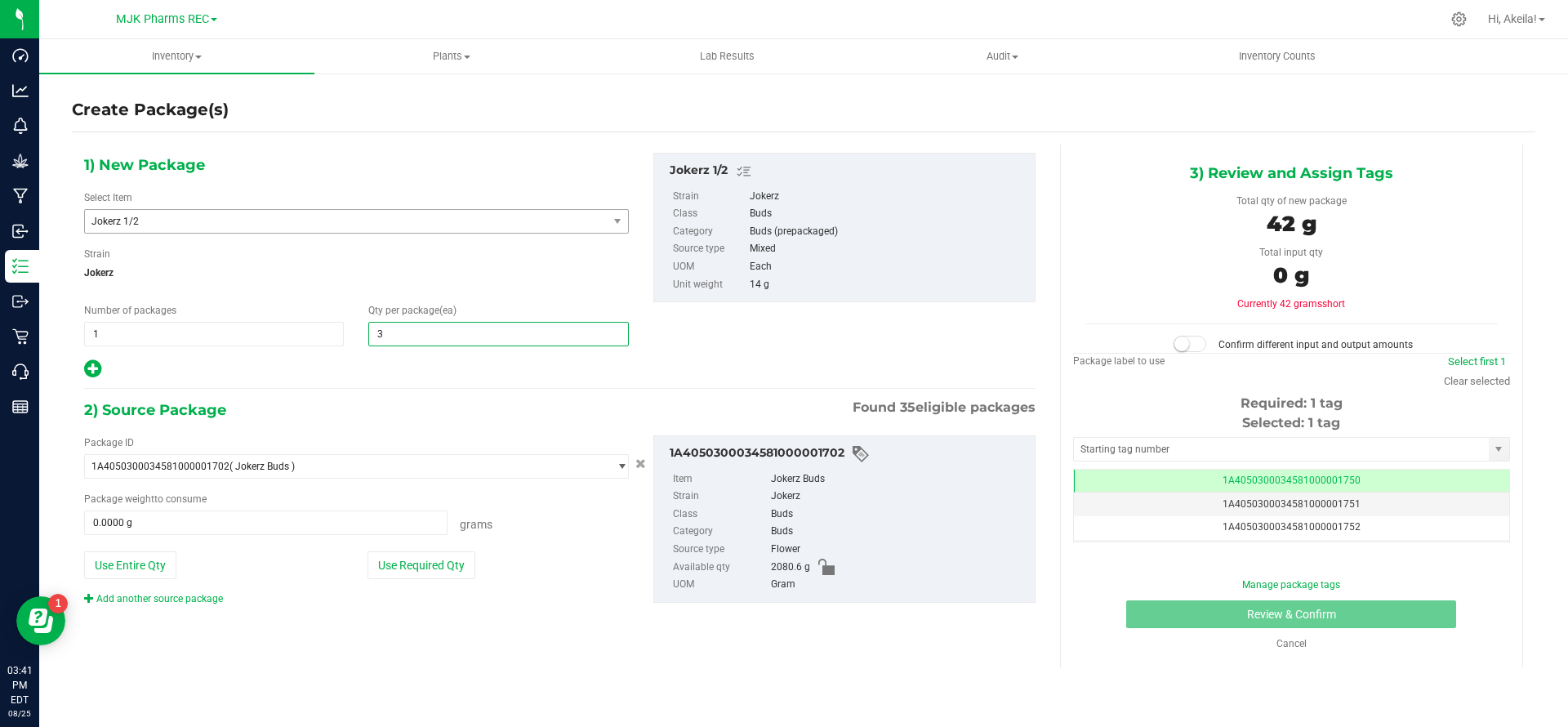
type input "32"
click at [418, 576] on button "Use Required Qty" at bounding box center [421, 566] width 108 height 28
type input "448.0000 g"
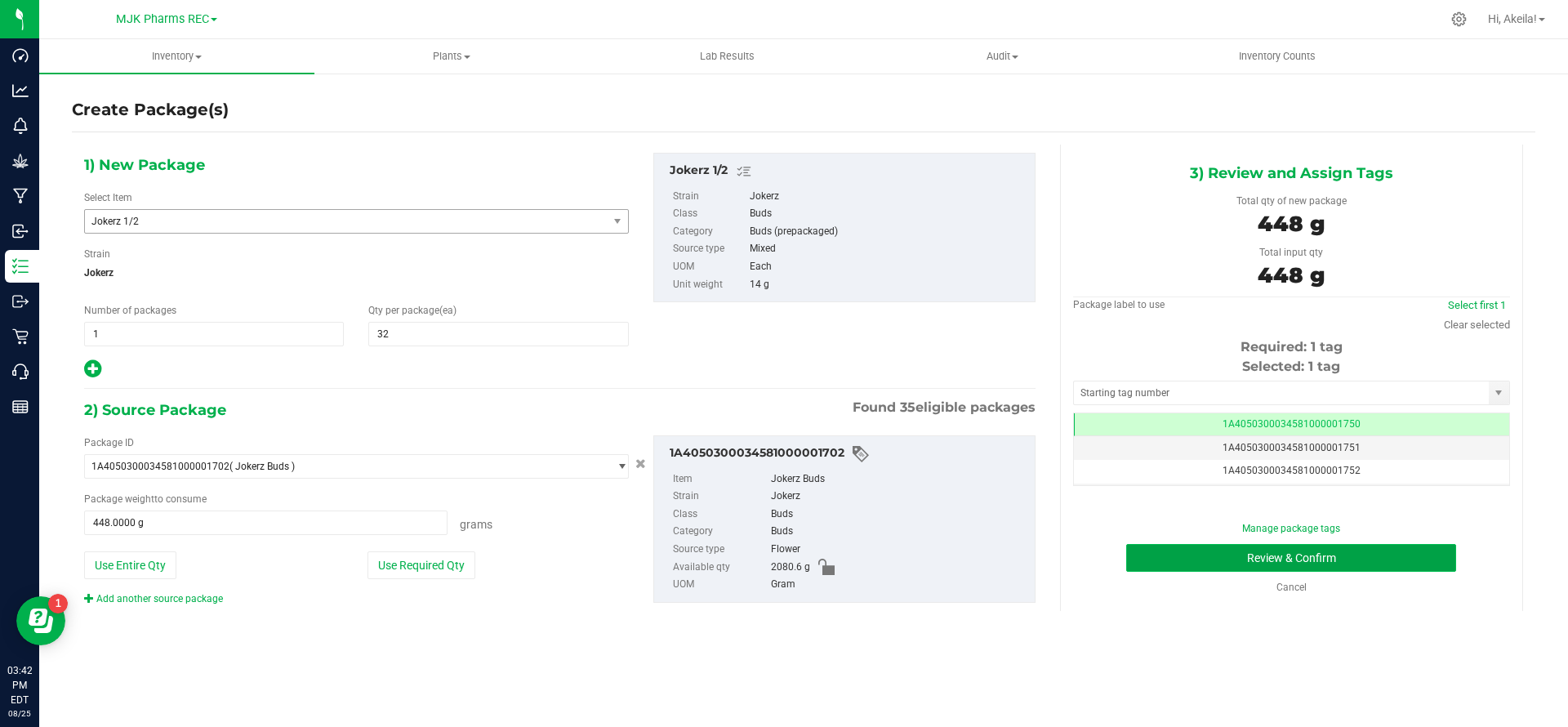
click at [881, 557] on button "Review & Confirm" at bounding box center [1291, 558] width 330 height 28
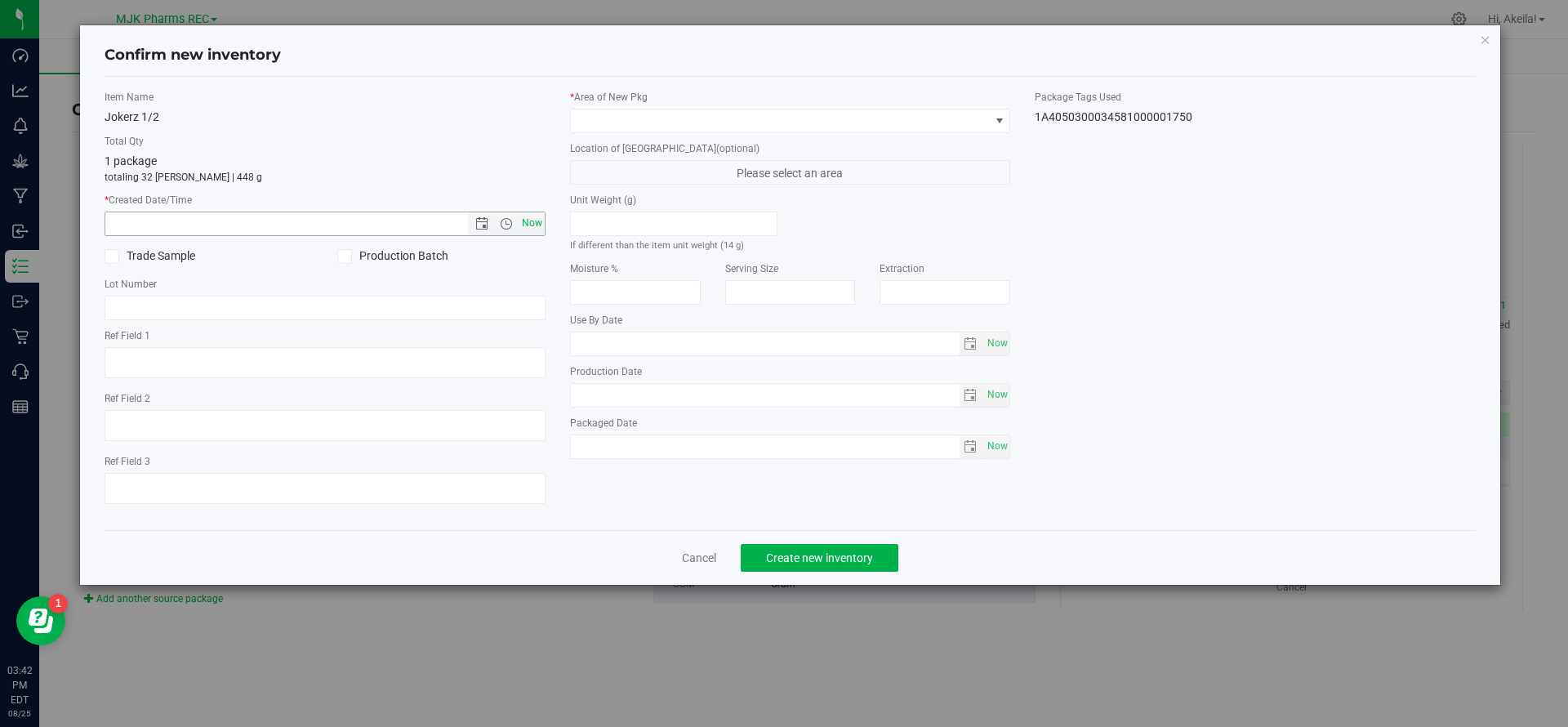
click at [530, 221] on span "Now" at bounding box center [532, 223] width 28 height 24
type input "[DATE] 3:42 PM"
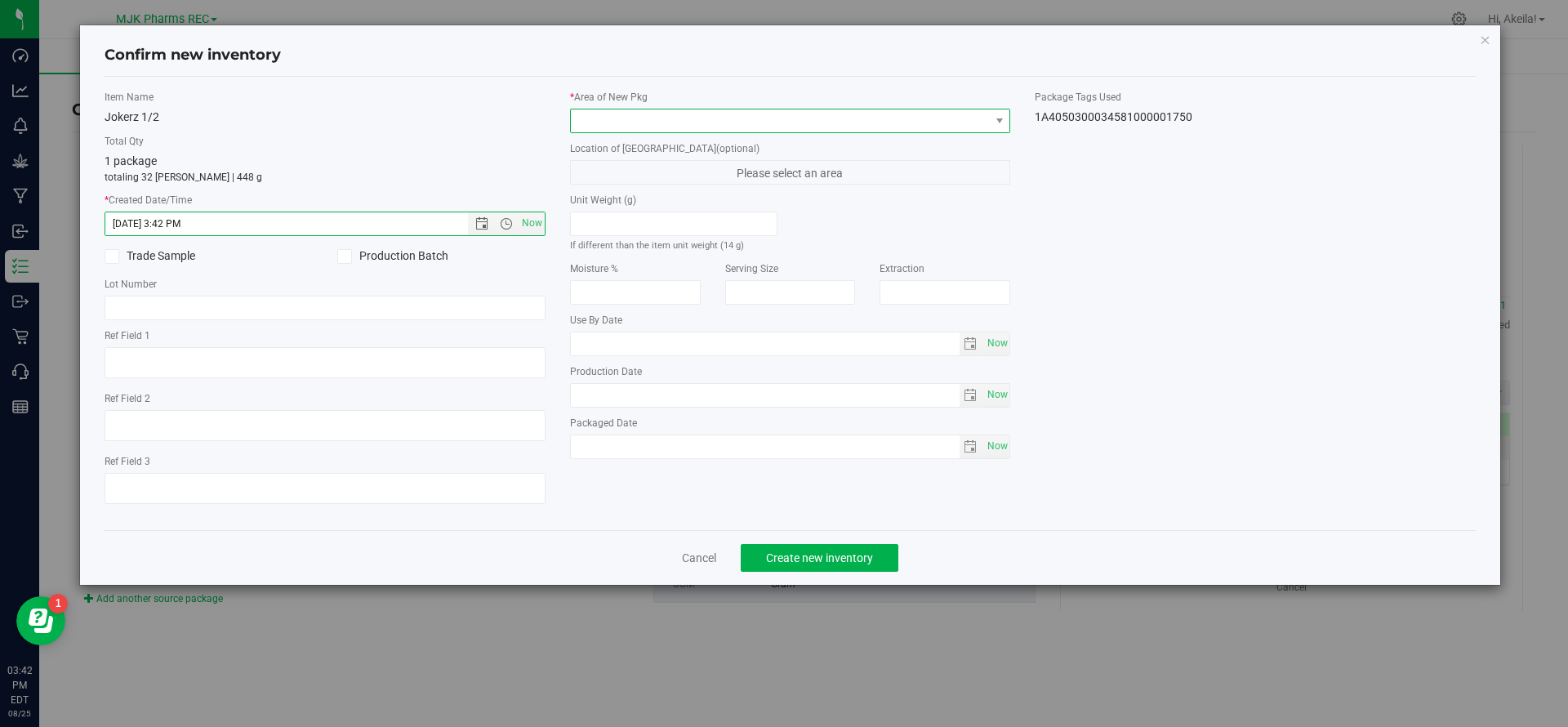
click at [615, 118] on span at bounding box center [780, 121] width 419 height 23
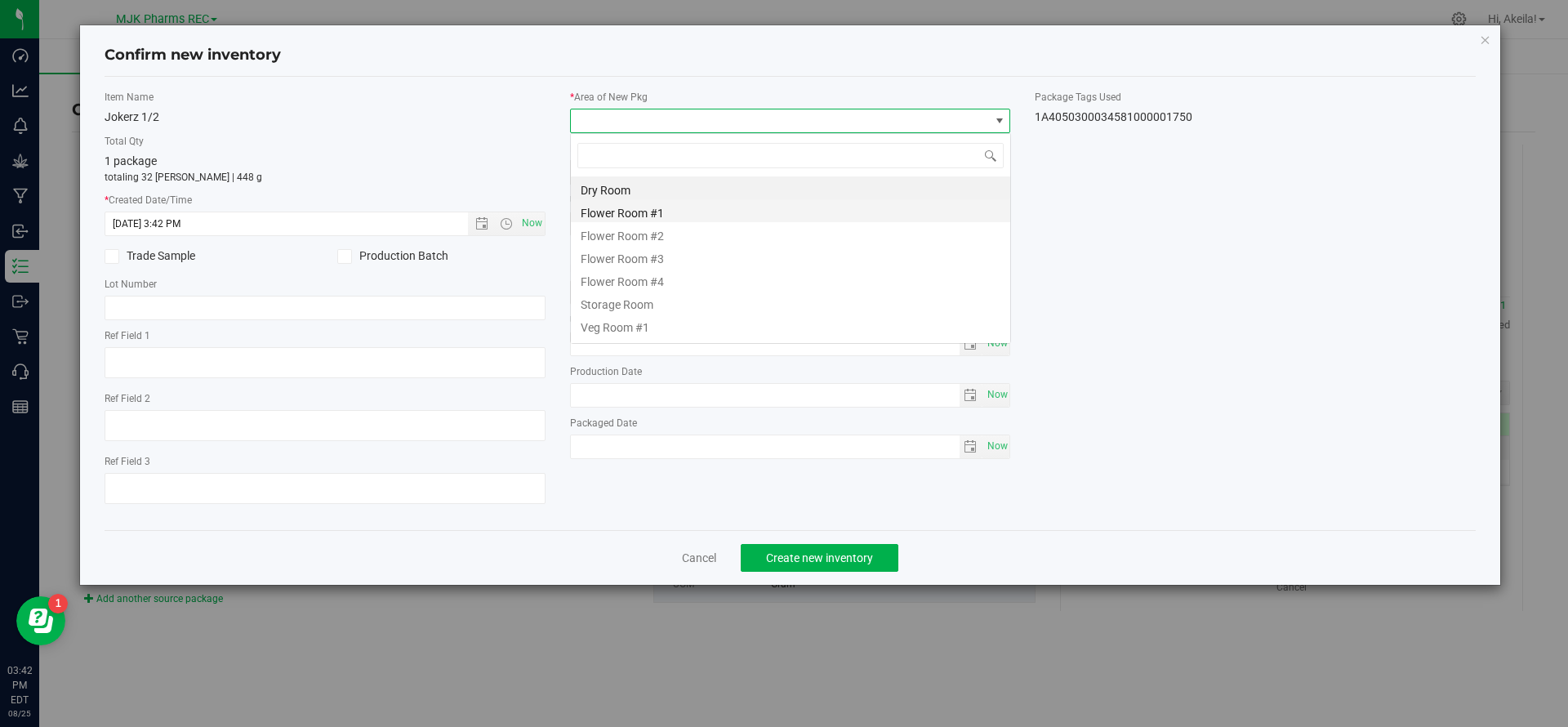
scroll to position [81667, 81235]
click at [640, 308] on li "Storage Room" at bounding box center [790, 303] width 439 height 23
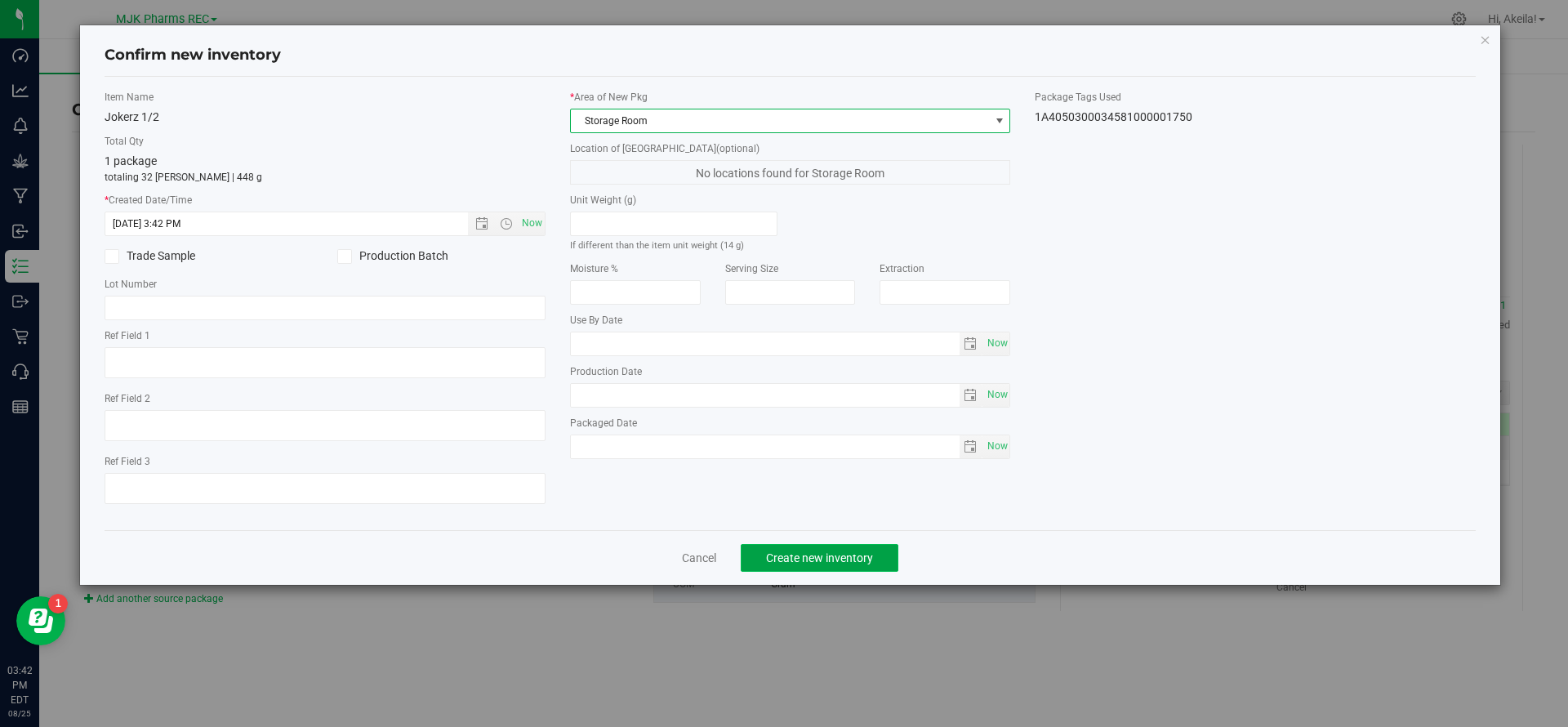
click at [784, 549] on button "Create new inventory" at bounding box center [820, 558] width 158 height 28
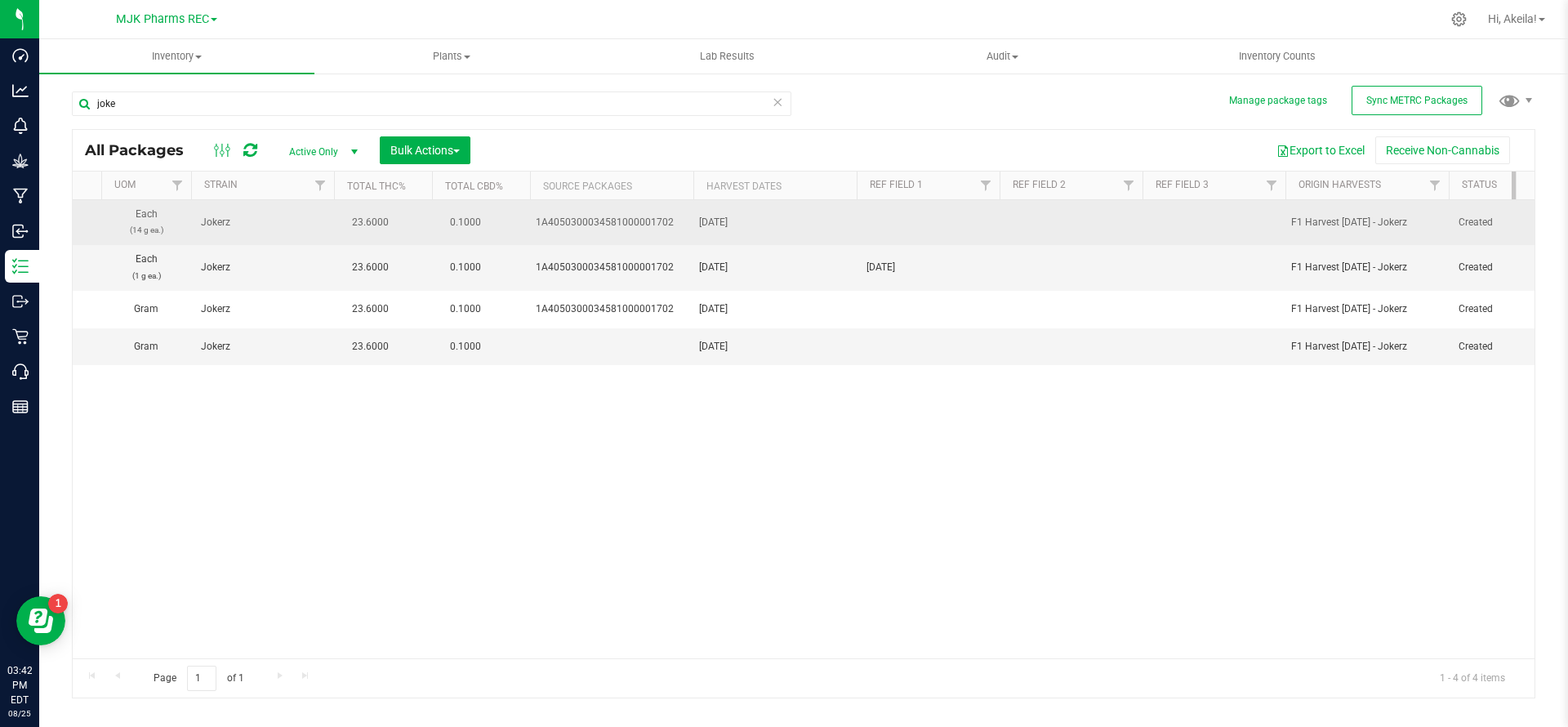
click at [881, 222] on td at bounding box center [928, 222] width 143 height 45
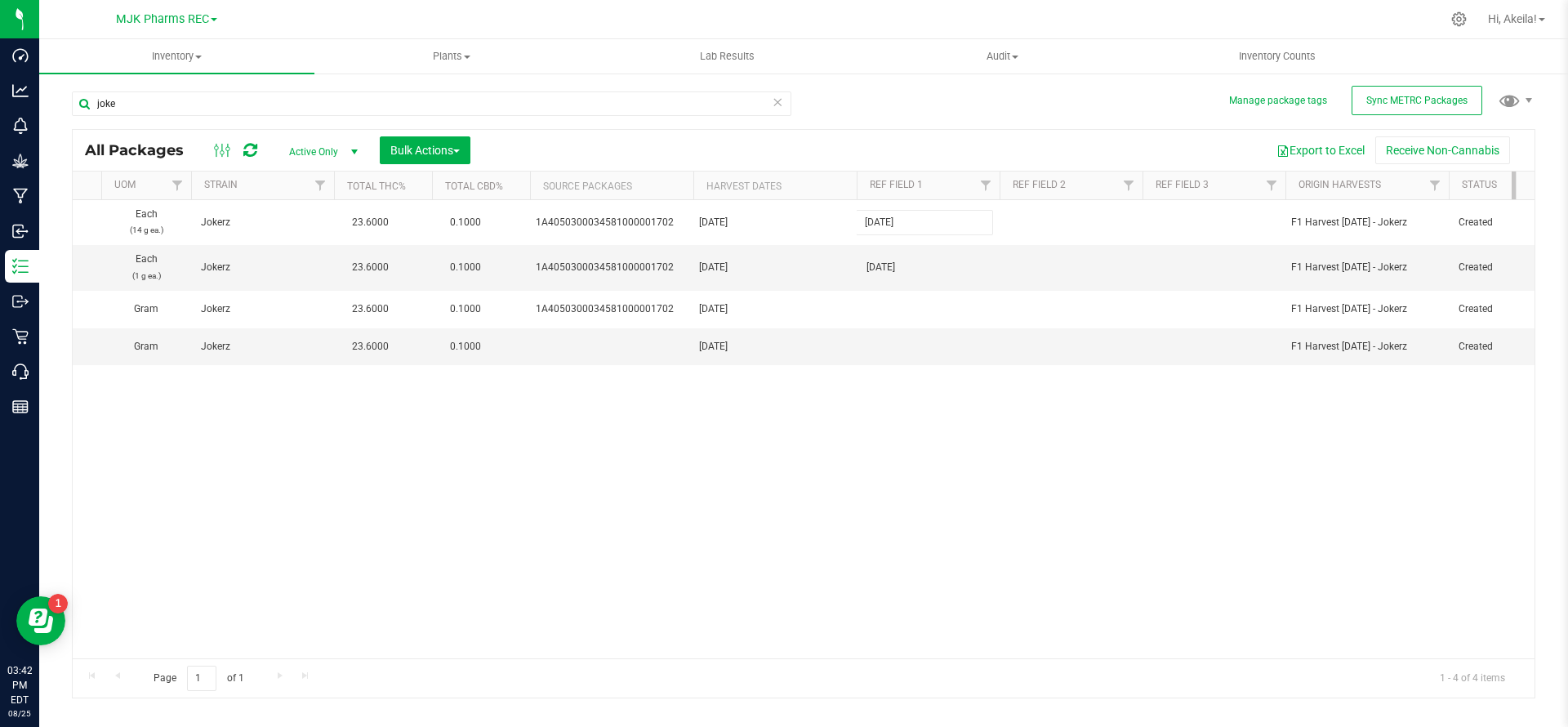
type input "[DATE]"
click at [698, 490] on div "All Packages Active Only Active Only Lab Samples Locked All External Internal B…" at bounding box center [803, 414] width 1464 height 569
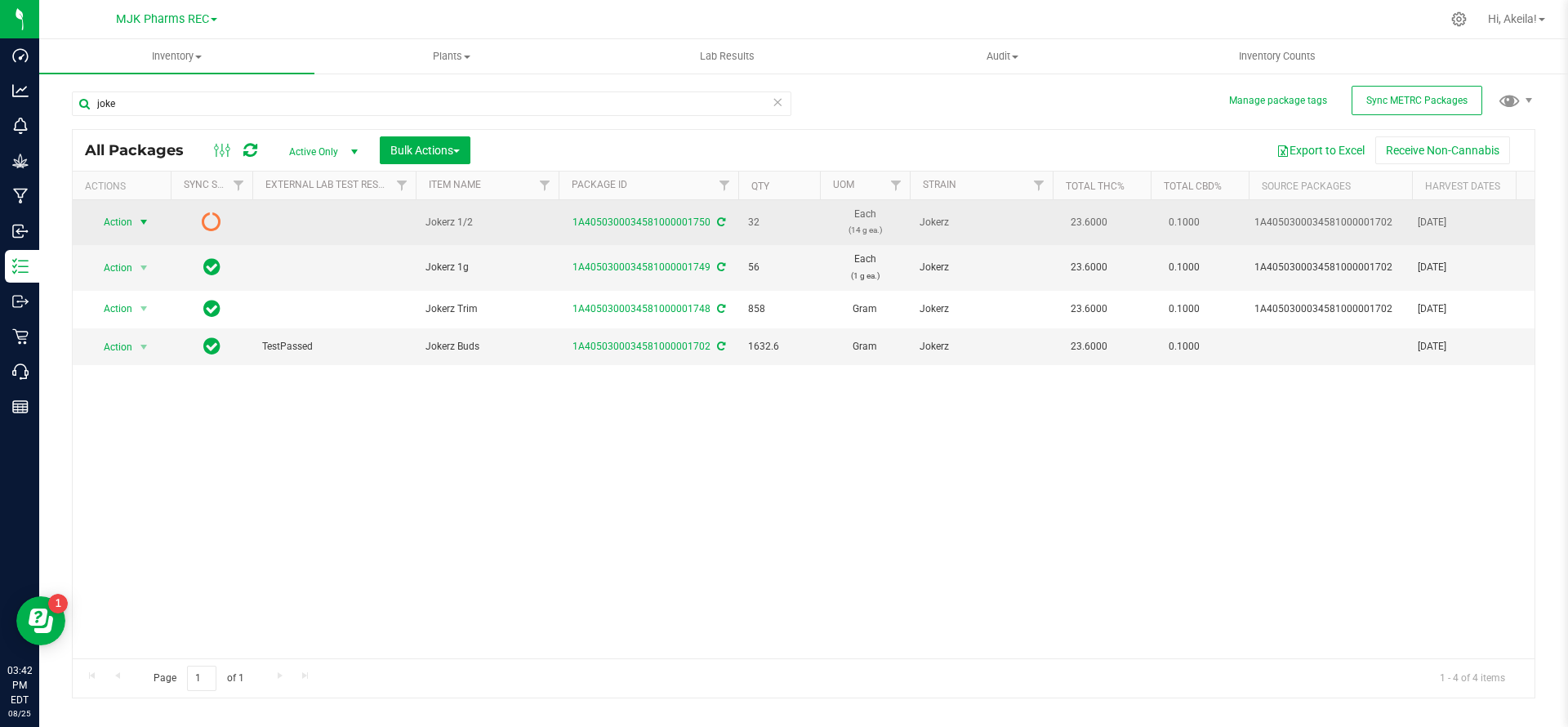
click at [138, 231] on span "select" at bounding box center [144, 222] width 21 height 23
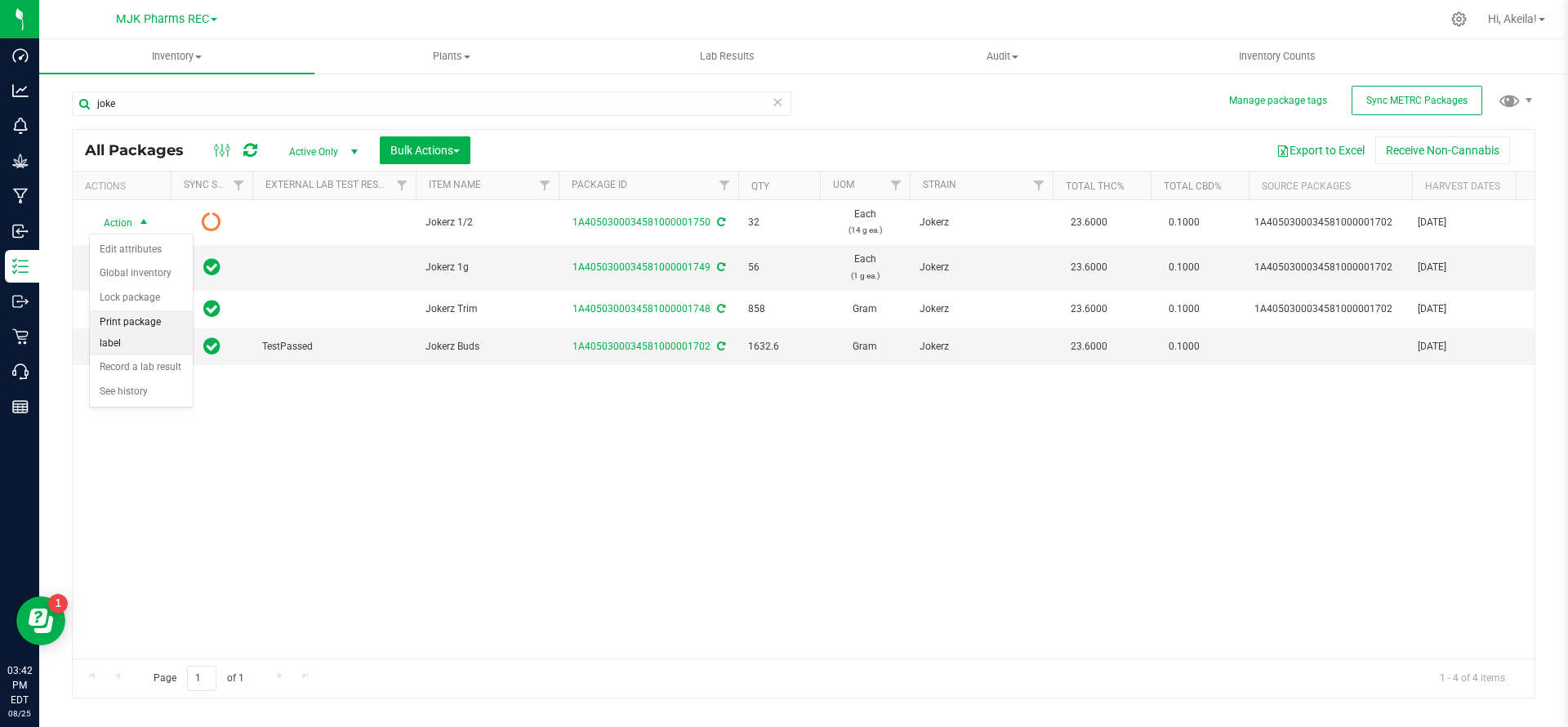
click at [131, 315] on li "Print package label" at bounding box center [141, 332] width 103 height 45
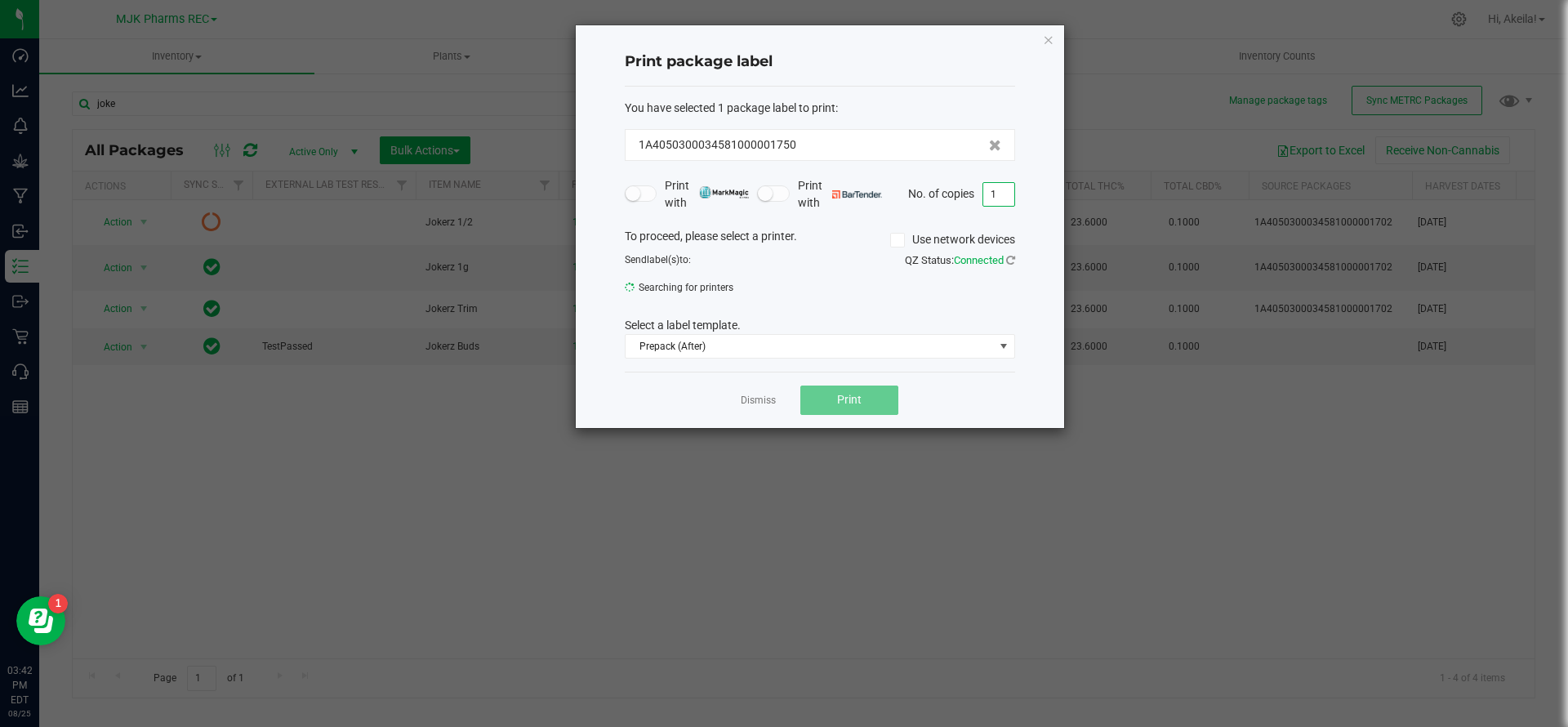
click at [881, 192] on input "1" at bounding box center [999, 195] width 31 height 23
type input "32"
click at [767, 396] on link "Dismiss" at bounding box center [758, 401] width 35 height 14
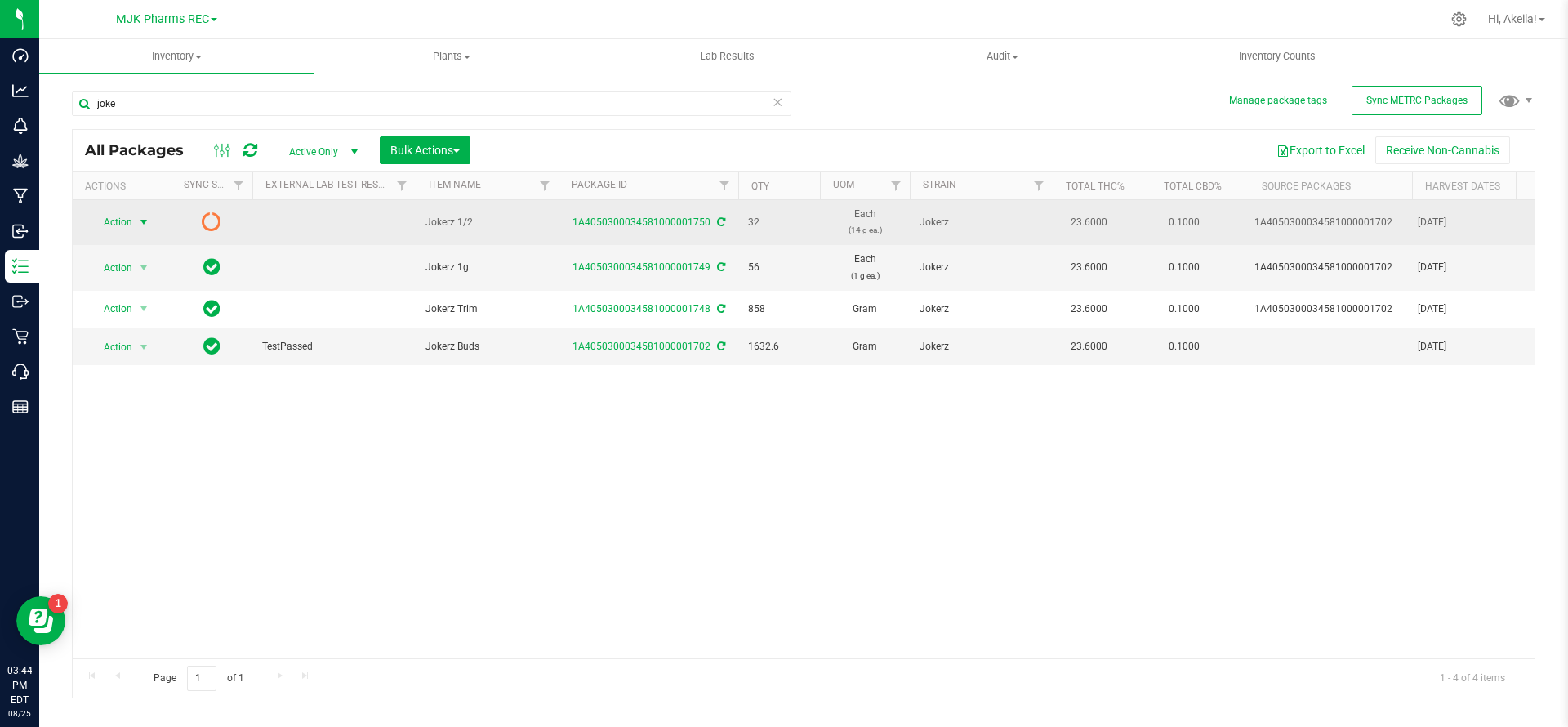
click at [113, 227] on span "Action" at bounding box center [111, 222] width 44 height 23
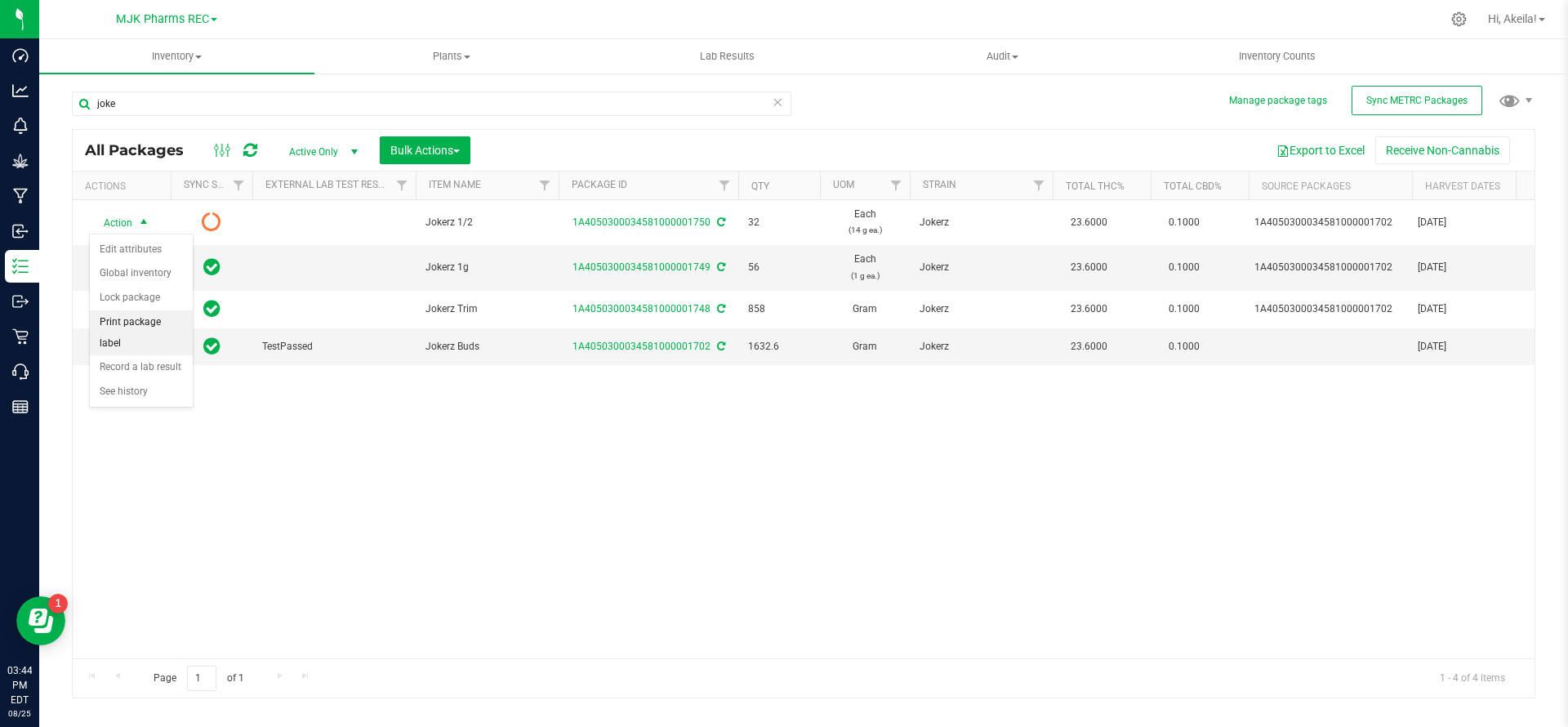
click at [161, 324] on li "Print package label" at bounding box center [141, 332] width 103 height 45
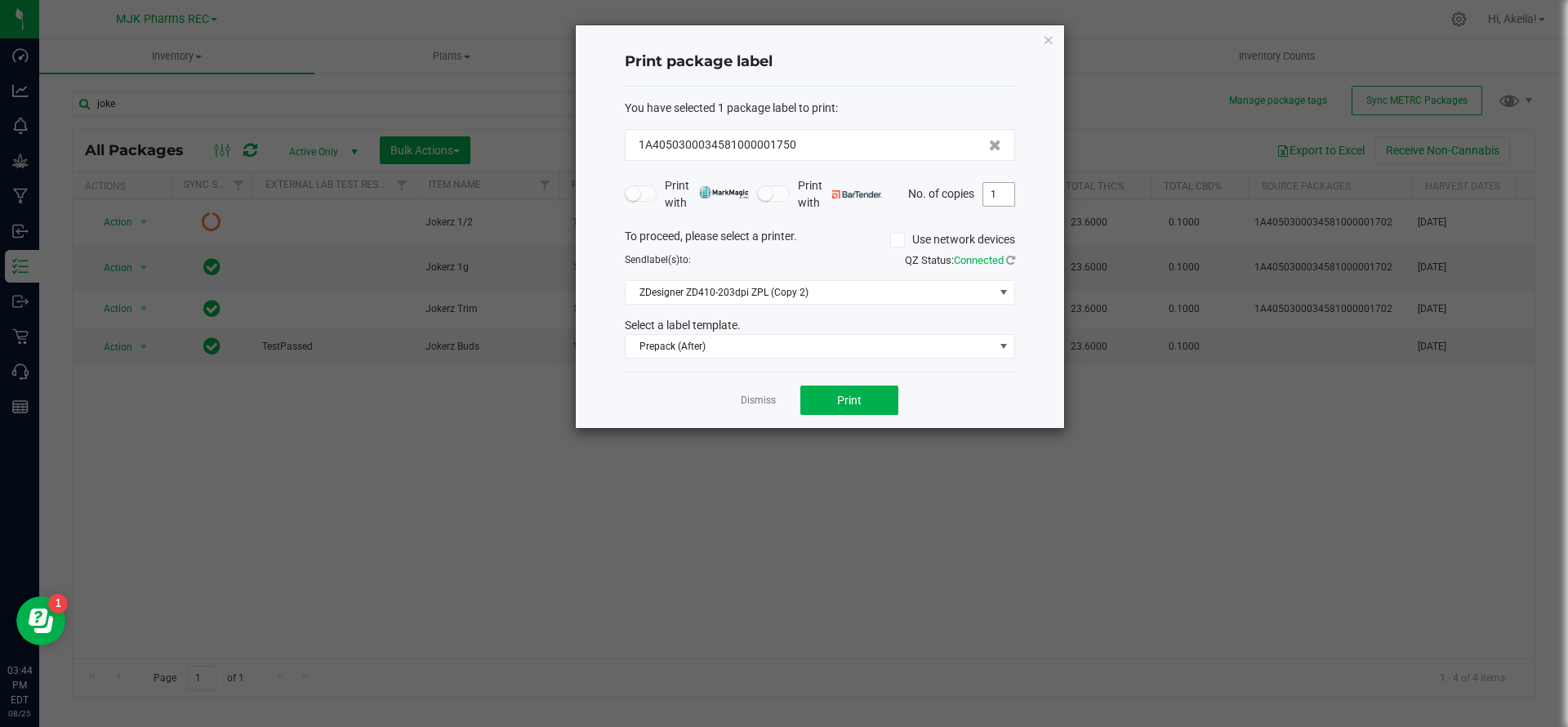
click at [881, 203] on input "1" at bounding box center [999, 195] width 31 height 23
type input "32"
click at [864, 397] on button "Print" at bounding box center [849, 401] width 98 height 30
click at [748, 395] on link "Dismiss" at bounding box center [758, 401] width 35 height 14
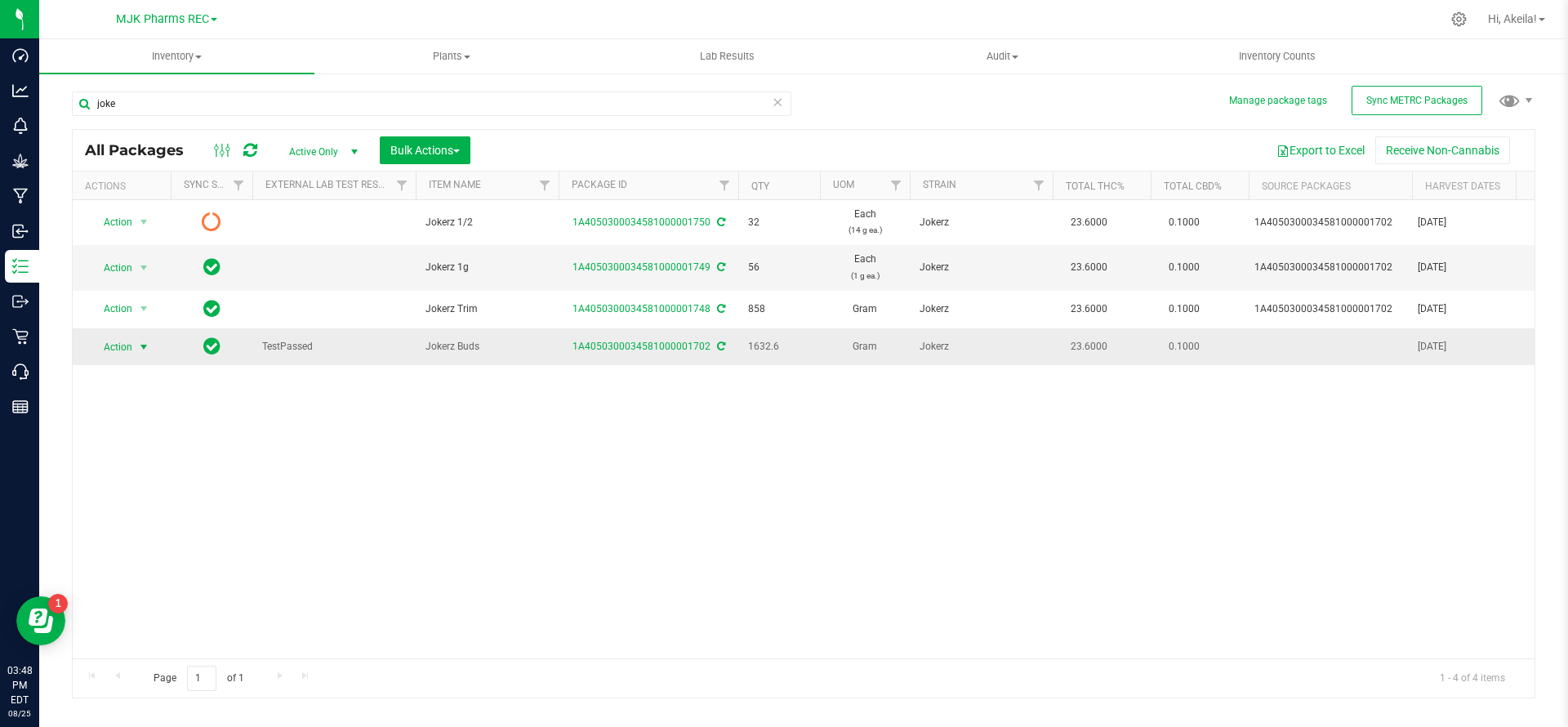
click at [127, 351] on span "Action" at bounding box center [111, 347] width 44 height 23
click at [148, 402] on li "Create package" at bounding box center [141, 399] width 103 height 25
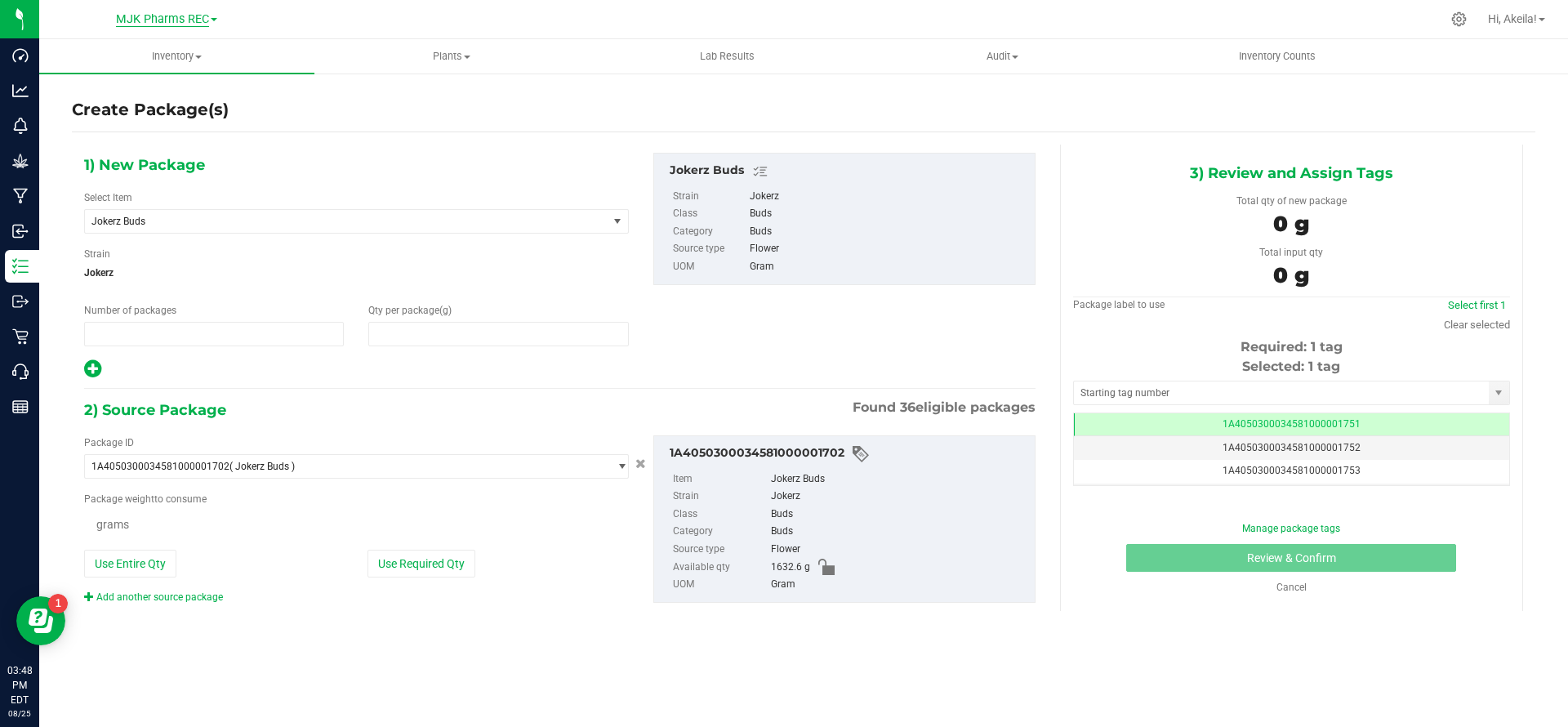
type input "1"
type input "0.0000"
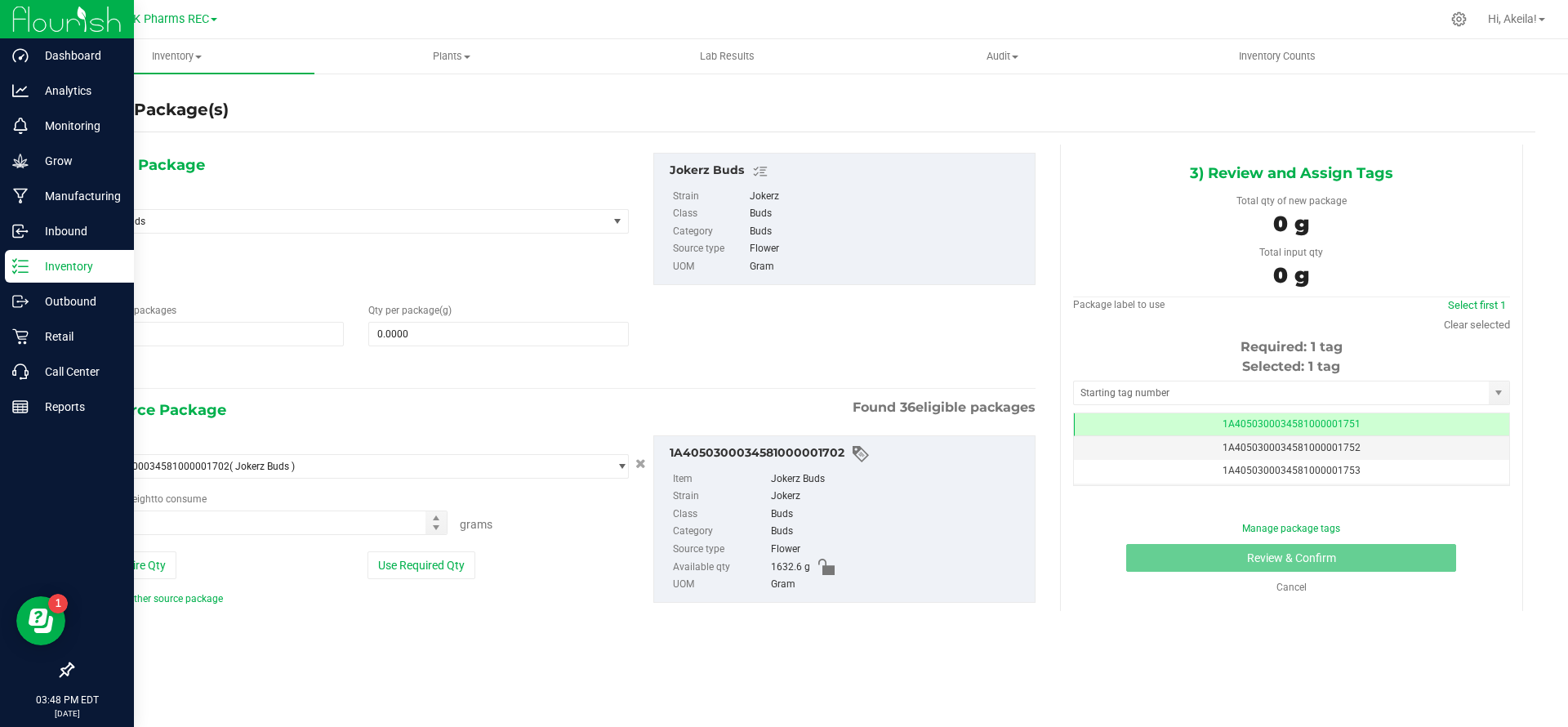
scroll to position [0, -1]
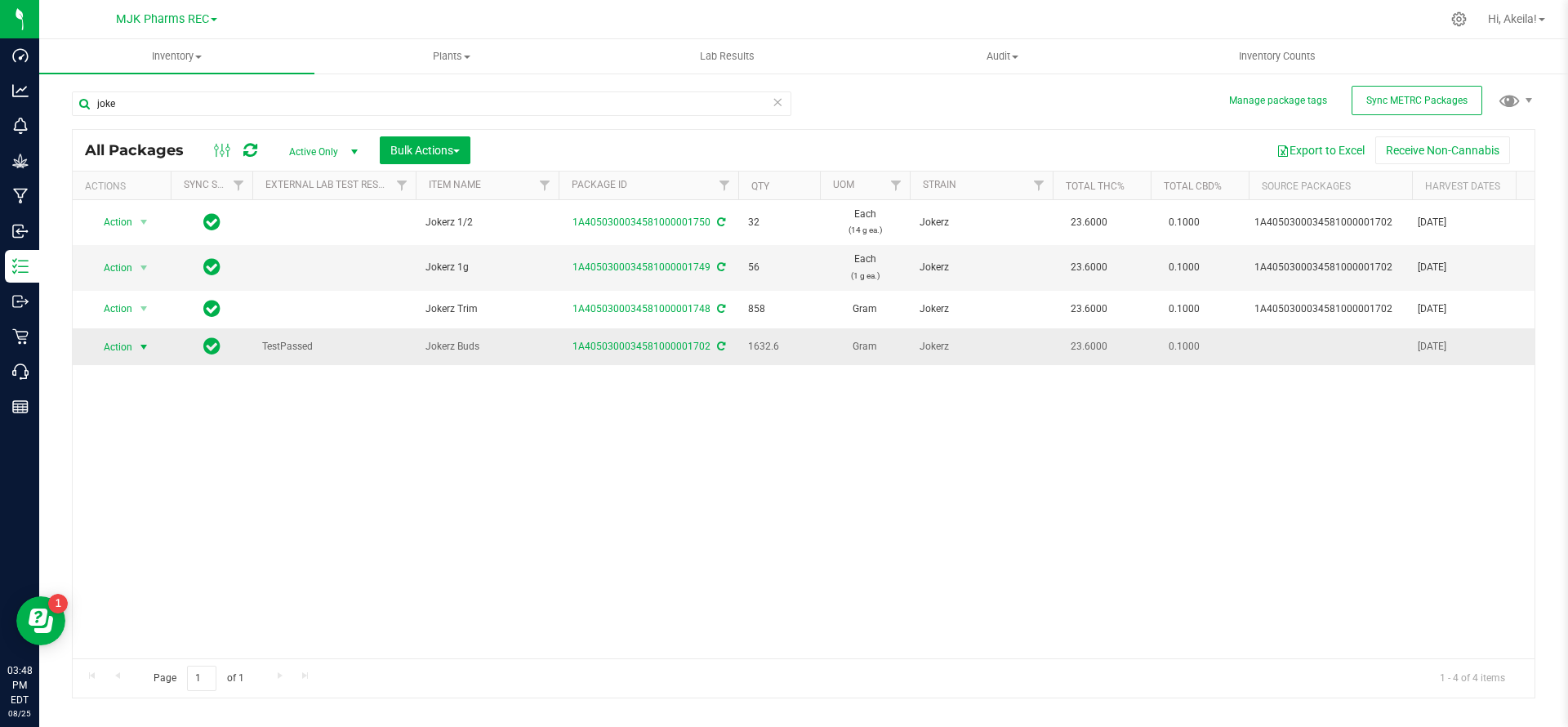
click at [122, 344] on span "Action" at bounding box center [111, 347] width 44 height 23
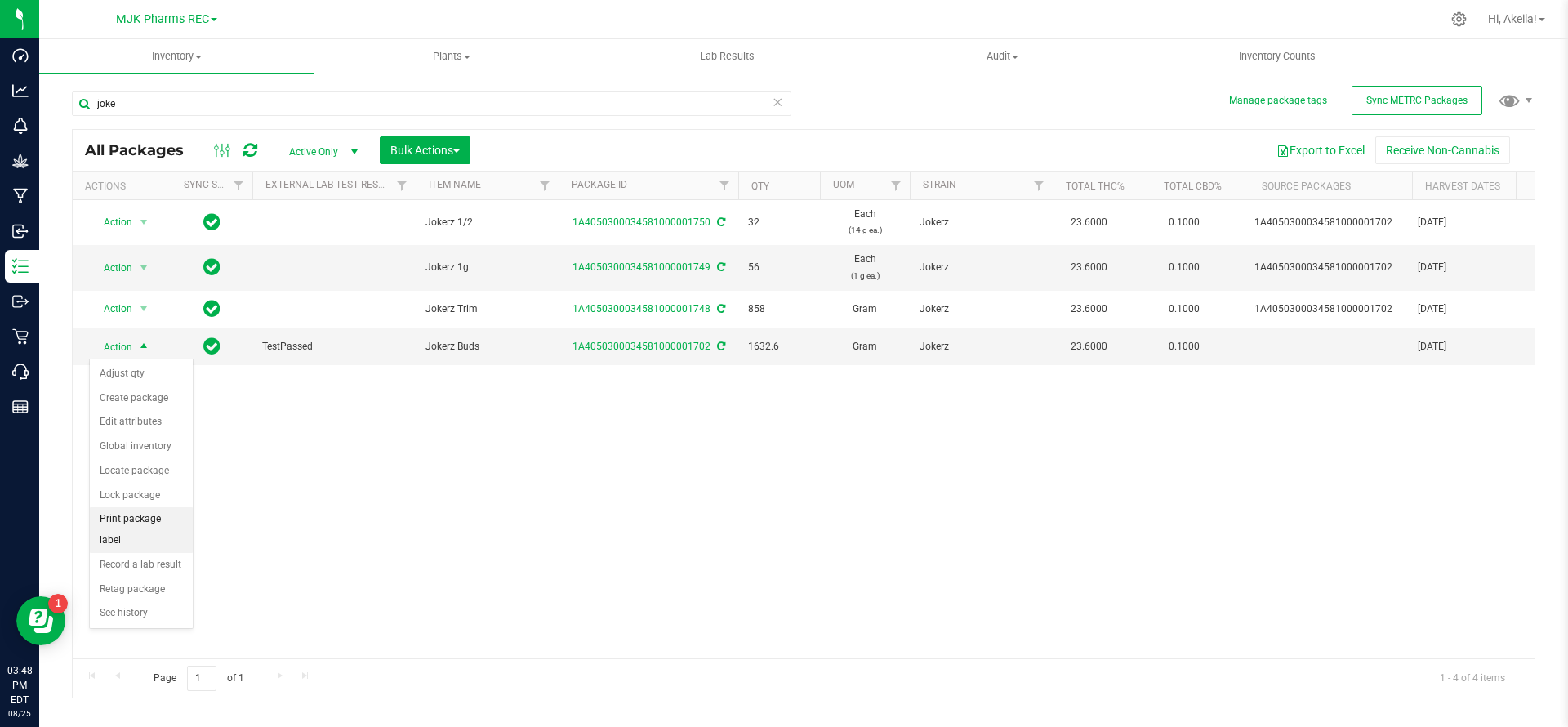
click at [164, 516] on li "Print package label" at bounding box center [141, 530] width 103 height 45
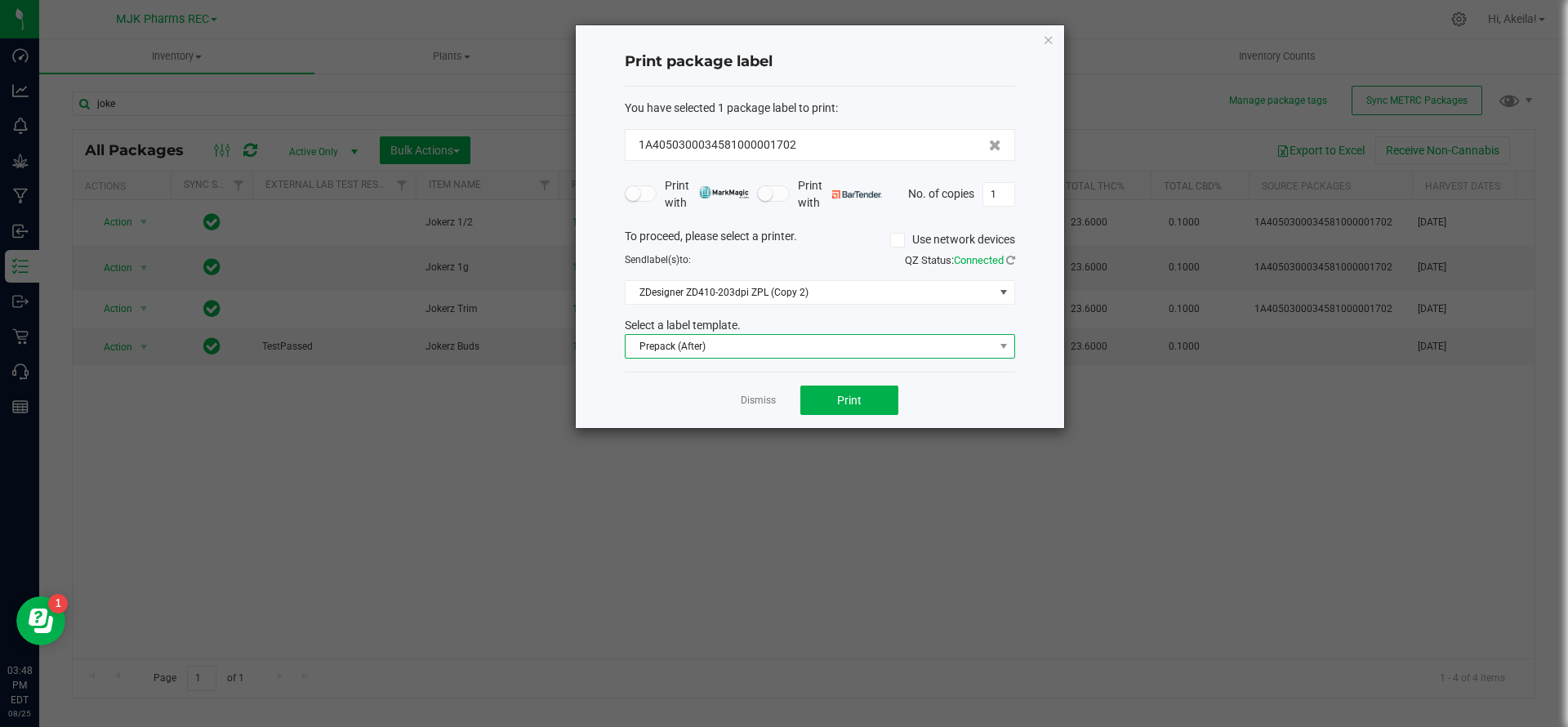
click at [881, 354] on span "Prepack (After)" at bounding box center [810, 346] width 368 height 23
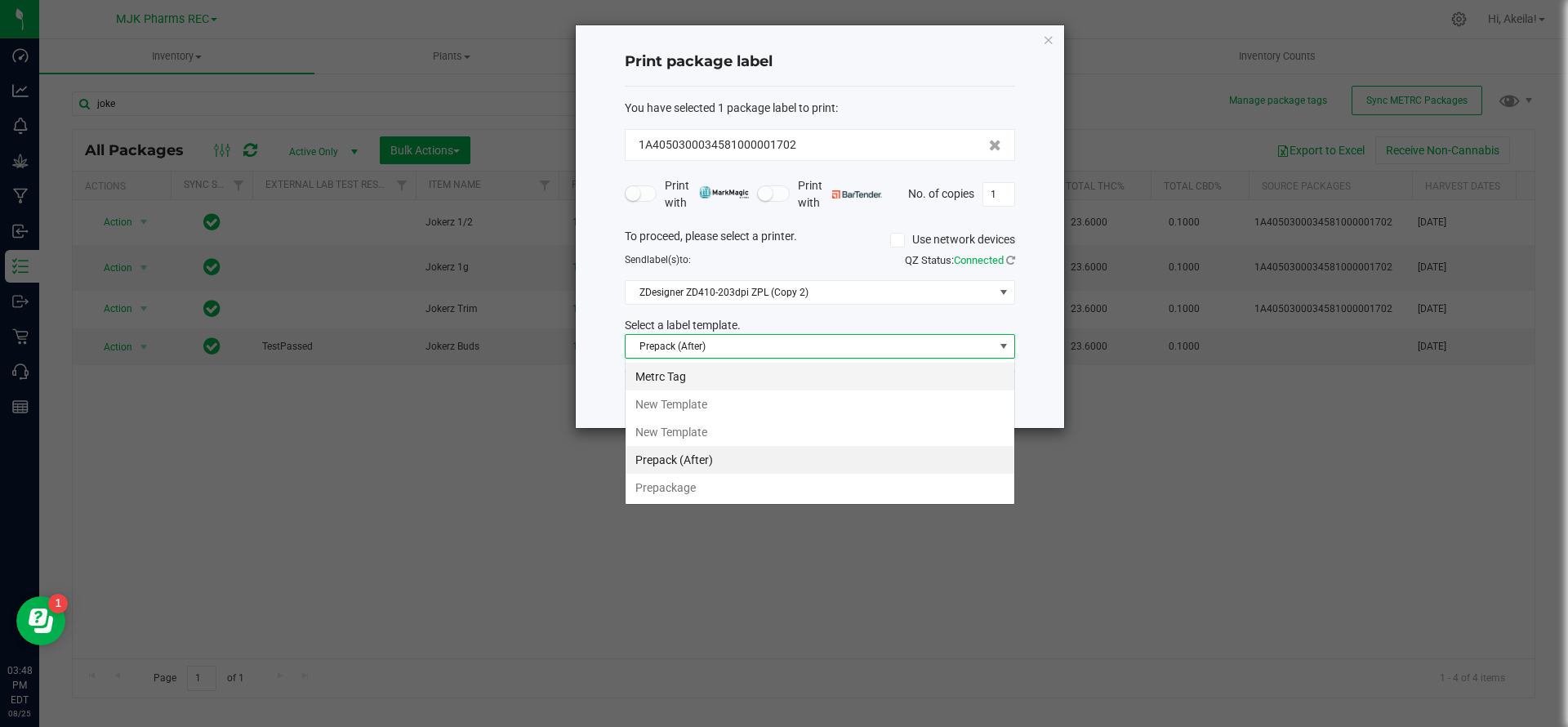
scroll to position [25, 391]
click at [752, 383] on li "Metrc Tag" at bounding box center [820, 377] width 389 height 28
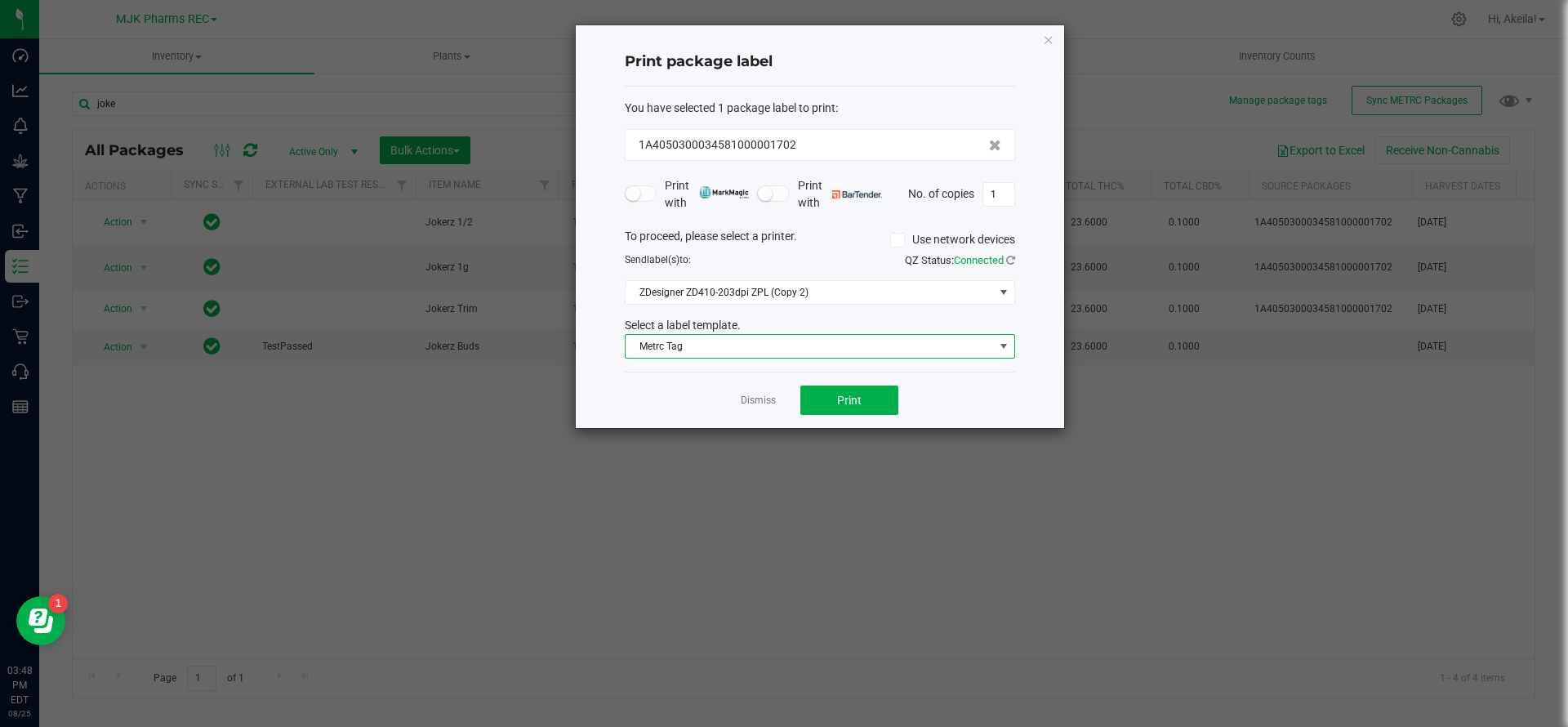
click at [881, 207] on div "Print with Print with No. of copies 1" at bounding box center [820, 195] width 391 height 35
click at [881, 197] on input "1" at bounding box center [999, 195] width 31 height 23
click at [835, 406] on button "Print" at bounding box center [849, 401] width 98 height 30
click at [881, 192] on input "2" at bounding box center [999, 195] width 31 height 23
type input "1"
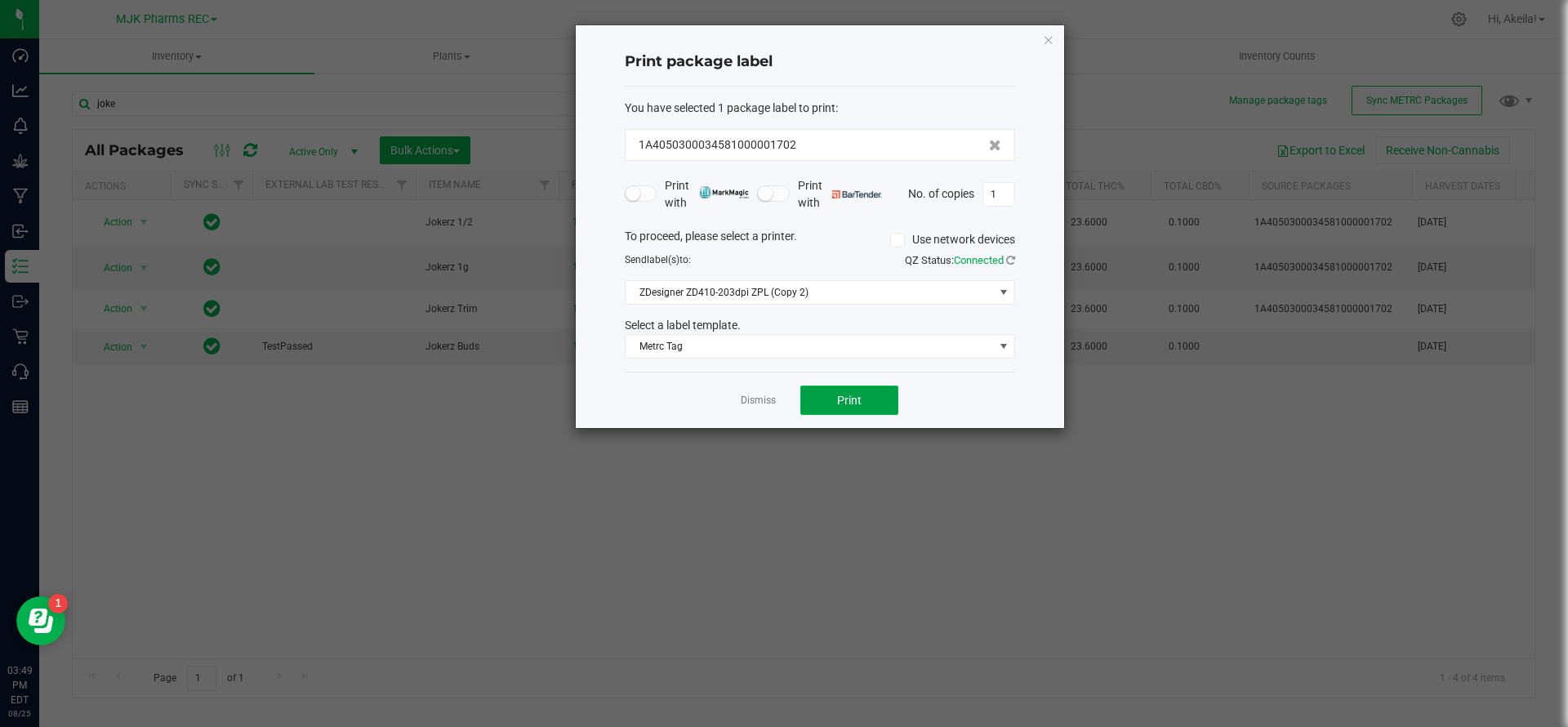
click at [881, 401] on button "Print" at bounding box center [849, 401] width 98 height 30
